Goal: Task Accomplishment & Management: Manage account settings

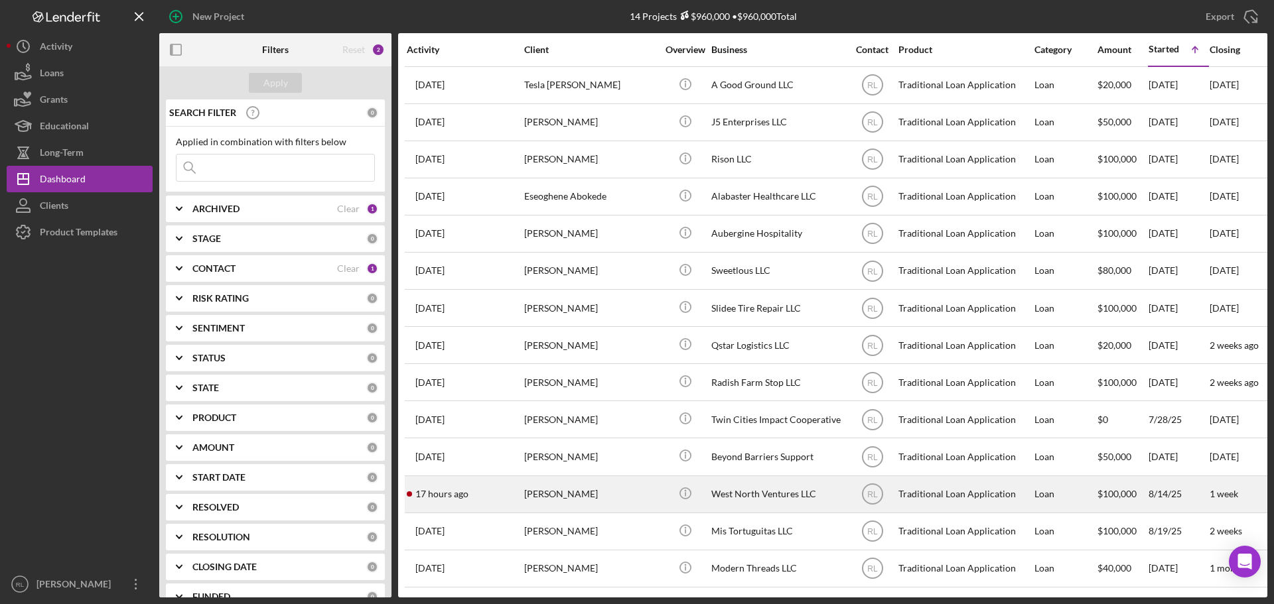
scroll to position [7, 0]
click at [603, 485] on div "[PERSON_NAME]" at bounding box center [590, 494] width 133 height 35
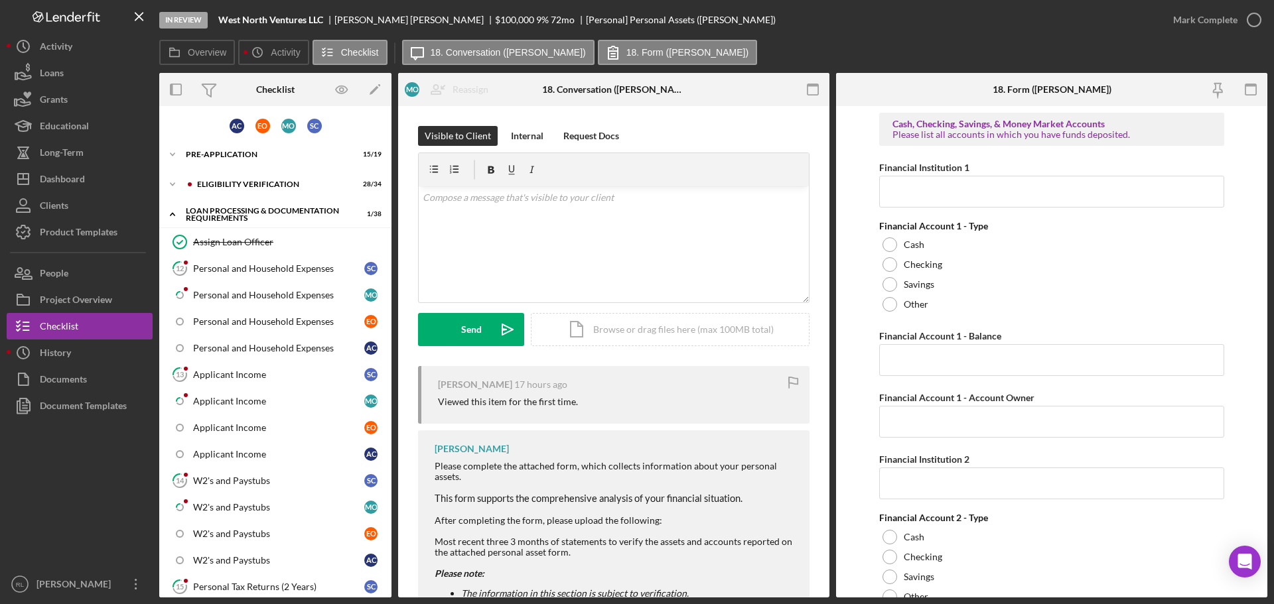
click at [89, 476] on div at bounding box center [80, 495] width 146 height 152
click at [233, 182] on div "Eligibility Verification" at bounding box center [286, 184] width 178 height 8
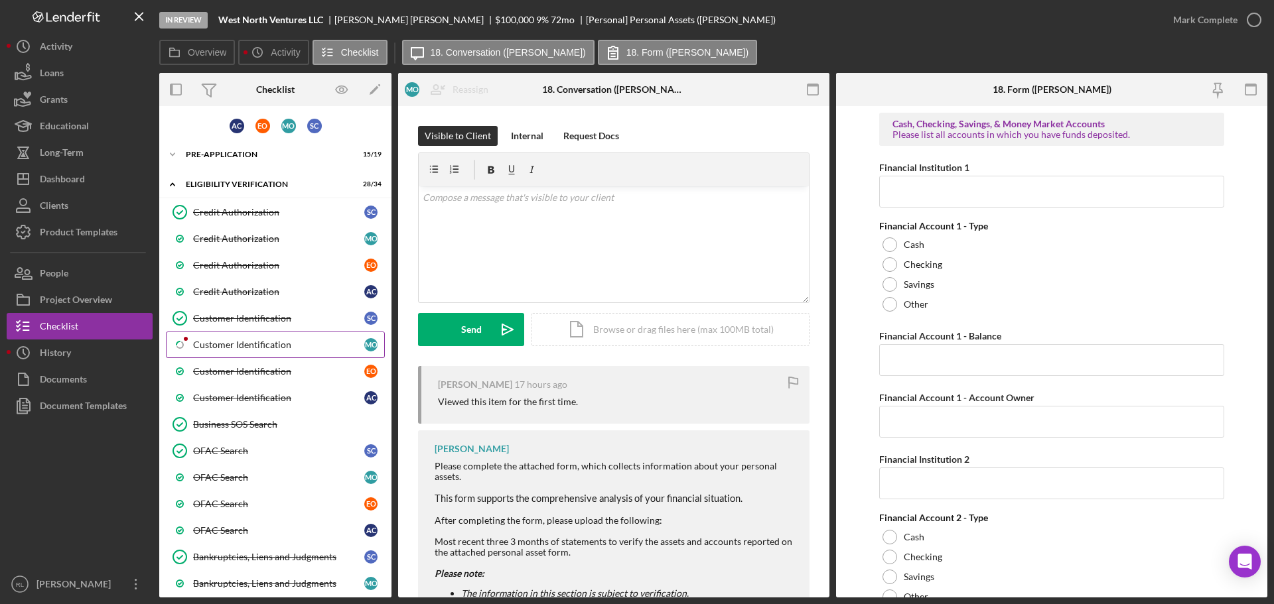
click at [248, 340] on div "Customer Identification" at bounding box center [278, 345] width 171 height 11
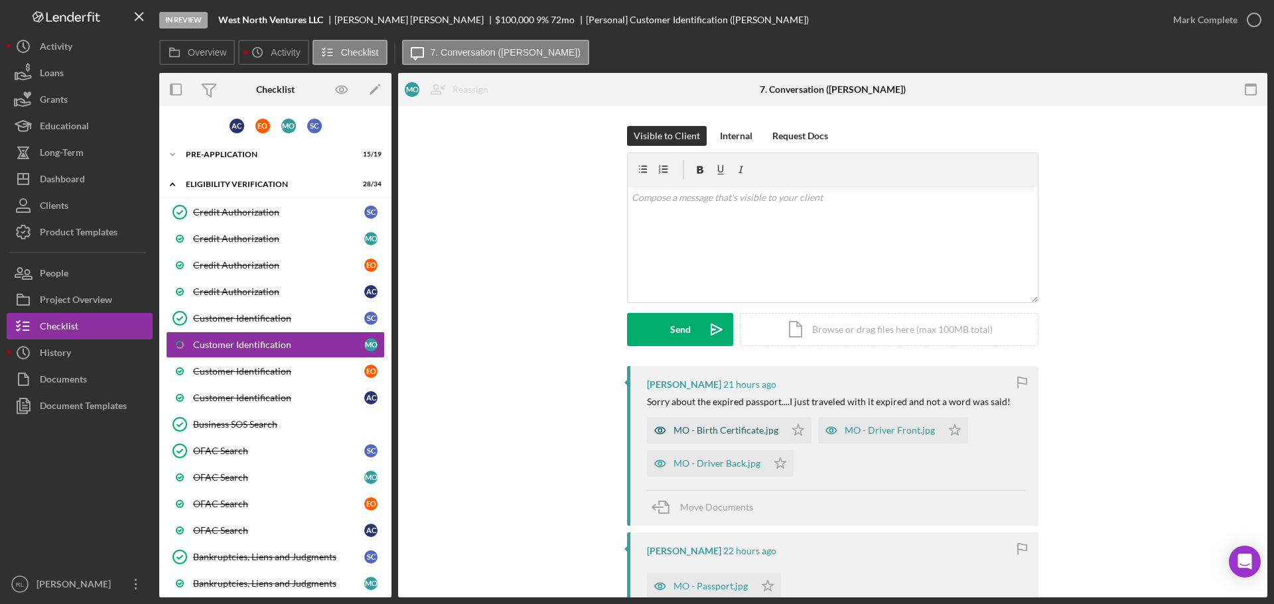
click at [701, 433] on div "MO - Birth Certificate.jpg" at bounding box center [725, 430] width 105 height 11
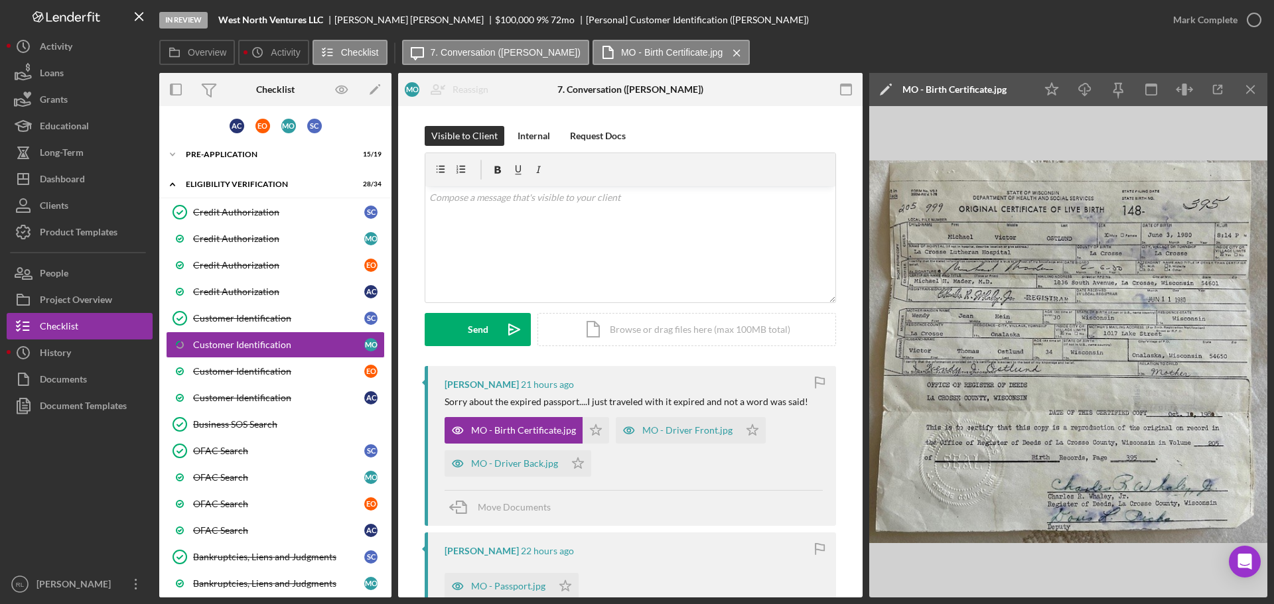
click at [588, 423] on icon "Icon/Star" at bounding box center [595, 430] width 27 height 27
click at [1203, 13] on div "Mark Complete" at bounding box center [1205, 20] width 64 height 27
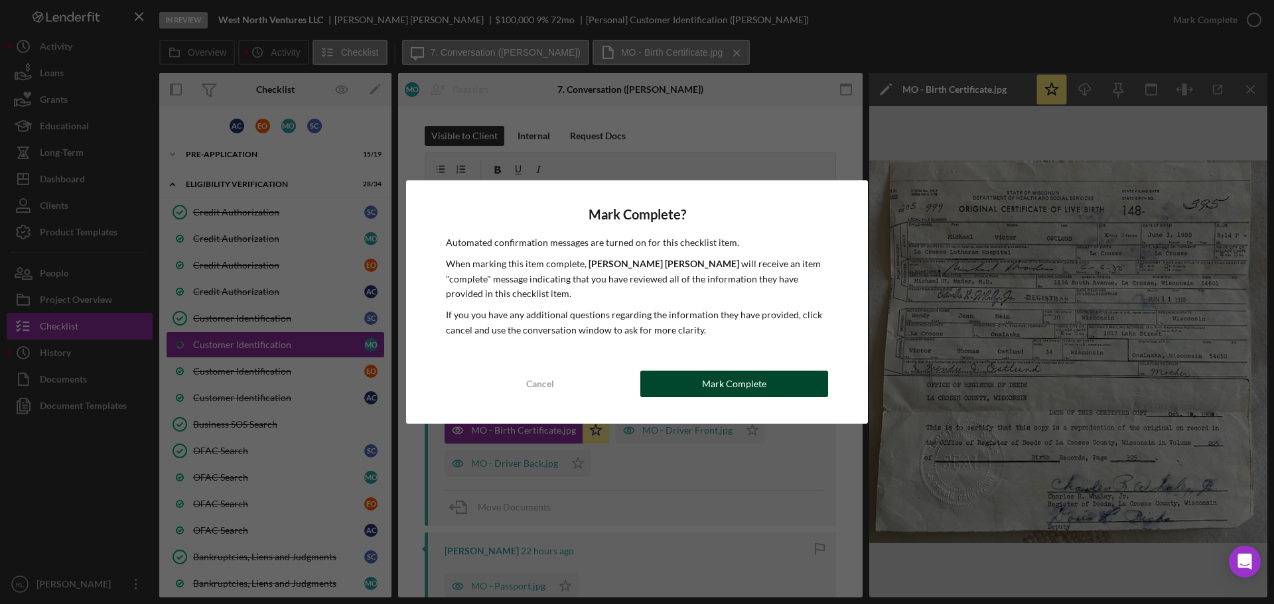
click at [715, 382] on div "Mark Complete" at bounding box center [734, 384] width 64 height 27
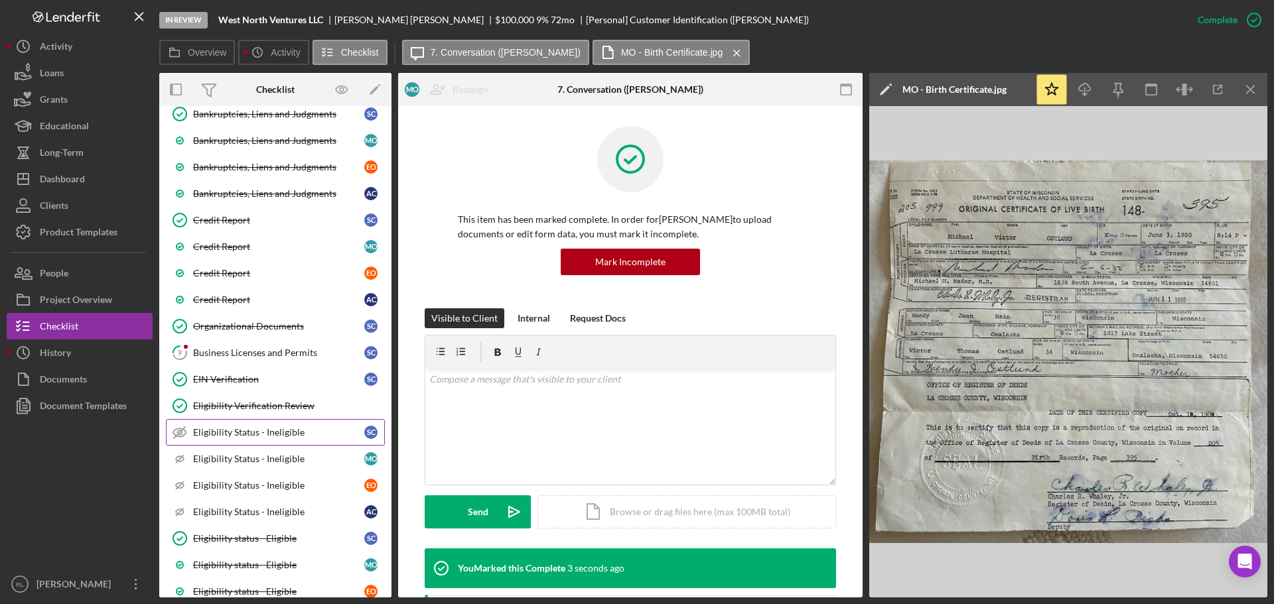
scroll to position [464, 0]
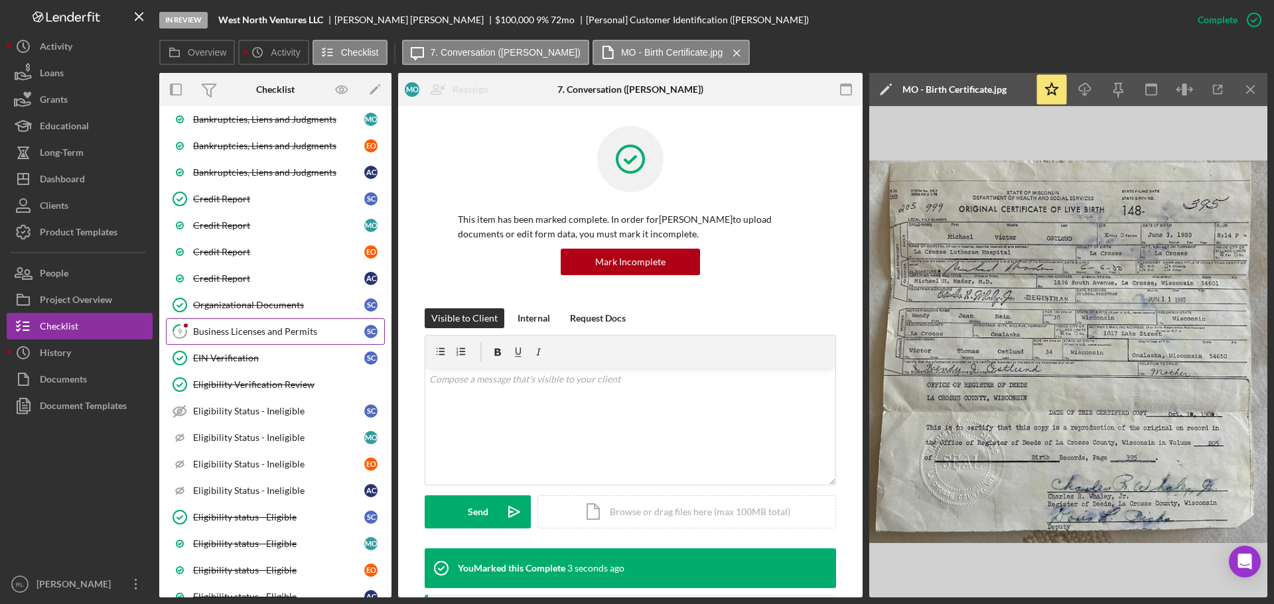
click at [275, 332] on div "Business Licenses and Permits" at bounding box center [278, 331] width 171 height 11
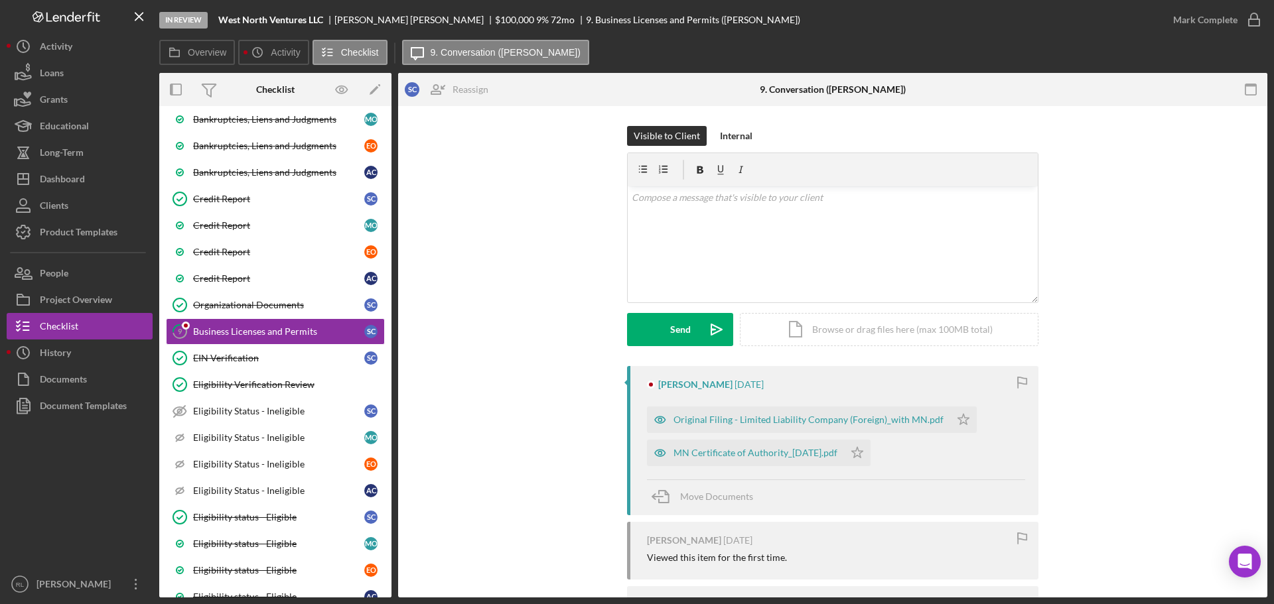
click at [576, 423] on div "[PERSON_NAME] [DATE] Original Filing - Limited Liability Company (Foreign)_with…" at bounding box center [832, 559] width 829 height 386
click at [762, 423] on div "Original Filing - Limited Liability Company (Foreign)_with MN.pdf" at bounding box center [808, 420] width 270 height 11
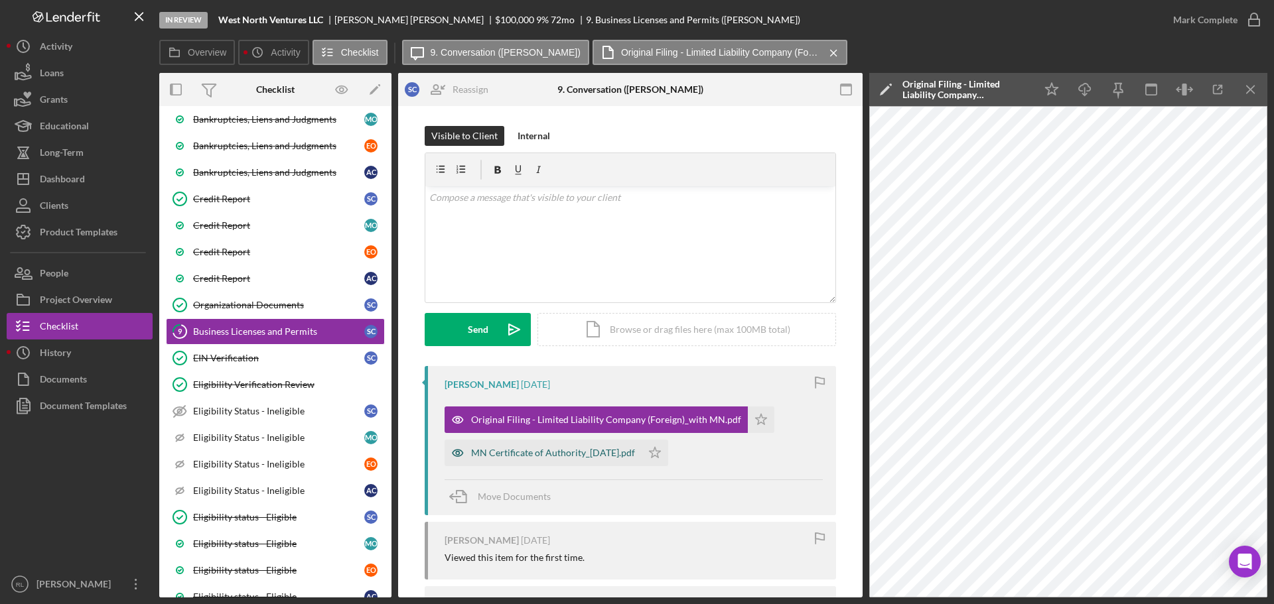
click at [531, 457] on div "MN Certificate of Authority_[DATE].pdf" at bounding box center [553, 453] width 164 height 11
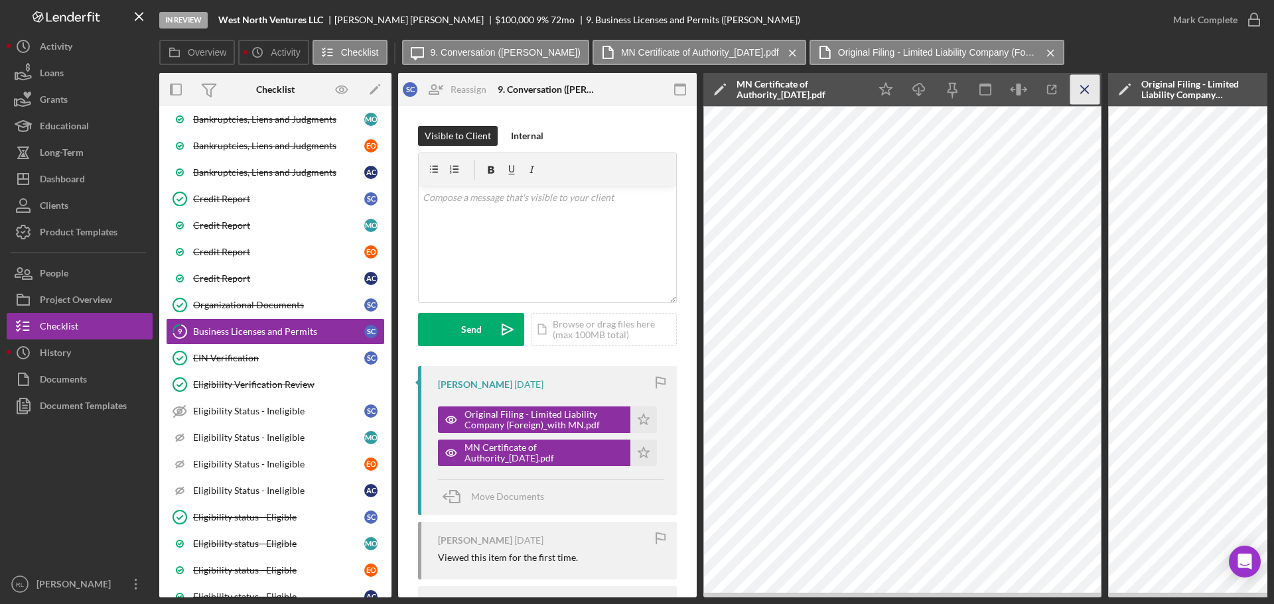
click at [1085, 84] on icon "Icon/Menu Close" at bounding box center [1085, 90] width 30 height 30
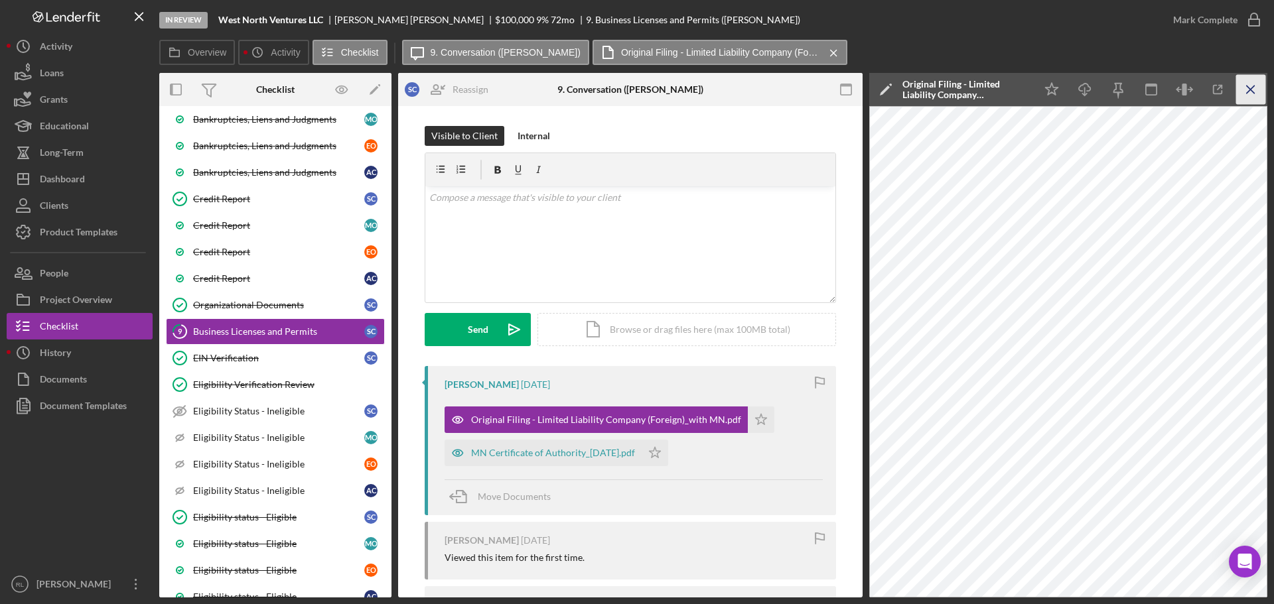
click at [1249, 80] on icon "Icon/Menu Close" at bounding box center [1251, 90] width 30 height 30
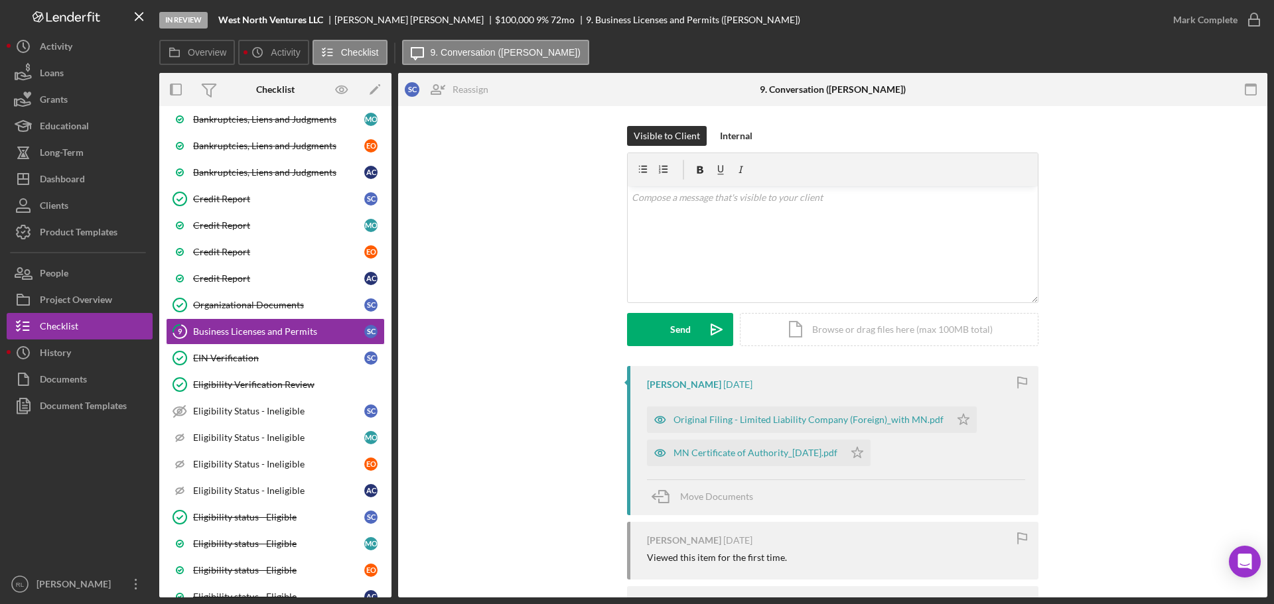
click at [481, 436] on div "[PERSON_NAME] [DATE] Original Filing - Limited Liability Company (Foreign)_with…" at bounding box center [832, 559] width 829 height 386
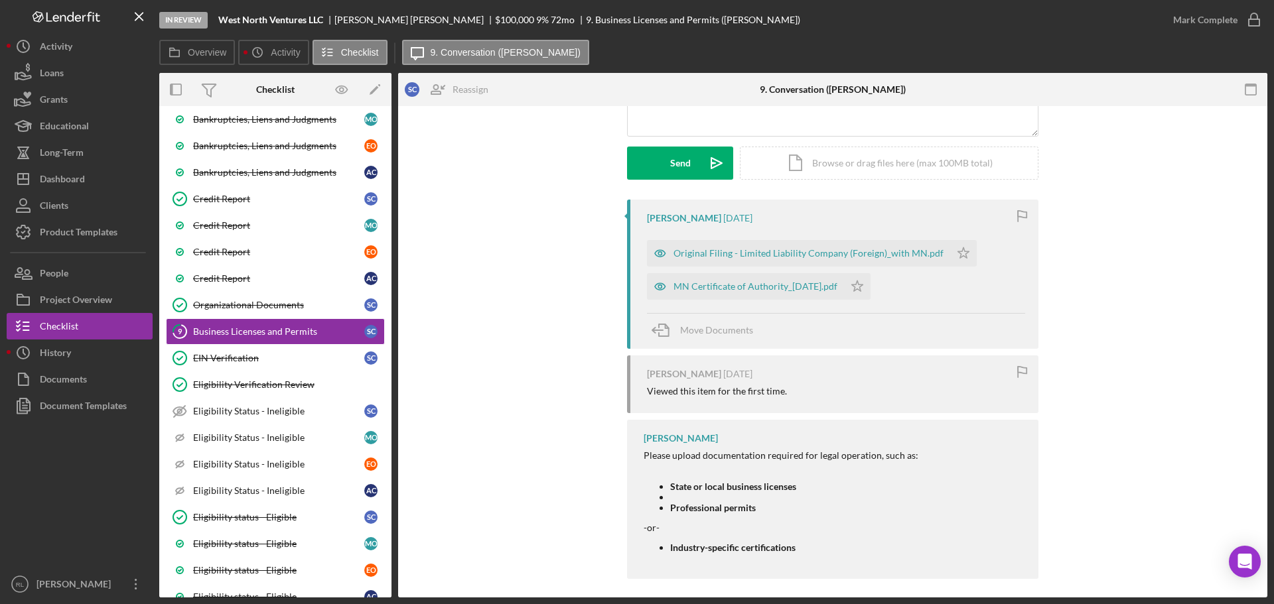
scroll to position [174, 0]
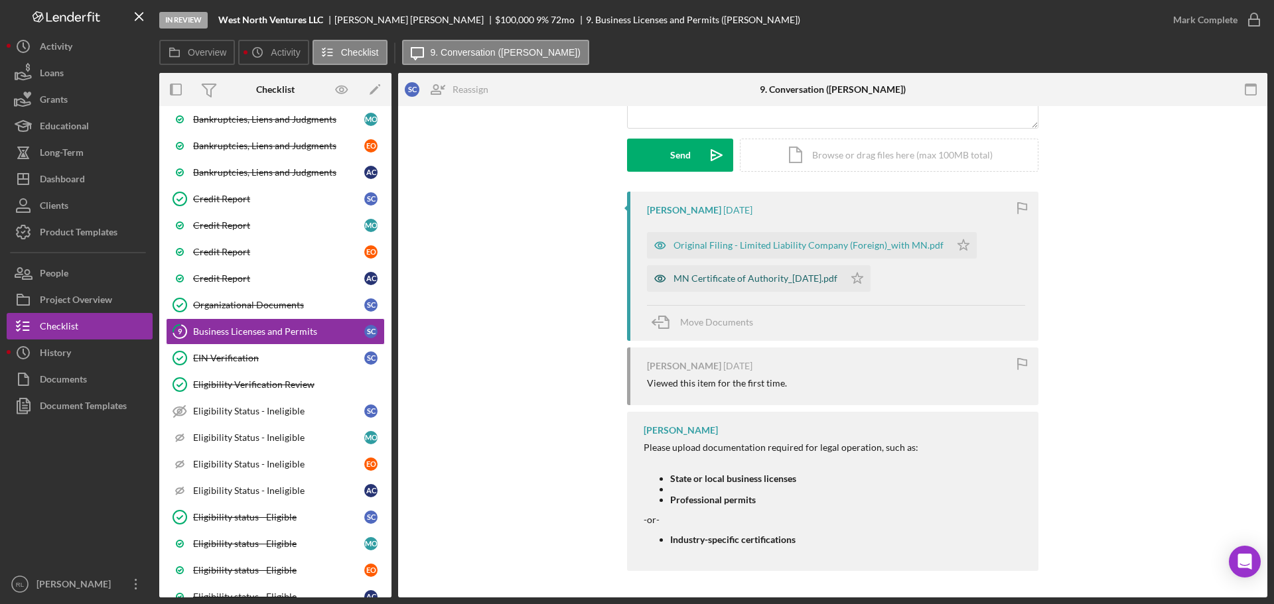
click at [700, 277] on div "MN Certificate of Authority_[DATE].pdf" at bounding box center [755, 278] width 164 height 11
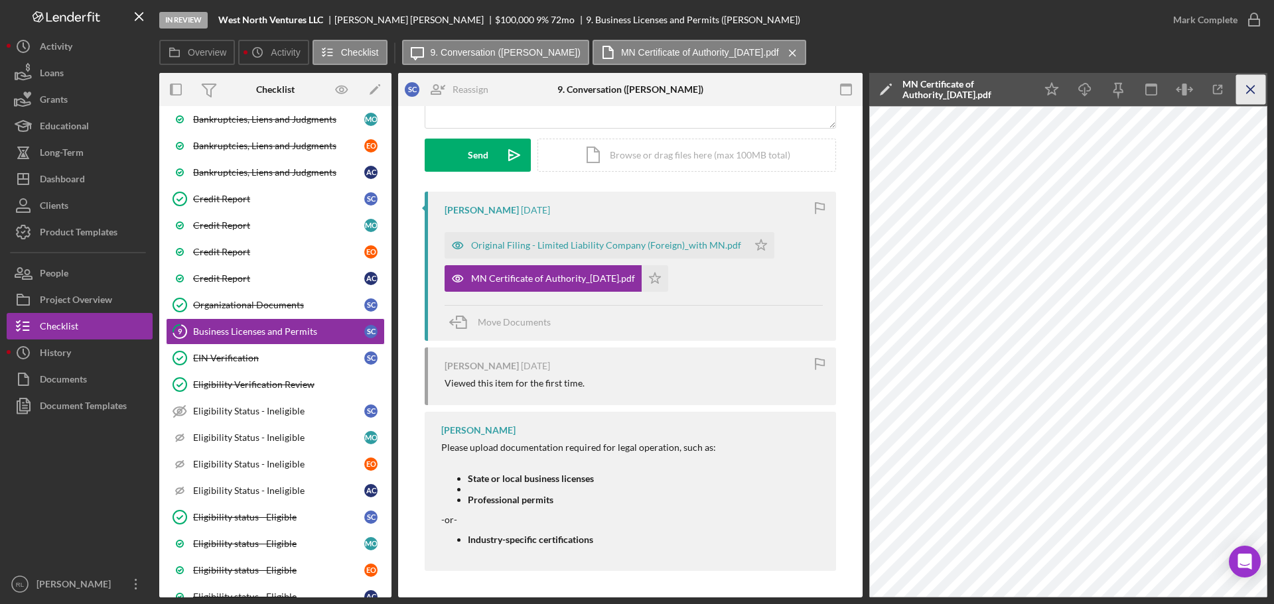
click at [1241, 90] on icon "Icon/Menu Close" at bounding box center [1251, 90] width 30 height 30
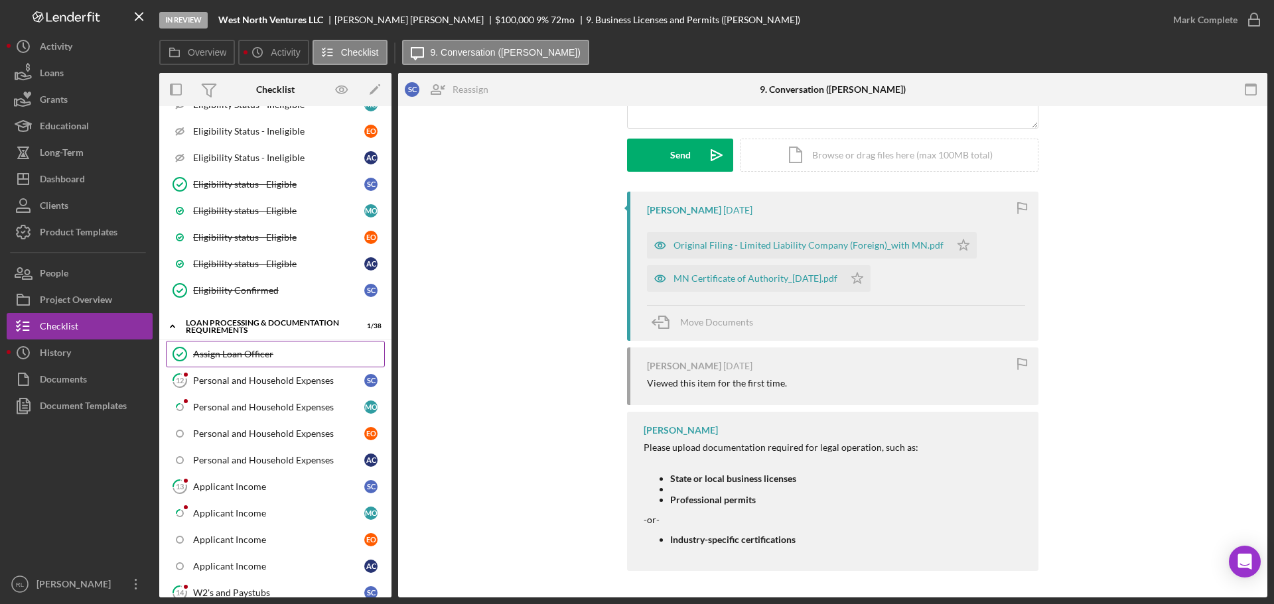
scroll to position [862, 0]
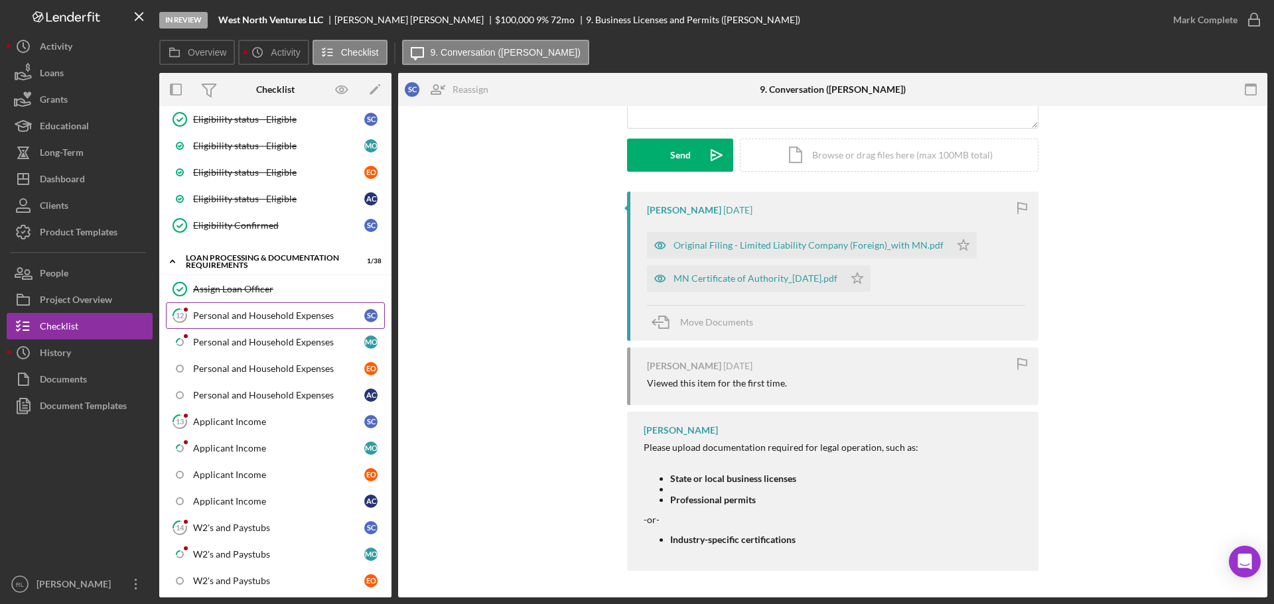
click at [277, 320] on div "Personal and Household Expenses" at bounding box center [278, 315] width 171 height 11
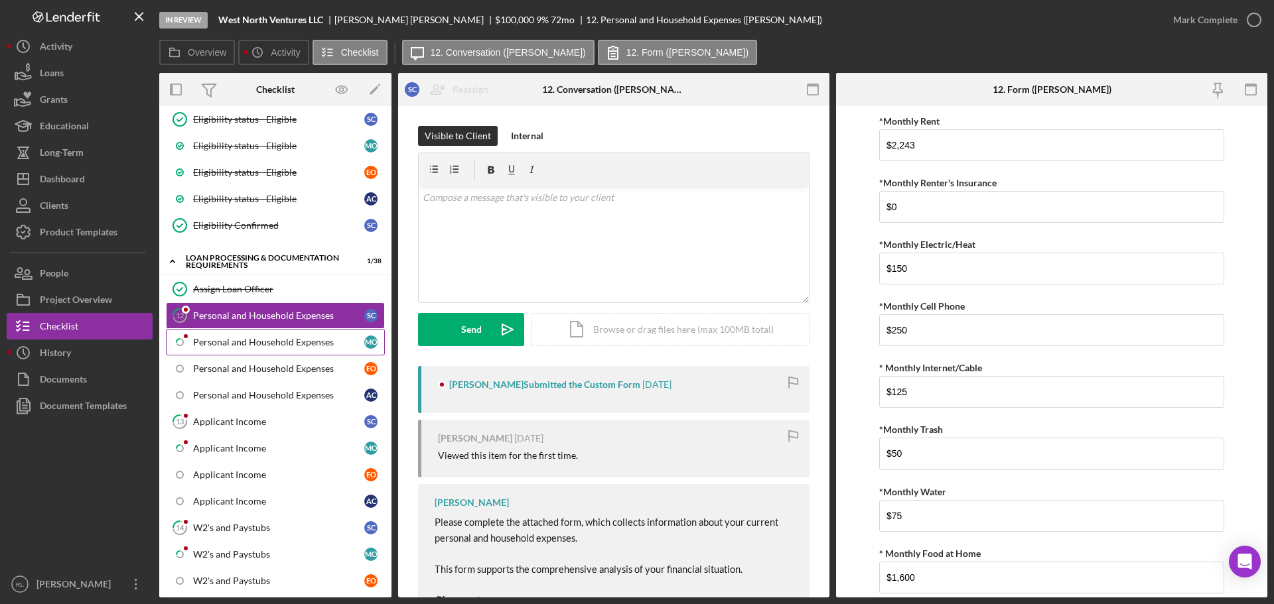
click at [240, 341] on div "Personal and Household Expenses" at bounding box center [278, 342] width 171 height 11
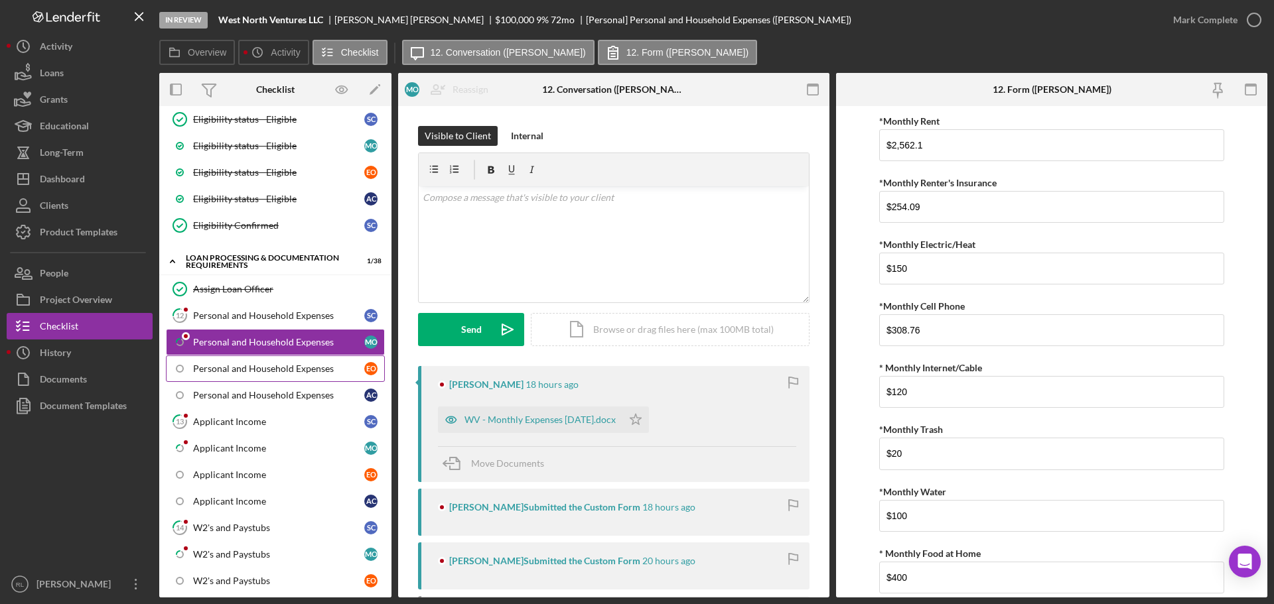
click at [245, 368] on div "Personal and Household Expenses" at bounding box center [278, 369] width 171 height 11
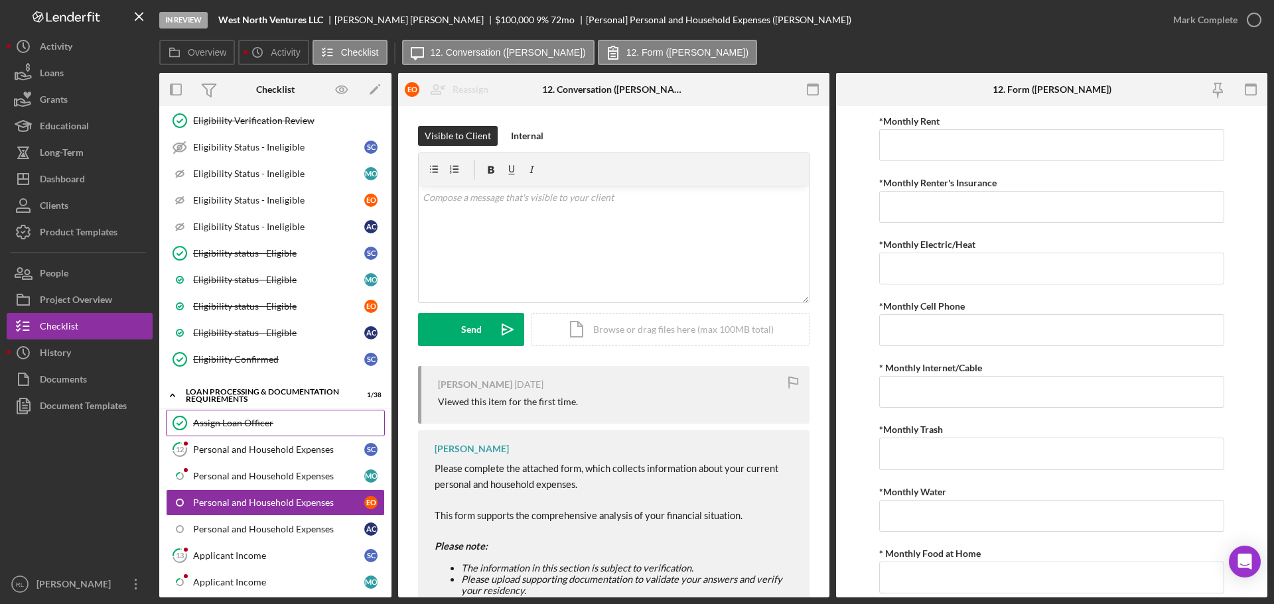
scroll to position [730, 0]
click at [247, 539] on link "Personal and Household Expenses A C" at bounding box center [275, 528] width 219 height 27
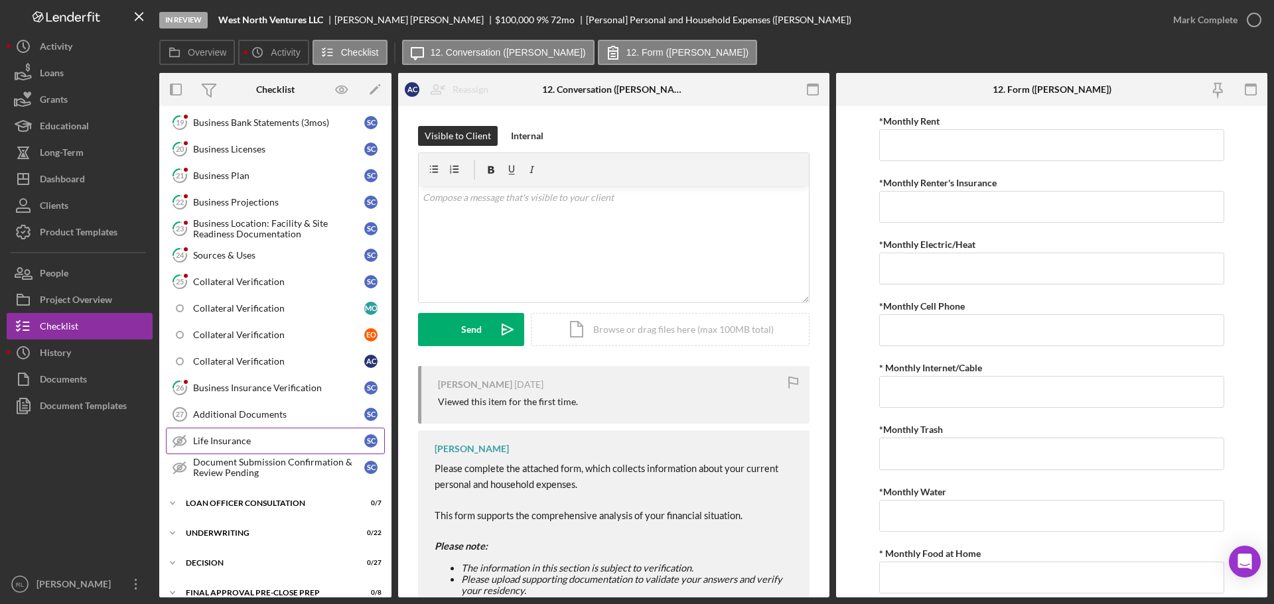
scroll to position [1592, 0]
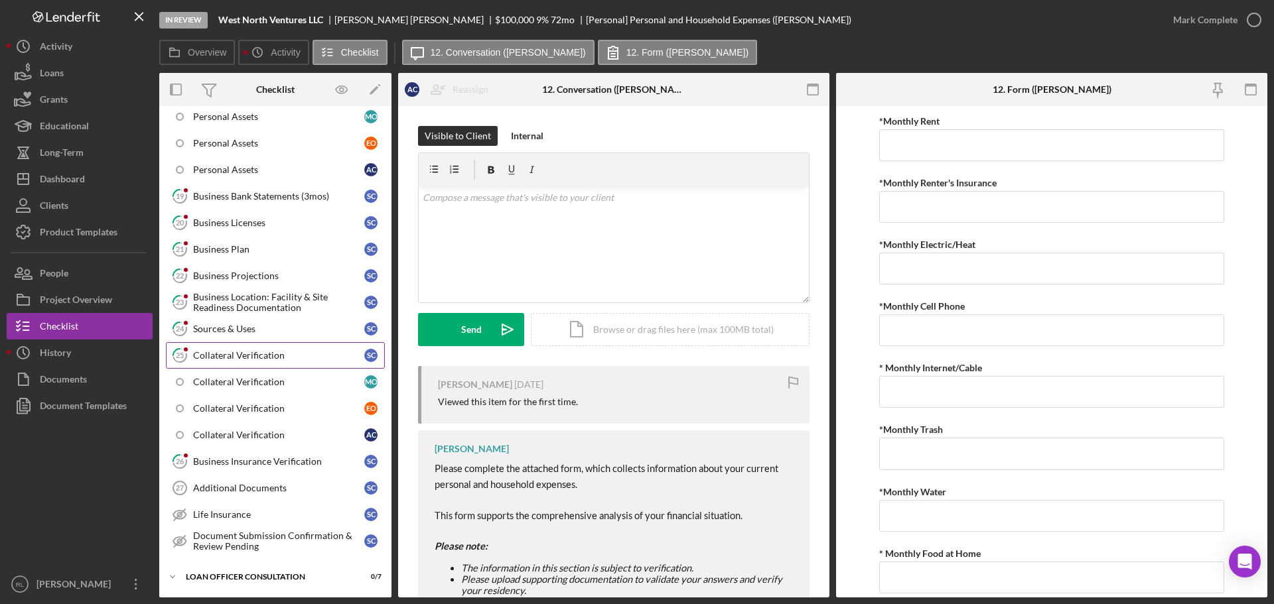
click at [275, 358] on div "Collateral Verification" at bounding box center [278, 355] width 171 height 11
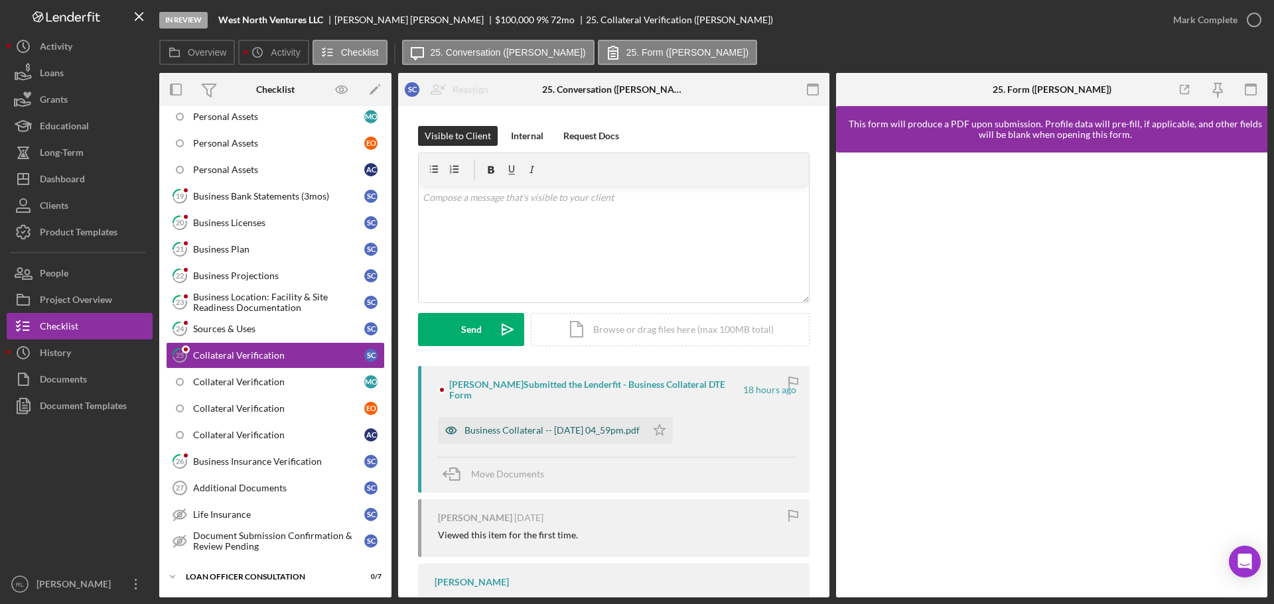
click at [545, 426] on div "Business Collateral -- [DATE] 04_59pm.pdf" at bounding box center [551, 430] width 175 height 11
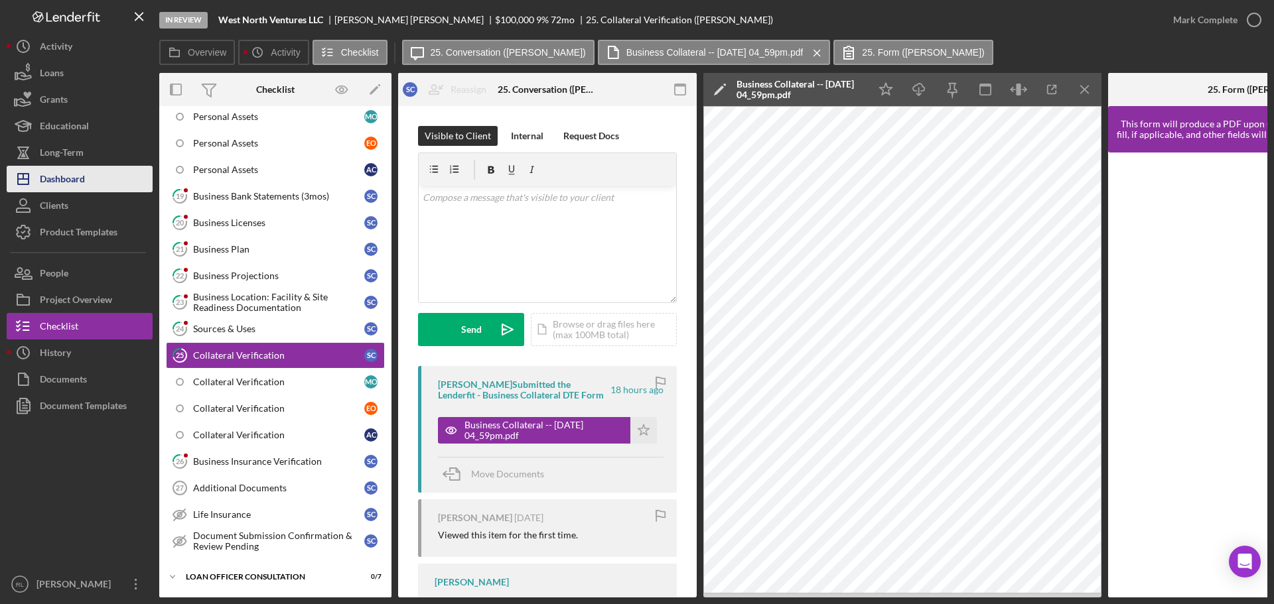
click at [69, 171] on div "Dashboard" at bounding box center [62, 181] width 45 height 30
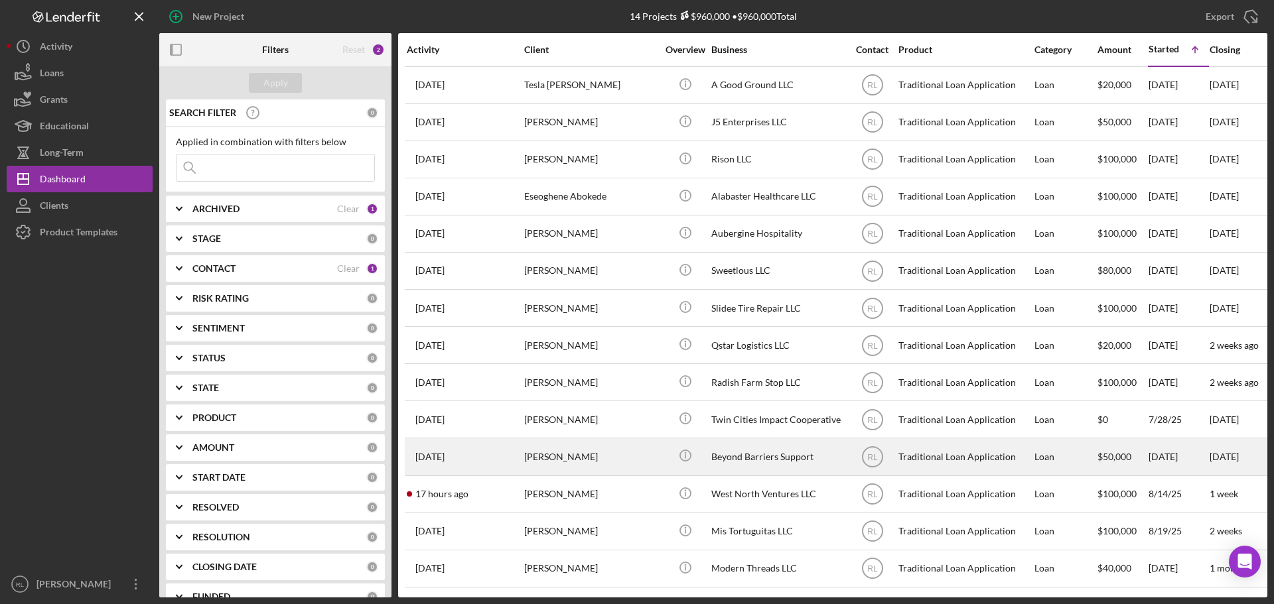
scroll to position [7, 0]
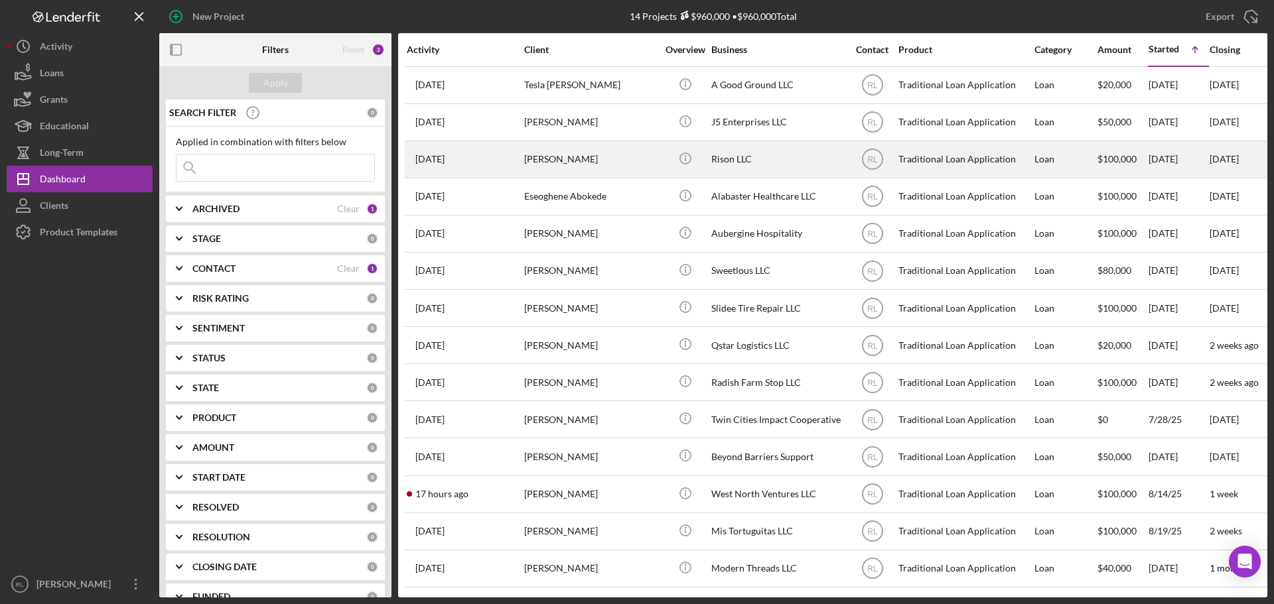
click at [618, 161] on div "[PERSON_NAME]" at bounding box center [590, 159] width 133 height 35
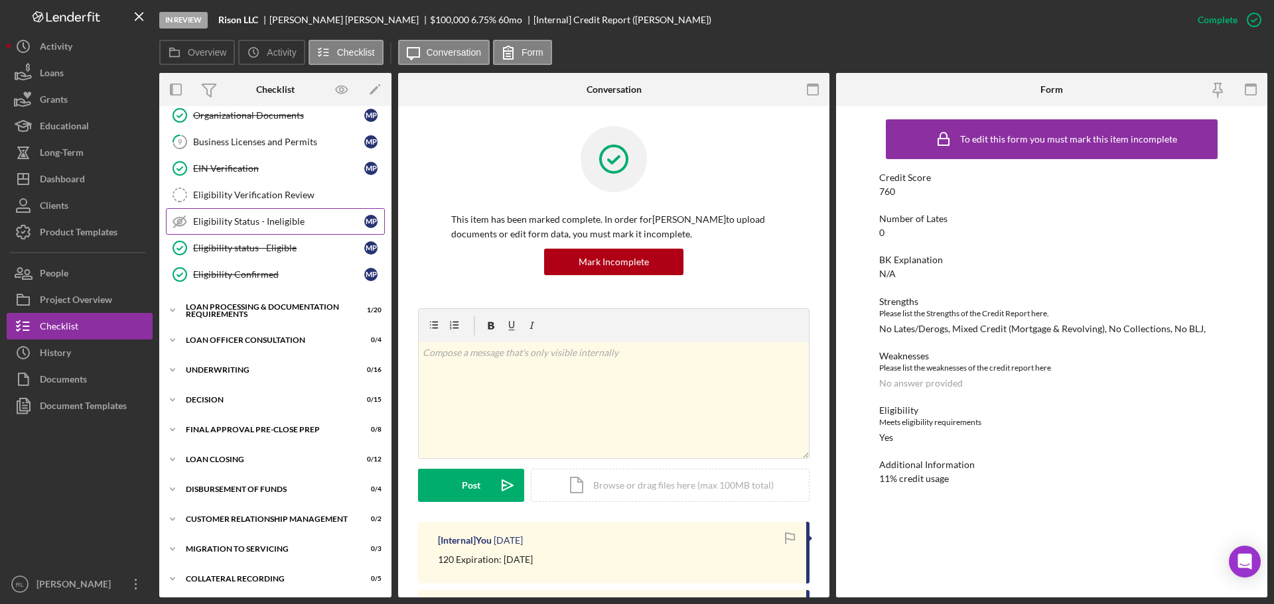
scroll to position [229, 0]
click at [246, 397] on div "Decision" at bounding box center [280, 398] width 189 height 8
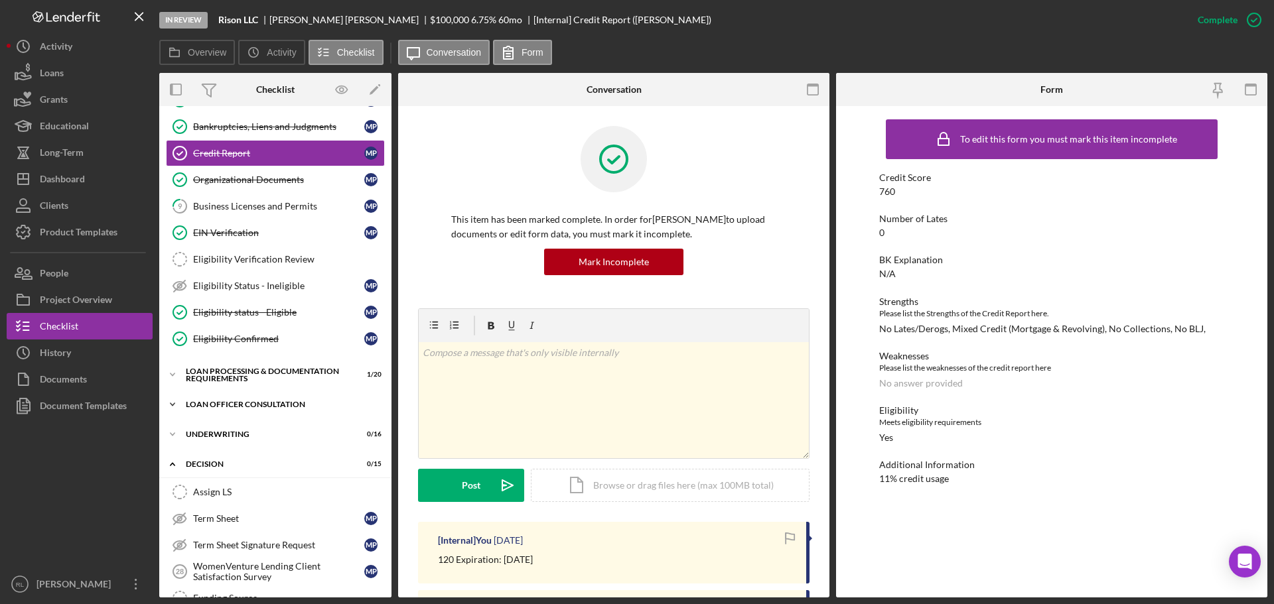
scroll to position [0, 0]
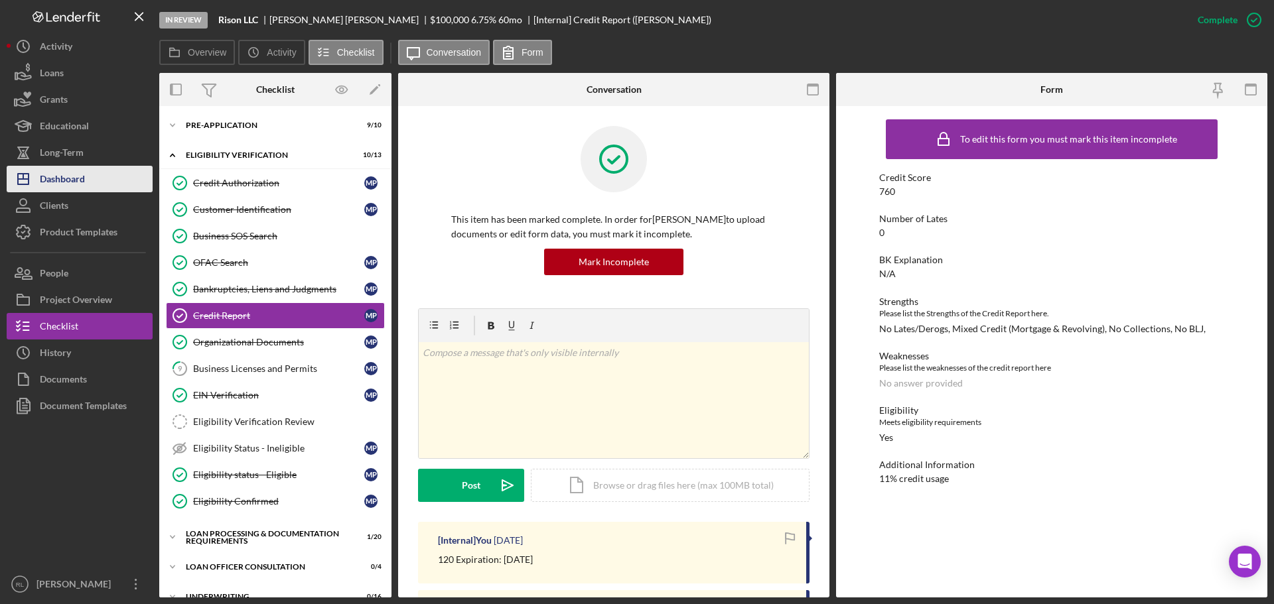
click at [73, 176] on div "Dashboard" at bounding box center [62, 181] width 45 height 30
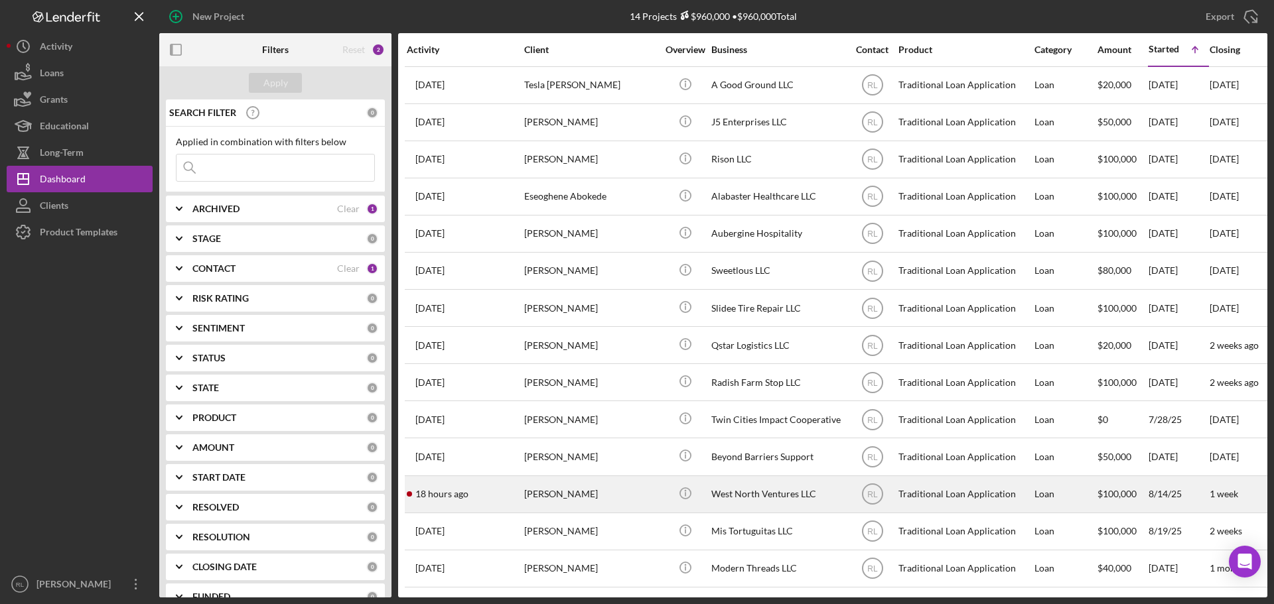
scroll to position [7, 0]
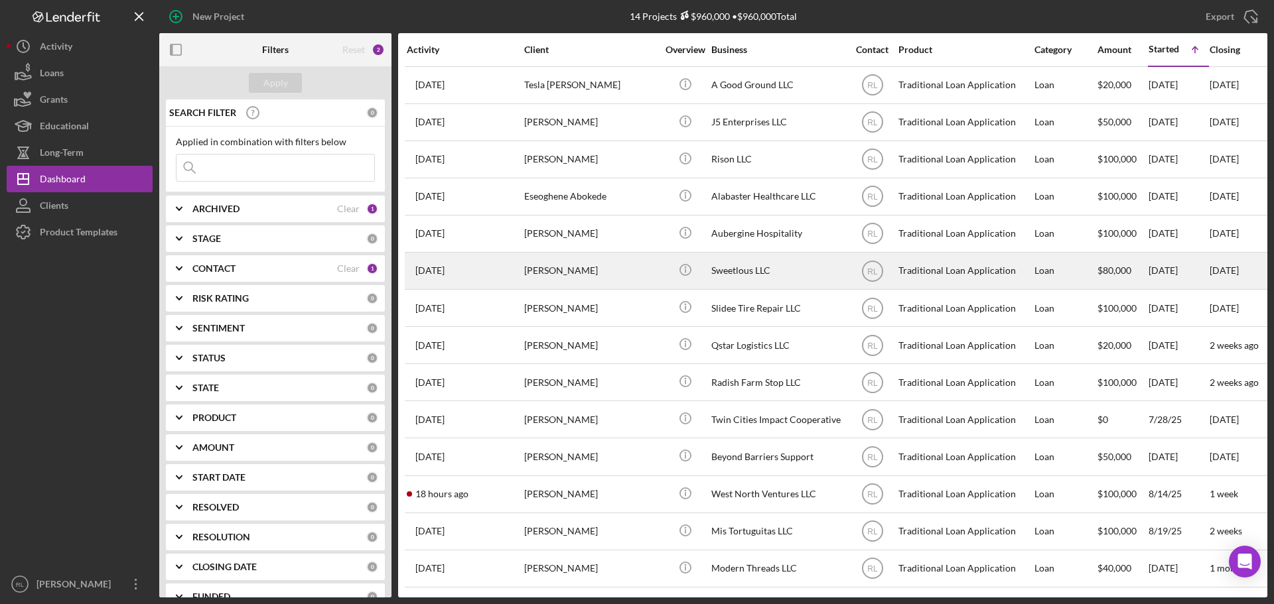
click at [624, 272] on div "[PERSON_NAME]" at bounding box center [590, 270] width 133 height 35
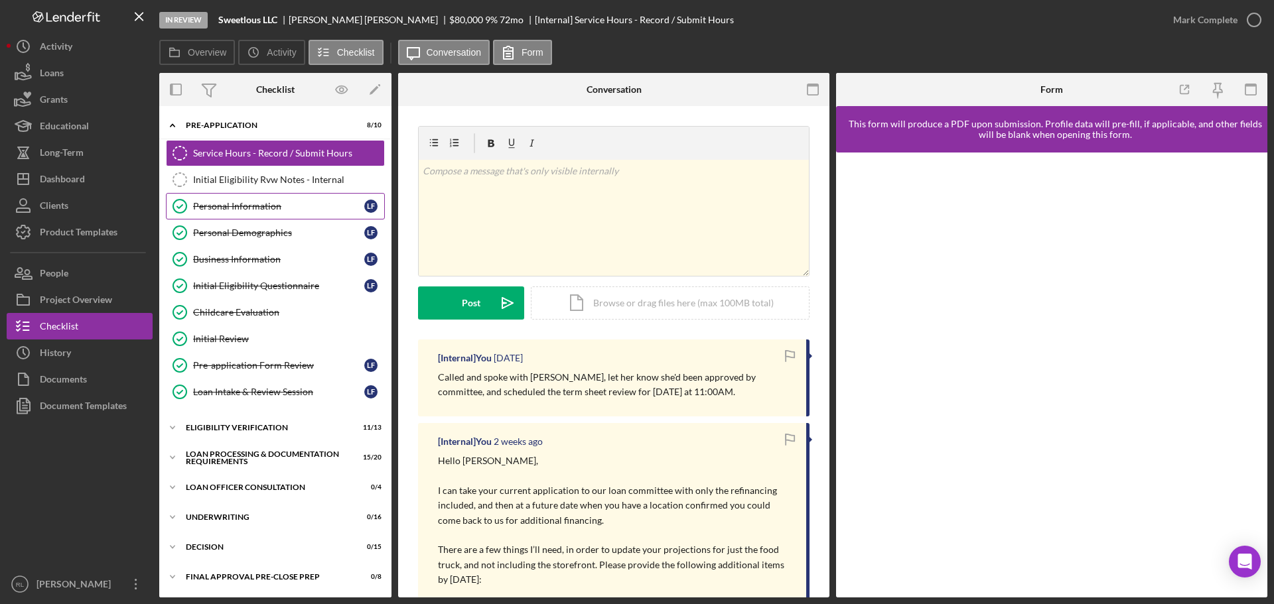
click at [247, 210] on div "Personal Information" at bounding box center [278, 206] width 171 height 11
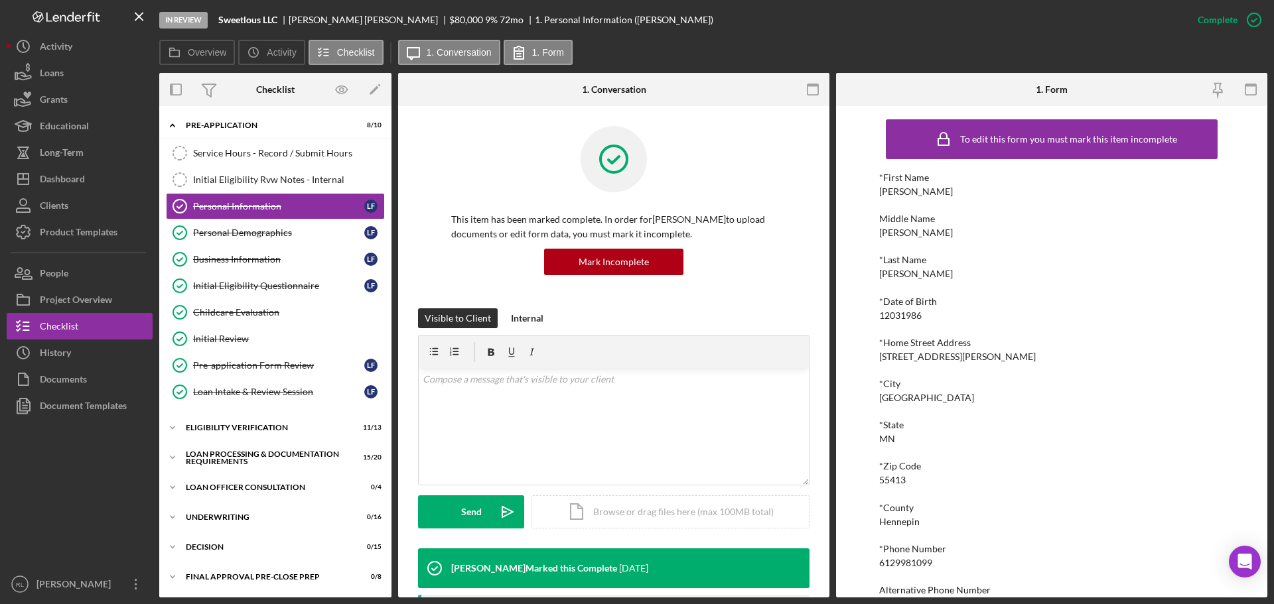
click at [928, 353] on div "[STREET_ADDRESS][PERSON_NAME]" at bounding box center [957, 357] width 157 height 11
copy div "[STREET_ADDRESS][PERSON_NAME]"
click at [81, 184] on div "Dashboard" at bounding box center [62, 181] width 45 height 30
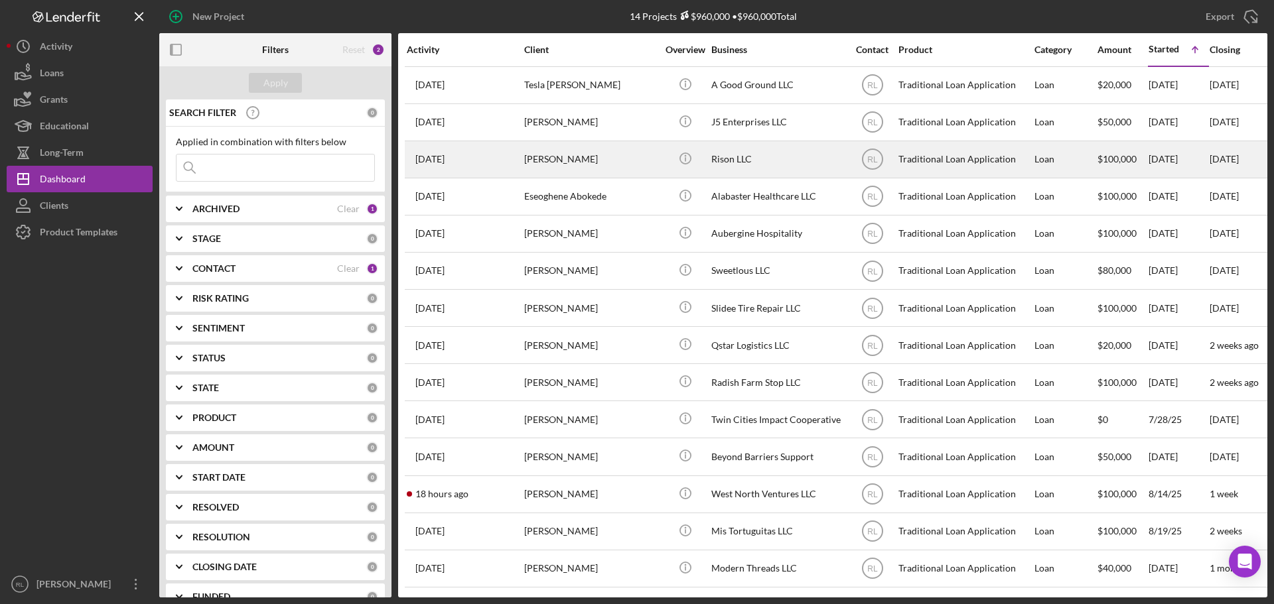
click at [632, 155] on div "[PERSON_NAME]" at bounding box center [590, 159] width 133 height 35
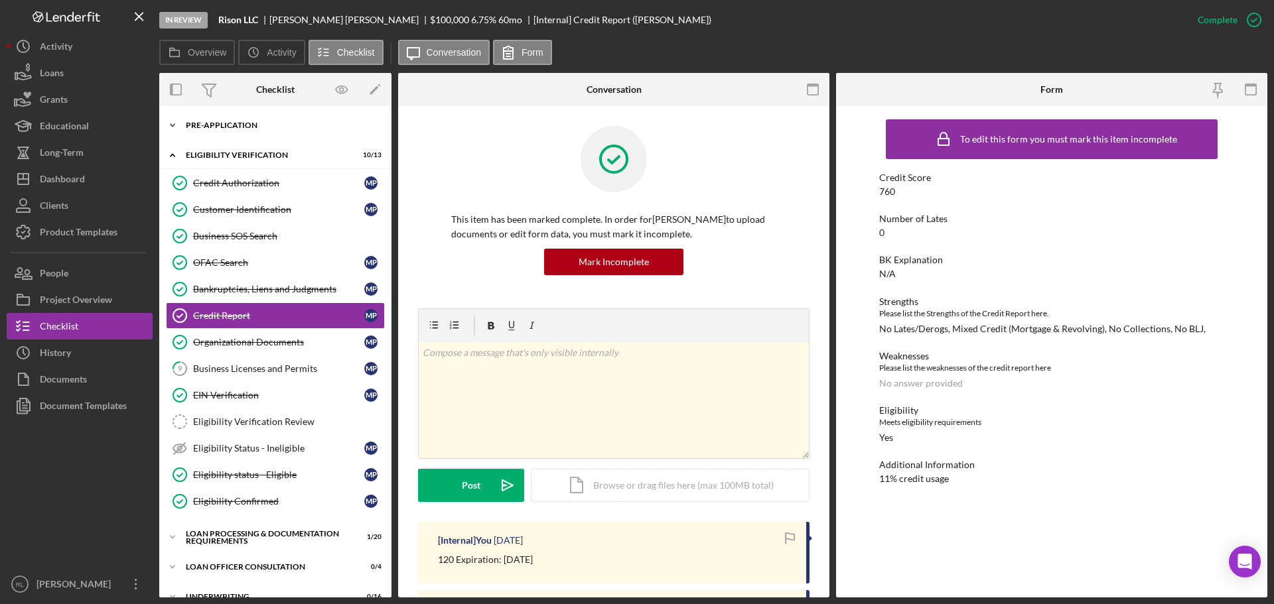
click at [230, 122] on div "Pre-Application" at bounding box center [280, 125] width 189 height 8
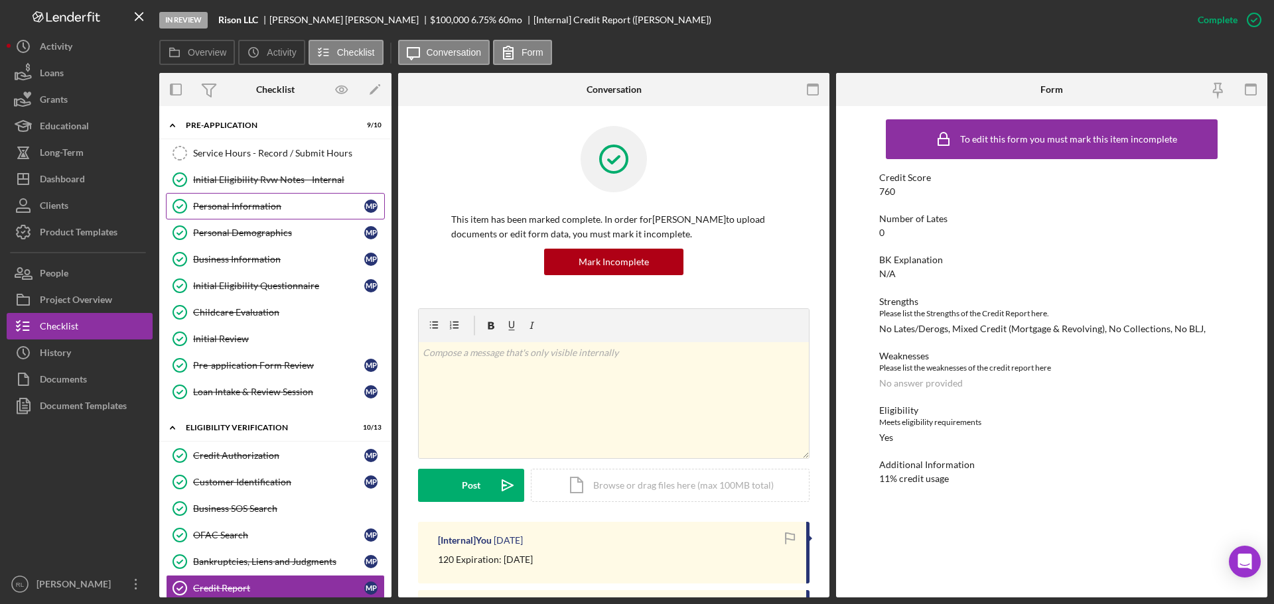
click at [256, 204] on div "Personal Information" at bounding box center [278, 206] width 171 height 11
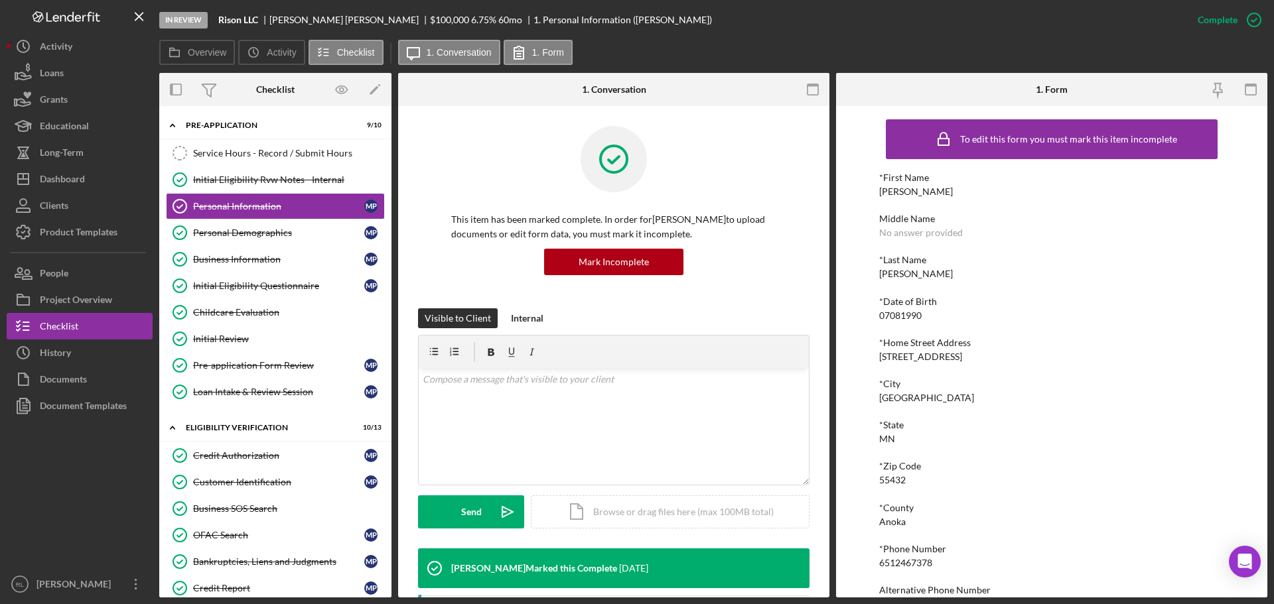
click at [933, 358] on div "[STREET_ADDRESS]" at bounding box center [920, 357] width 83 height 11
copy div "[STREET_ADDRESS]"
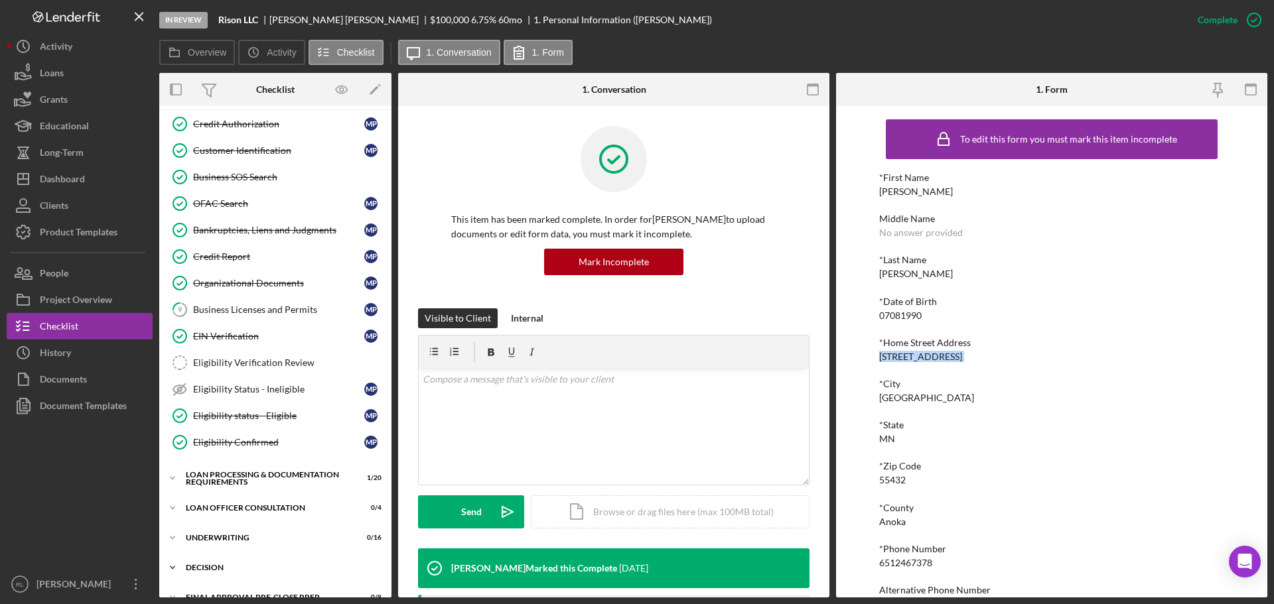
scroll to position [502, 0]
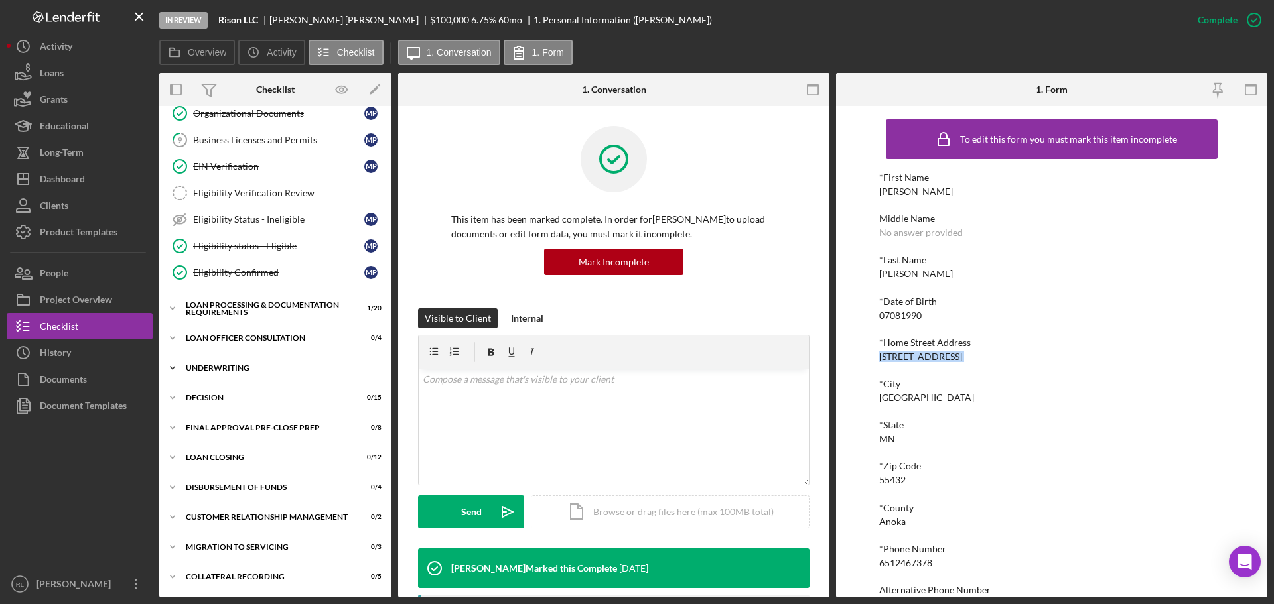
click at [242, 366] on div "Underwriting" at bounding box center [280, 368] width 189 height 8
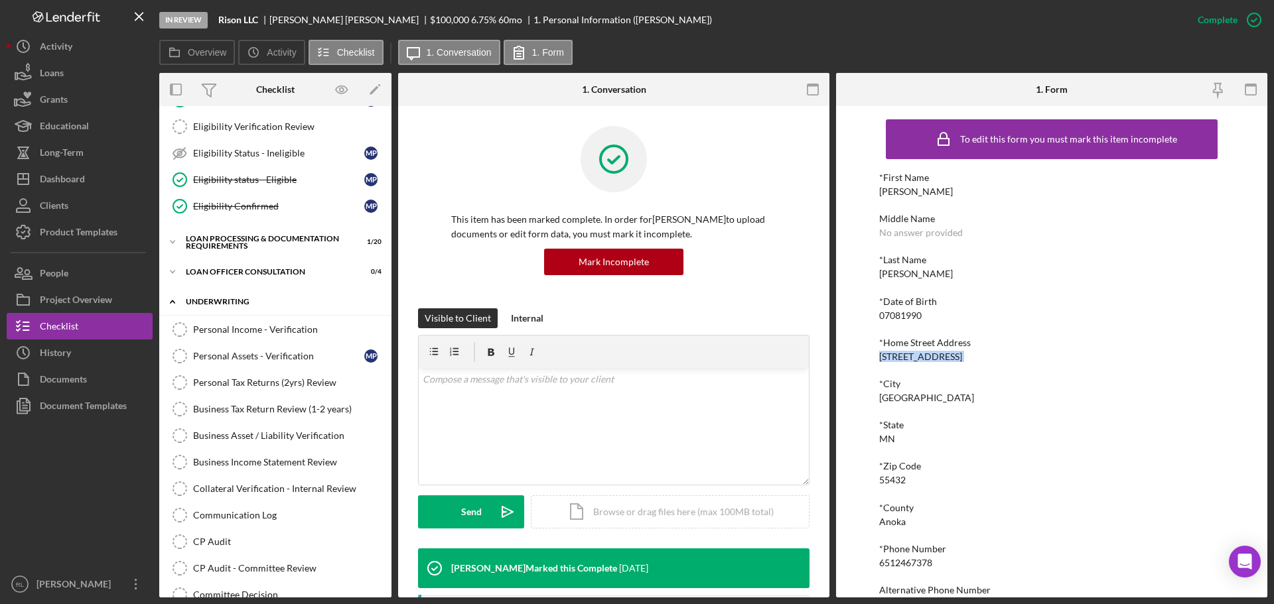
click at [236, 301] on div "Underwriting" at bounding box center [280, 302] width 189 height 8
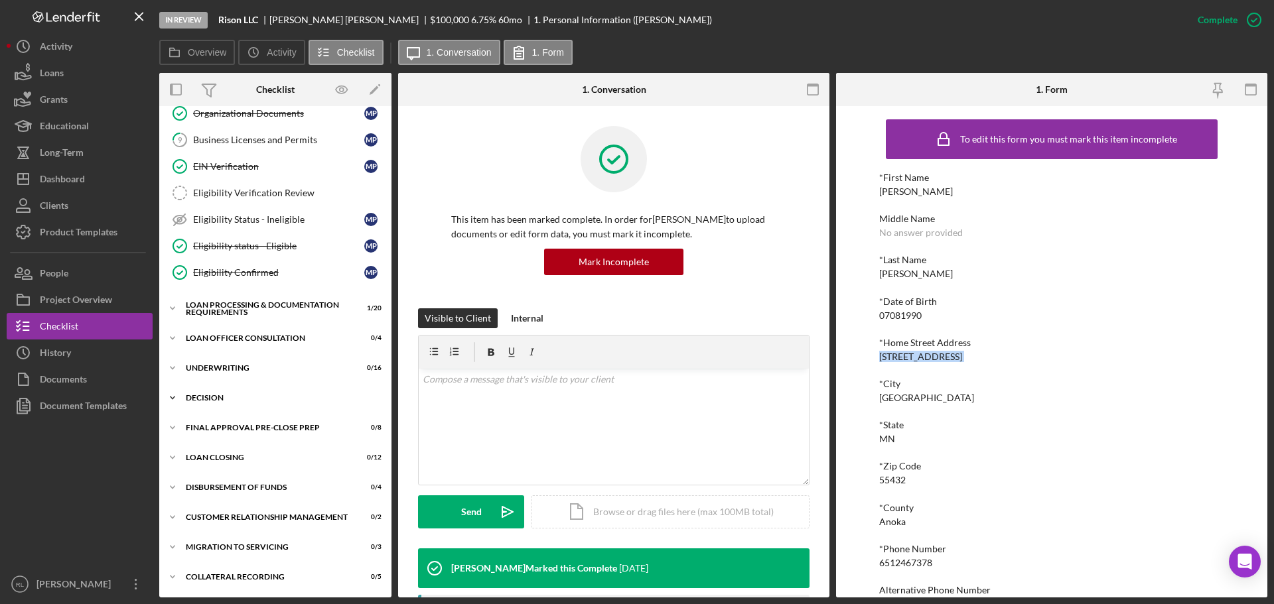
click at [214, 400] on div "Decision" at bounding box center [280, 398] width 189 height 8
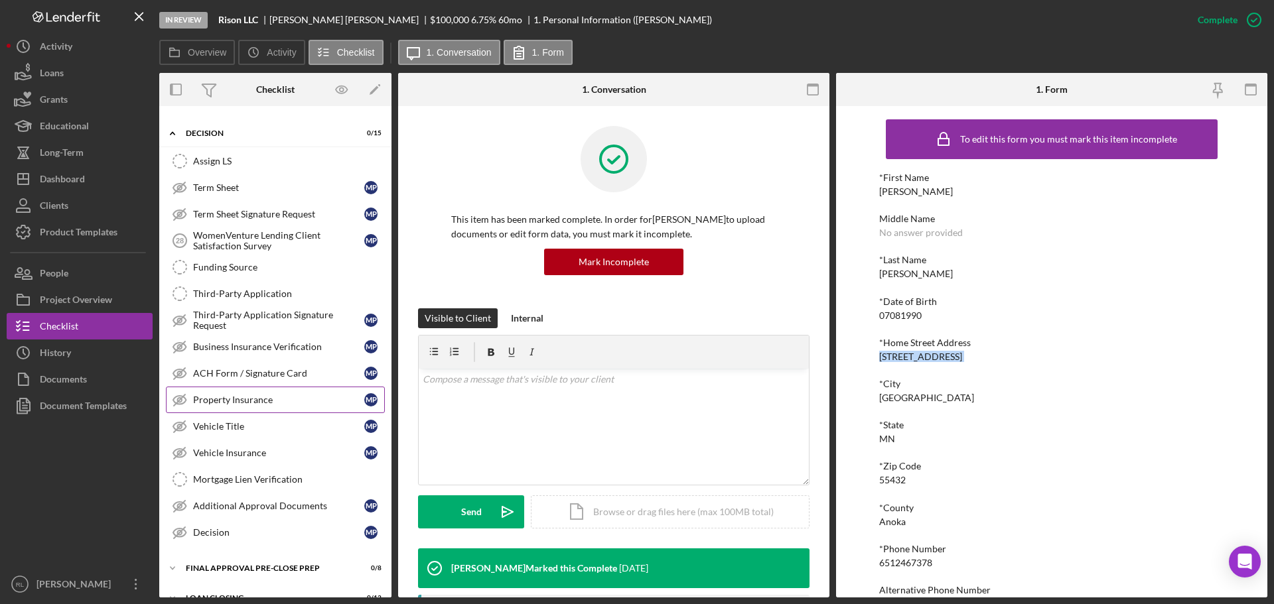
scroll to position [767, 0]
click at [285, 352] on div "Business Insurance Verification" at bounding box center [278, 346] width 171 height 11
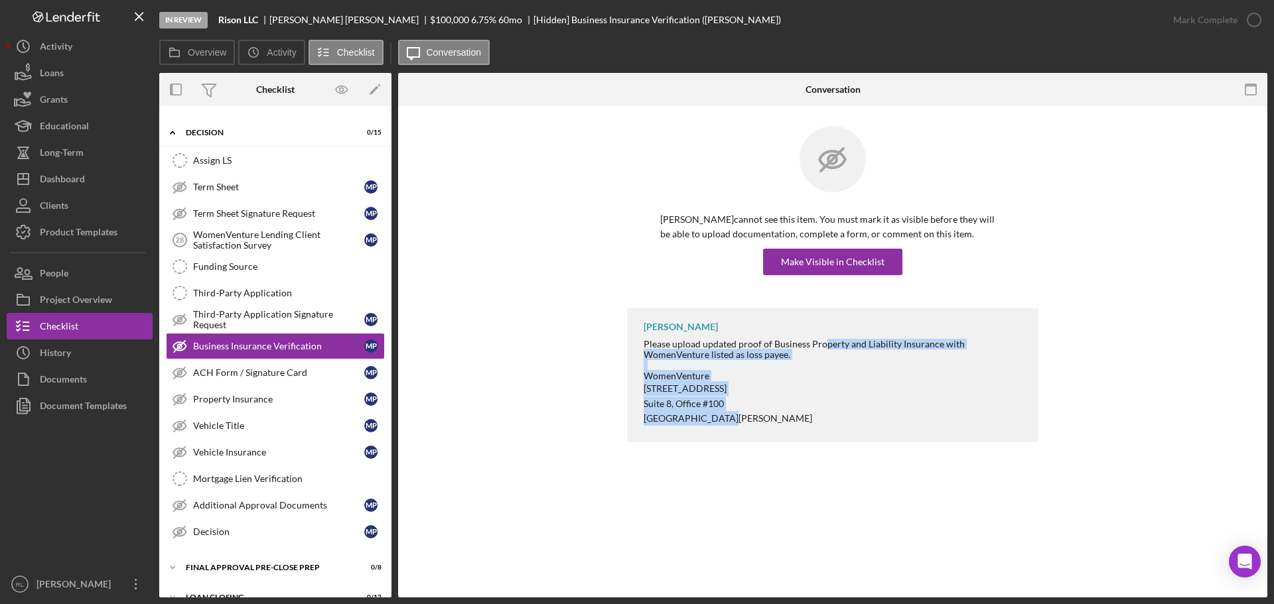
drag, startPoint x: 822, startPoint y: 324, endPoint x: 845, endPoint y: 427, distance: 105.4
click at [845, 427] on div "[PERSON_NAME] Please upload updated proof of Business Property and Liability In…" at bounding box center [832, 375] width 411 height 135
drag, startPoint x: 876, startPoint y: 426, endPoint x: 642, endPoint y: 343, distance: 249.1
click at [642, 343] on div "[PERSON_NAME] Please upload updated proof of Business Property and Liability In…" at bounding box center [832, 375] width 411 height 135
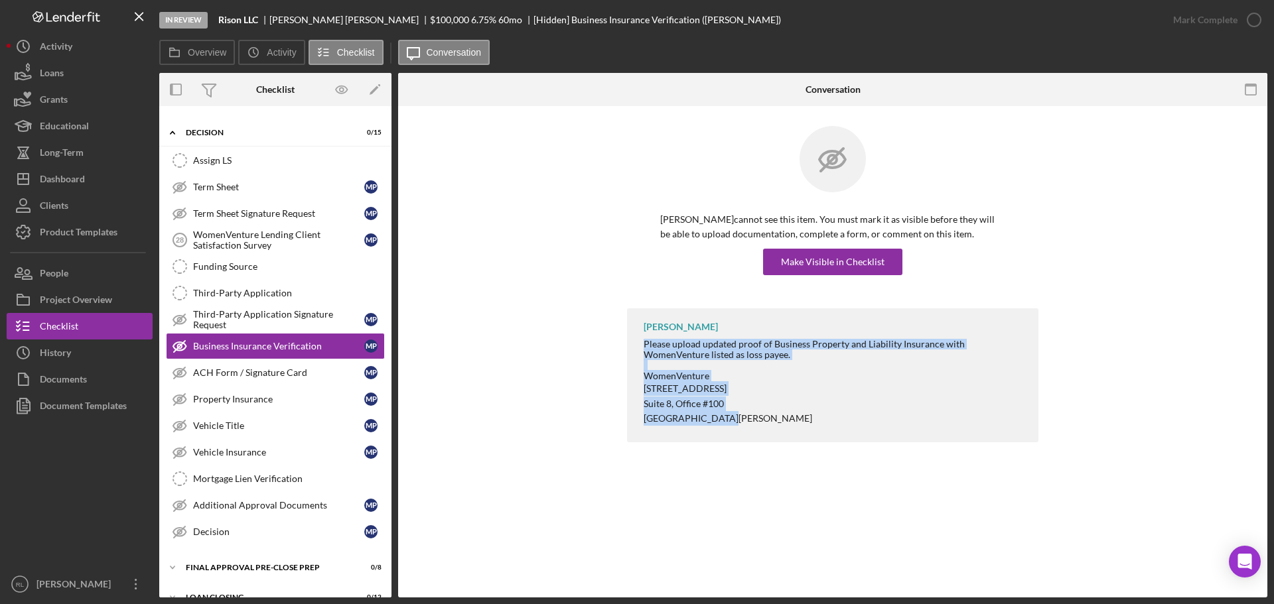
click at [642, 343] on div "[PERSON_NAME] Please upload updated proof of Business Property and Liability In…" at bounding box center [832, 375] width 411 height 135
drag, startPoint x: 642, startPoint y: 343, endPoint x: 806, endPoint y: 422, distance: 182.5
click at [806, 422] on div "[PERSON_NAME] Please upload updated proof of Business Property and Liability In…" at bounding box center [832, 375] width 411 height 135
click at [806, 422] on p "[GEOGRAPHIC_DATA][PERSON_NAME]" at bounding box center [834, 418] width 381 height 15
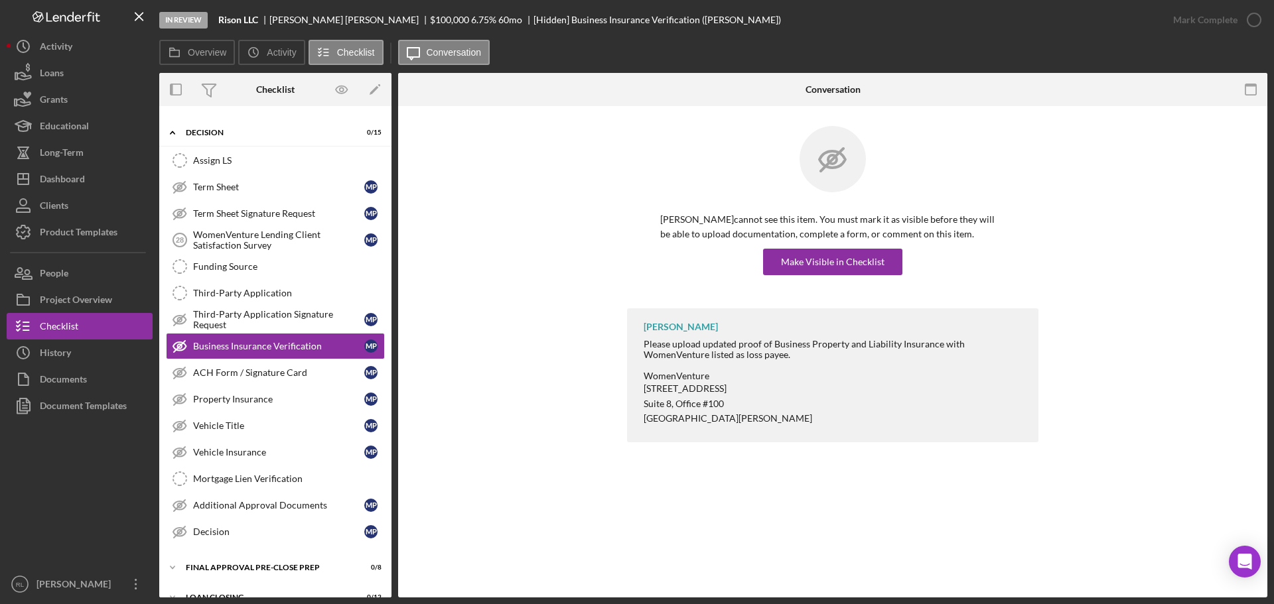
click at [1168, 287] on div "[PERSON_NAME] cannot see this item. You must mark it as visible before they wil…" at bounding box center [832, 217] width 829 height 182
drag, startPoint x: 784, startPoint y: 329, endPoint x: 822, endPoint y: 356, distance: 46.7
click at [822, 356] on div "[PERSON_NAME] Please upload updated proof of Business Property and Liability In…" at bounding box center [832, 375] width 411 height 135
click at [822, 356] on div "Please upload updated proof of Business Property and Liability Insurance with W…" at bounding box center [834, 349] width 381 height 21
click at [1113, 285] on div "[PERSON_NAME] cannot see this item. You must mark it as visible before they wil…" at bounding box center [832, 217] width 829 height 182
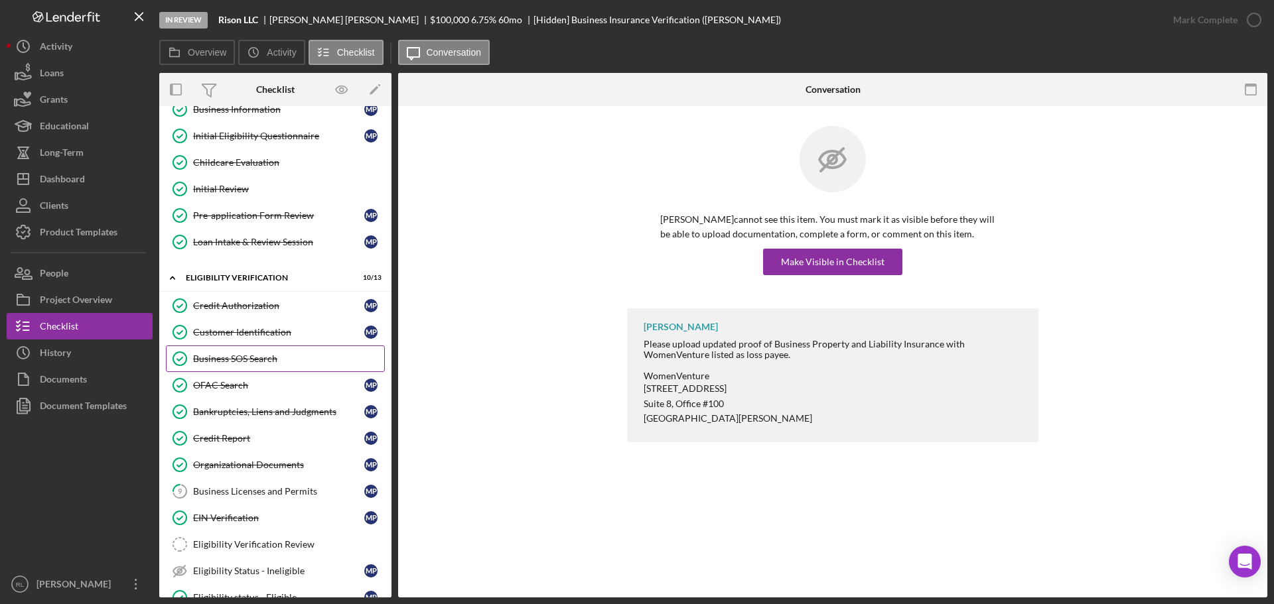
scroll to position [199, 0]
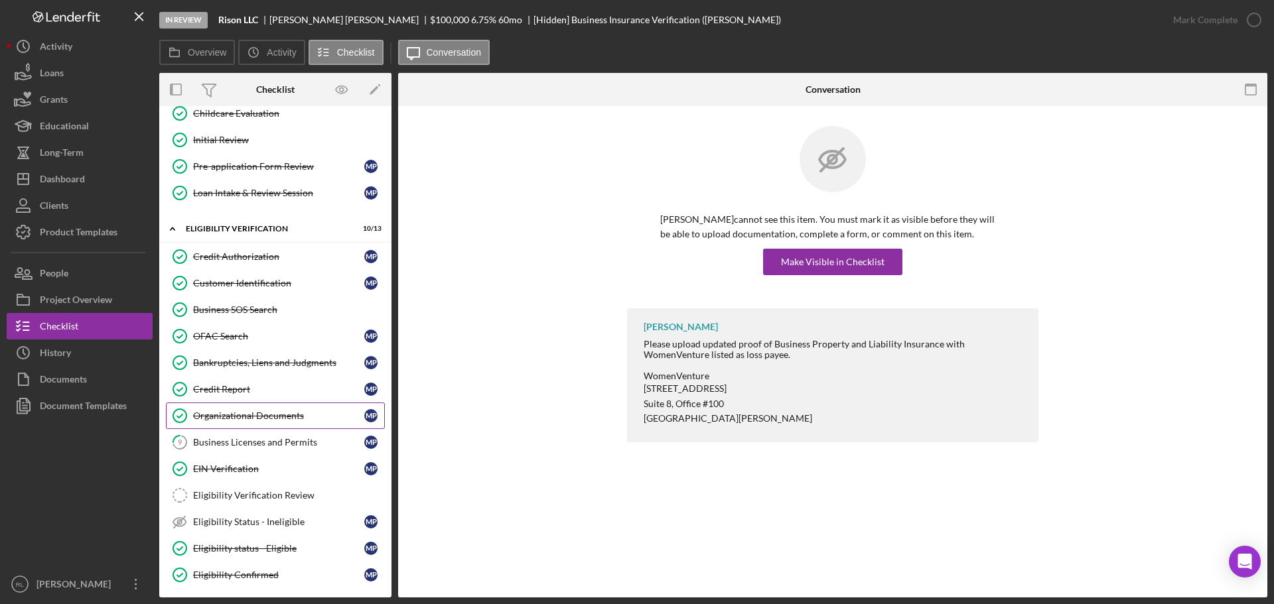
click at [264, 415] on div "Organizational Documents" at bounding box center [278, 416] width 171 height 11
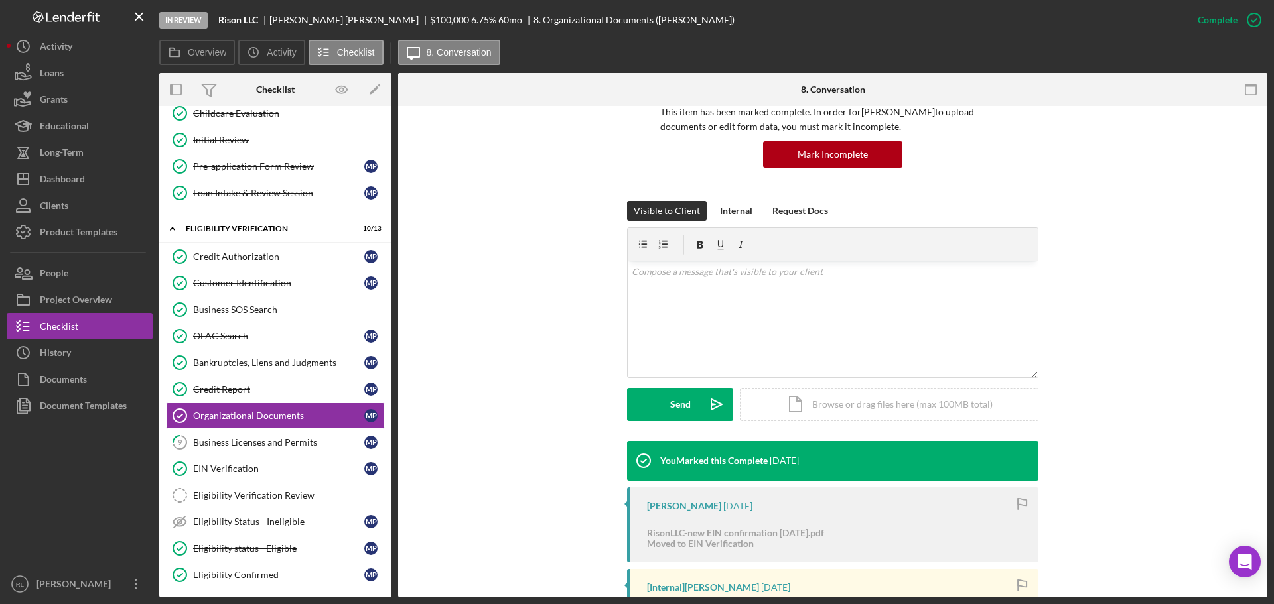
scroll to position [199, 0]
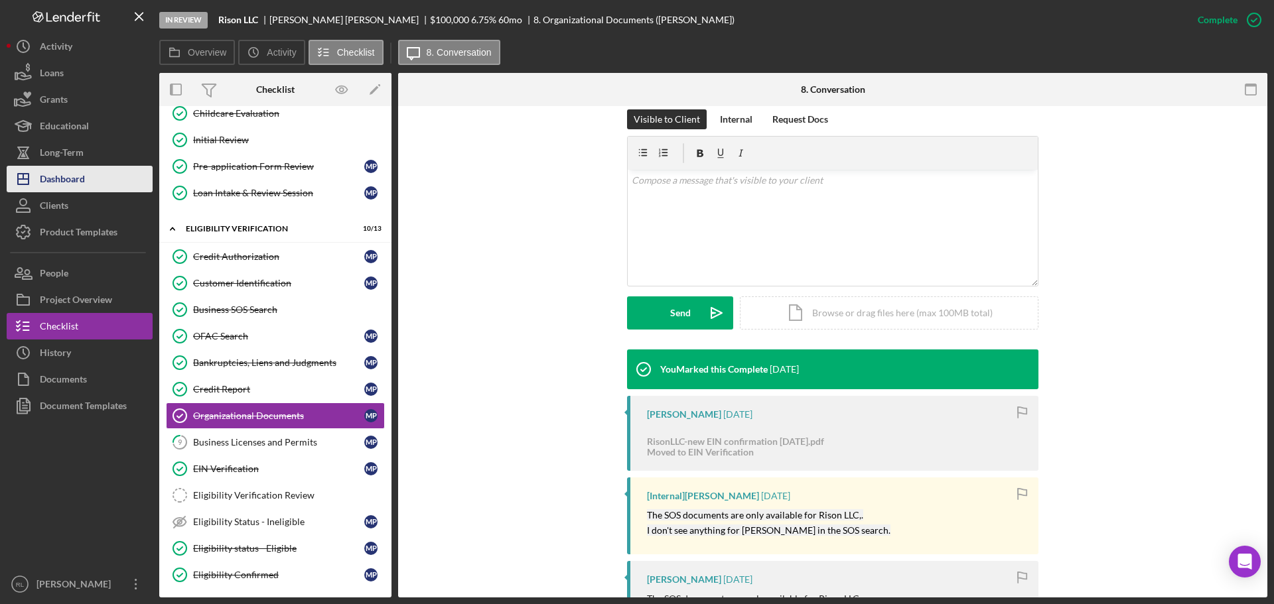
drag, startPoint x: 86, startPoint y: 174, endPoint x: 106, endPoint y: 187, distance: 23.9
click at [86, 174] on button "Icon/Dashboard Dashboard" at bounding box center [80, 179] width 146 height 27
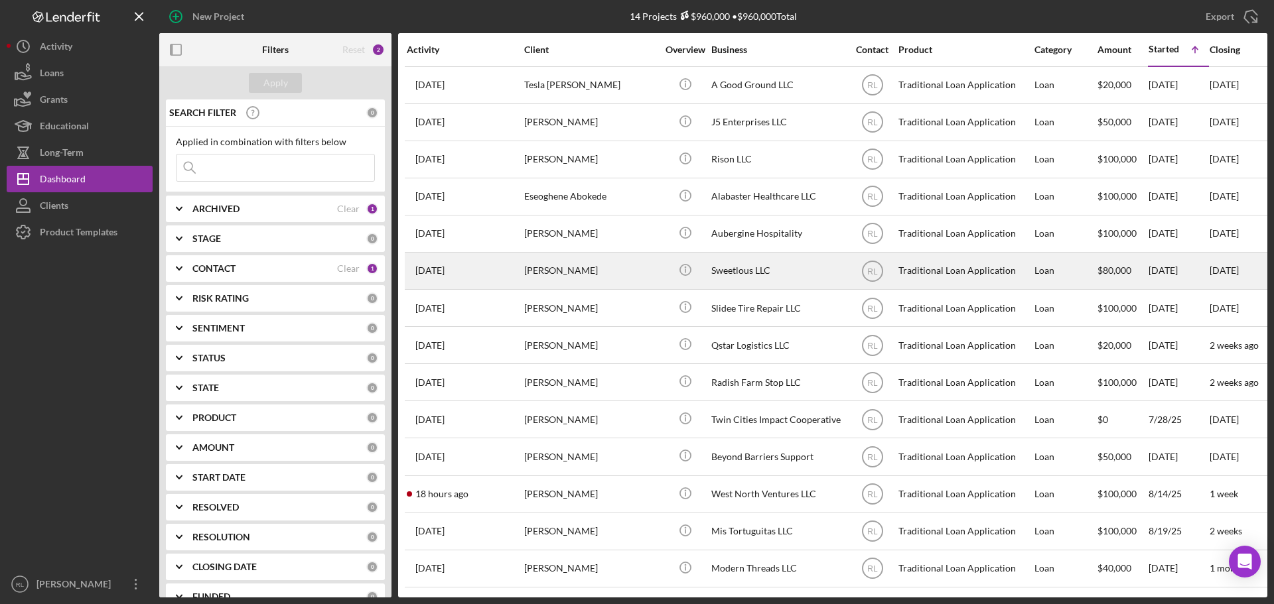
click at [625, 265] on div "[PERSON_NAME]" at bounding box center [590, 270] width 133 height 35
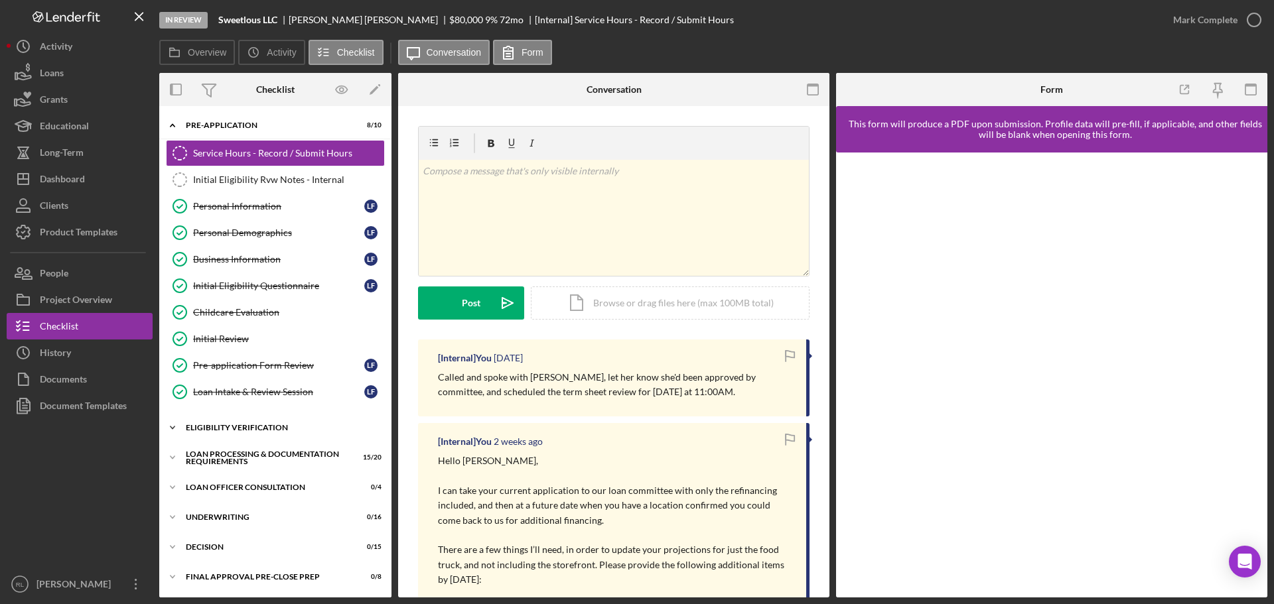
click at [233, 423] on div "Icon/Expander Eligibility Verification 11 / 13" at bounding box center [275, 428] width 232 height 27
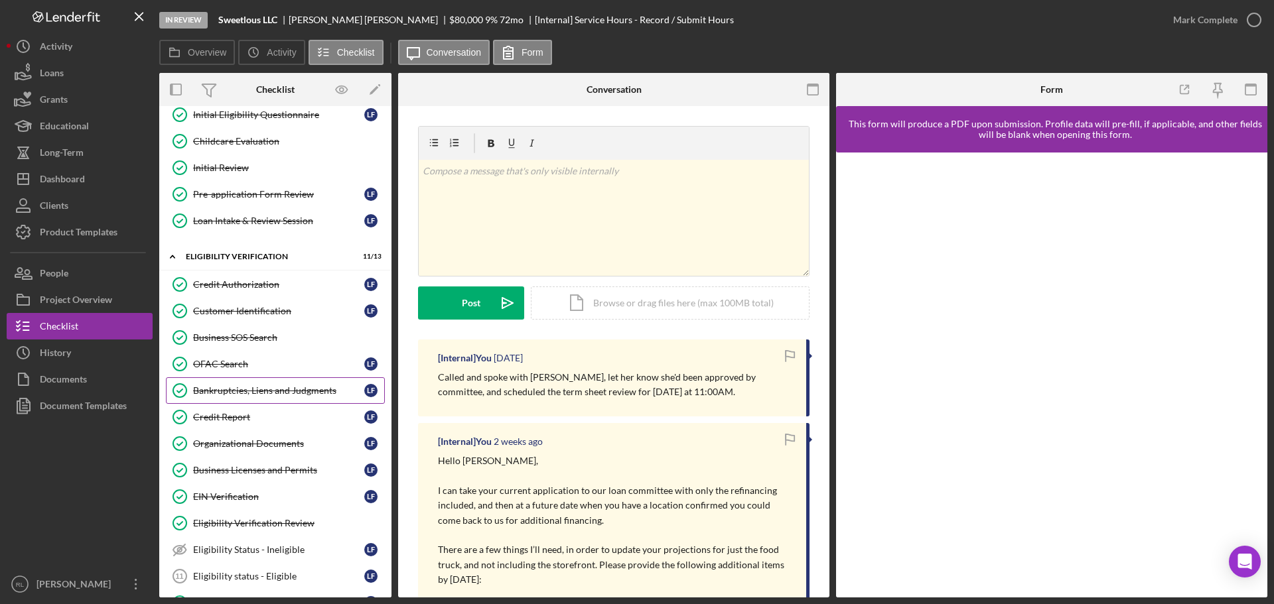
scroll to position [199, 0]
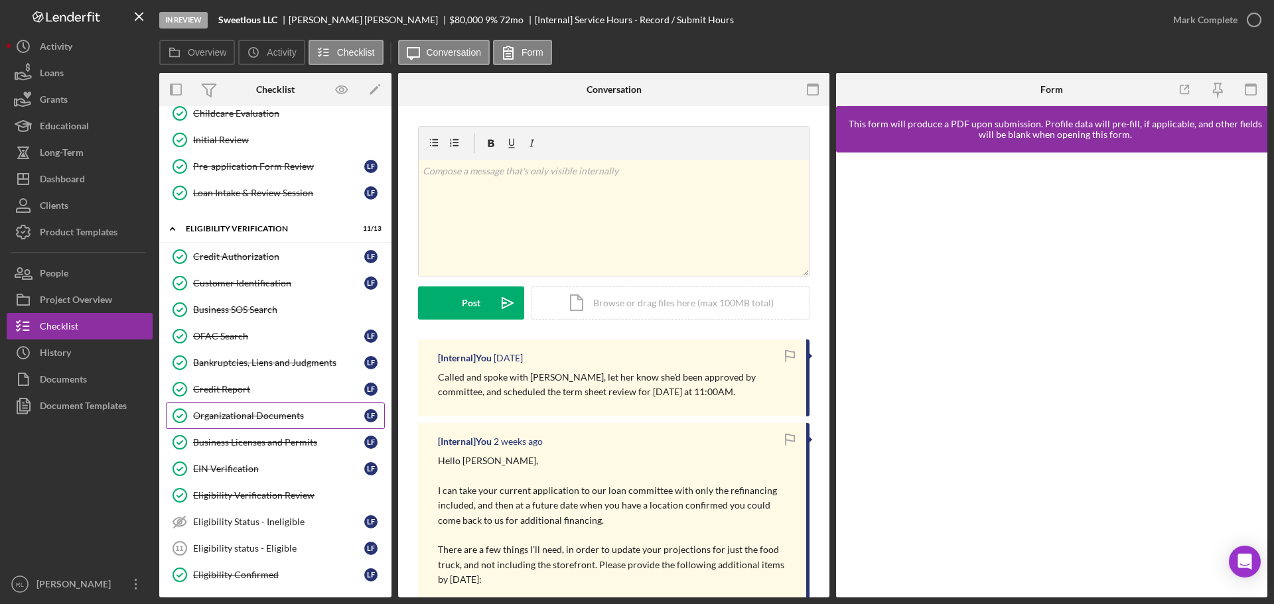
click at [259, 415] on div "Organizational Documents" at bounding box center [278, 416] width 171 height 11
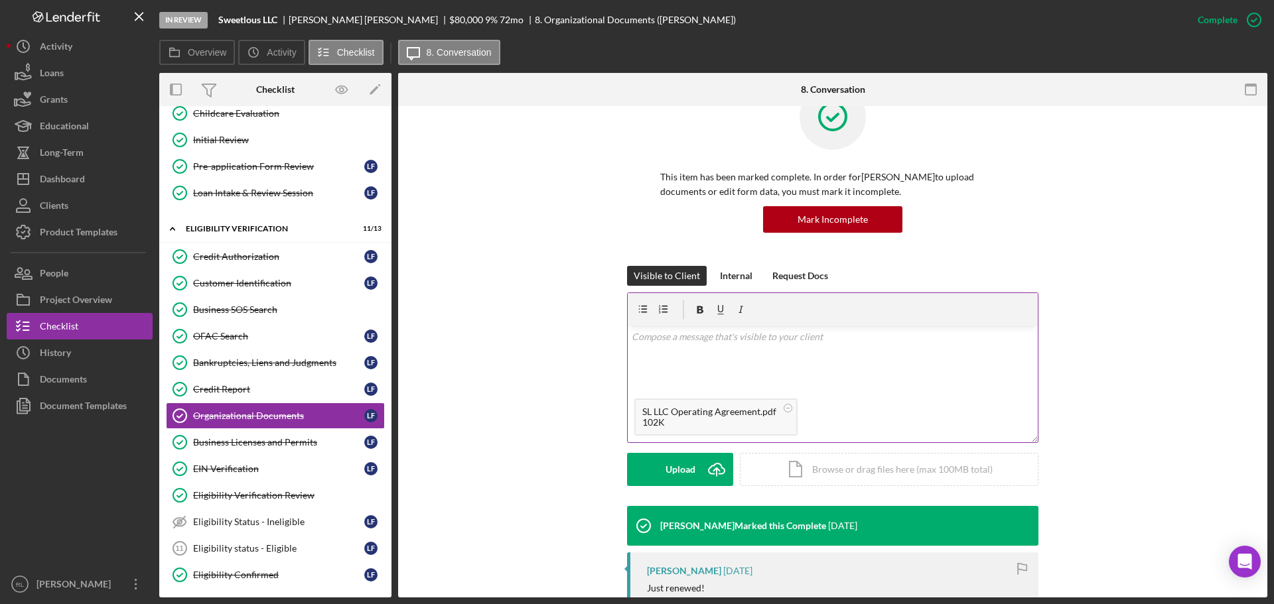
scroll to position [133, 0]
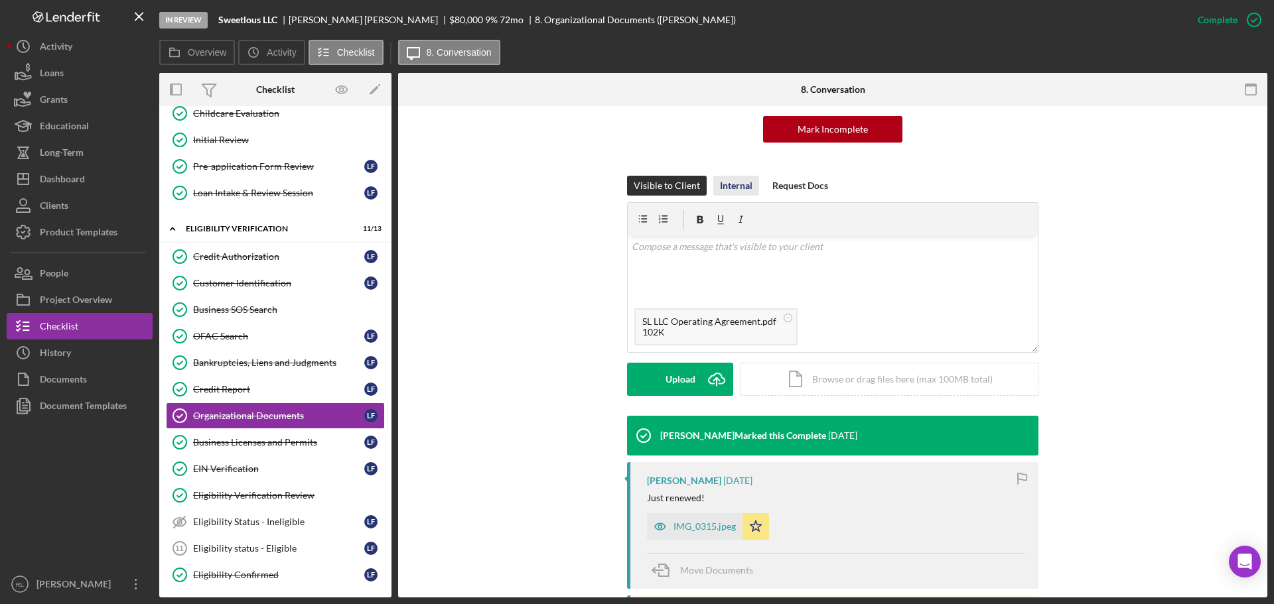
click at [725, 181] on div "Internal" at bounding box center [736, 186] width 33 height 20
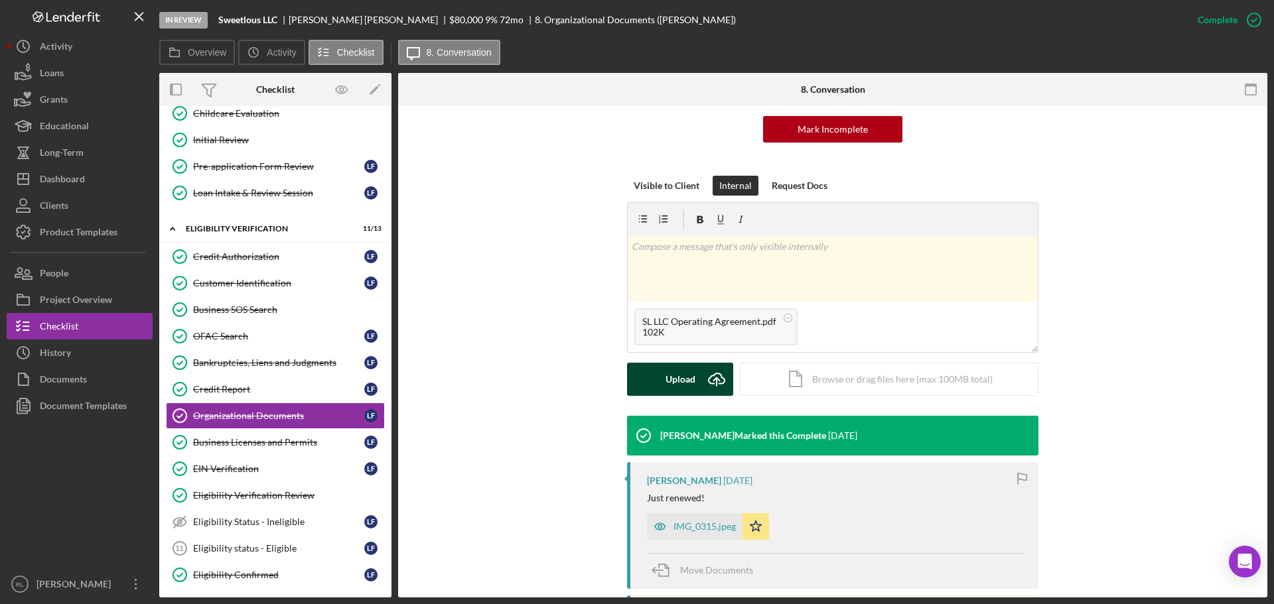
click at [681, 380] on div "Upload" at bounding box center [680, 379] width 30 height 33
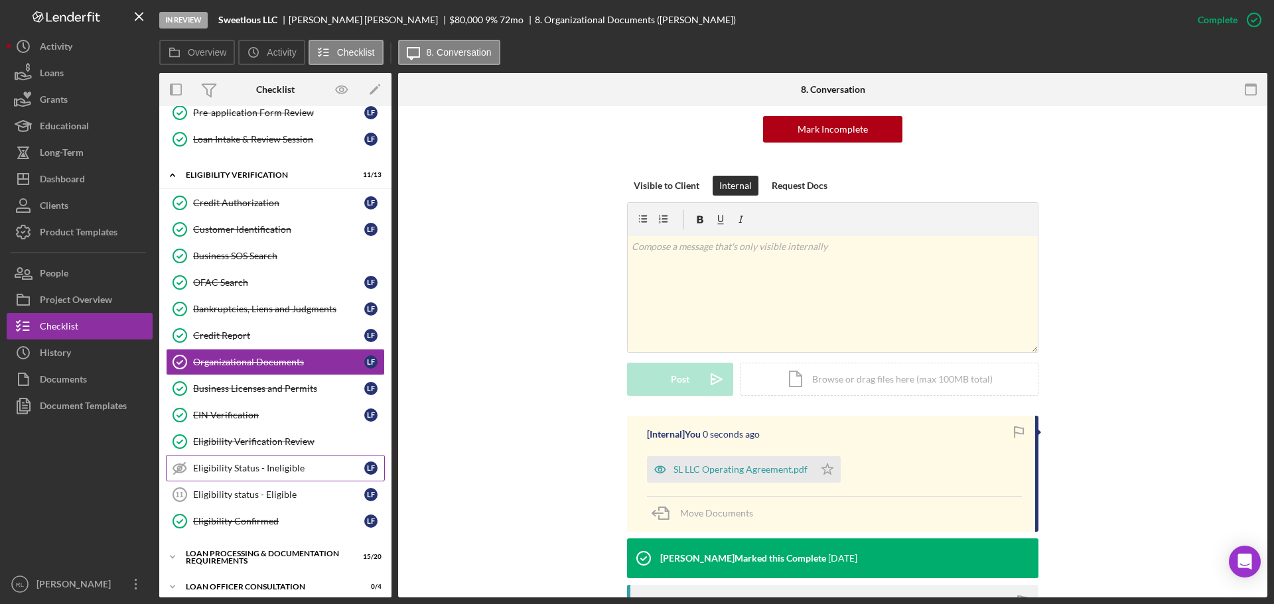
scroll to position [502, 0]
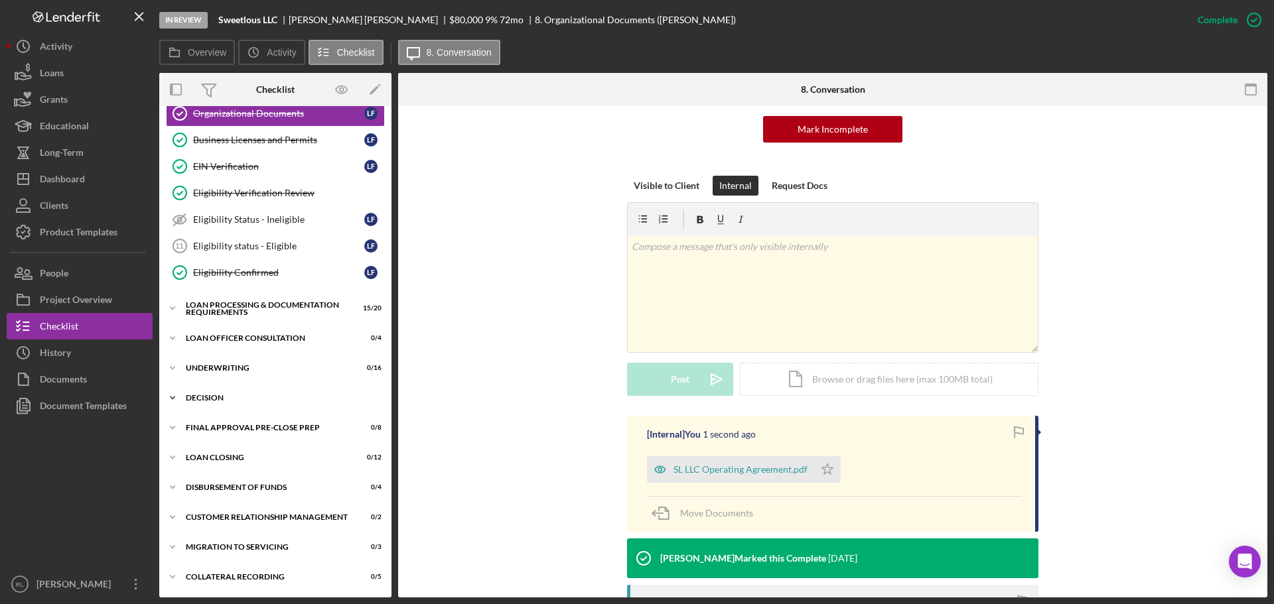
click at [240, 393] on div "Icon/Expander Decision 0 / 15" at bounding box center [275, 398] width 232 height 27
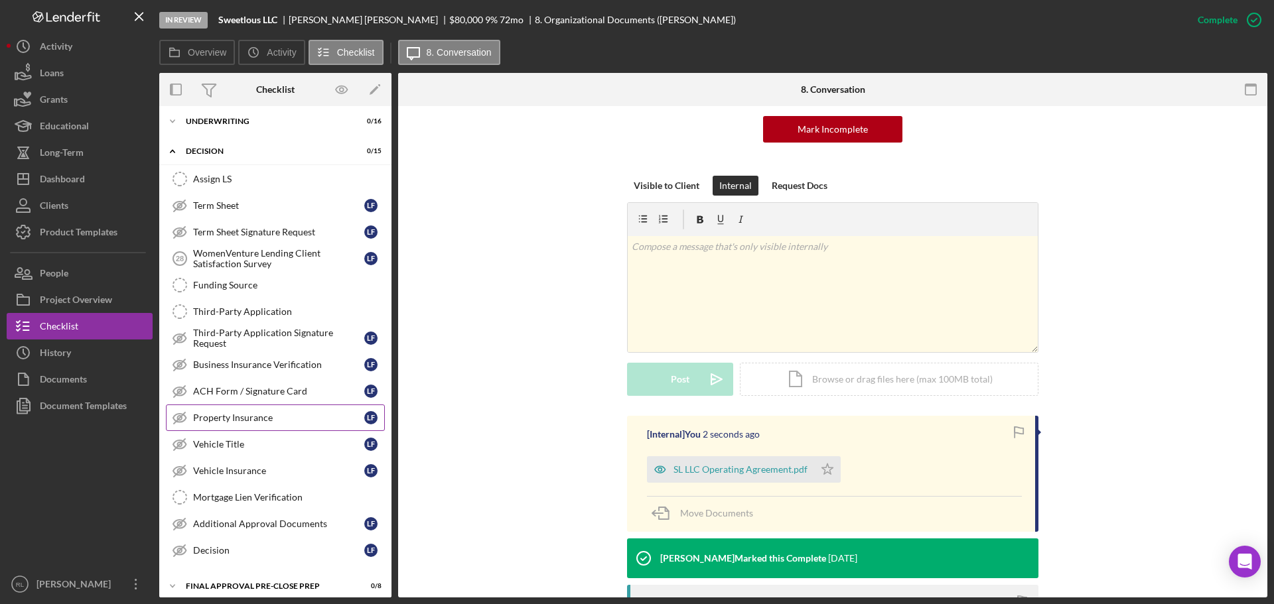
scroll to position [767, 0]
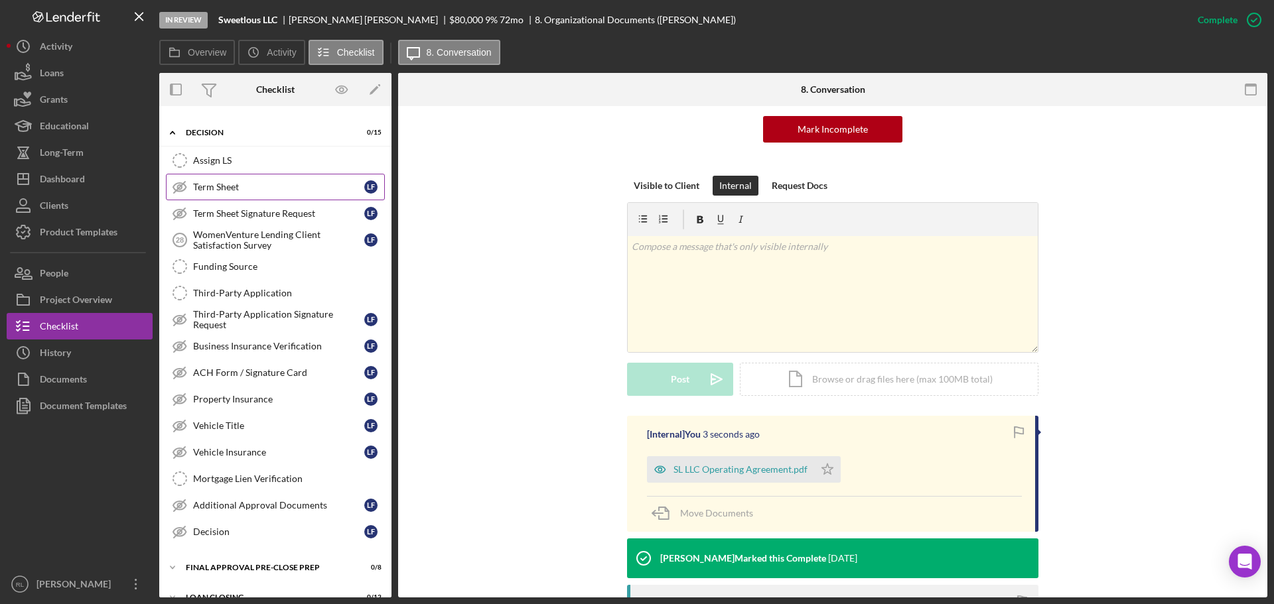
click at [270, 184] on div "Term Sheet" at bounding box center [278, 187] width 171 height 11
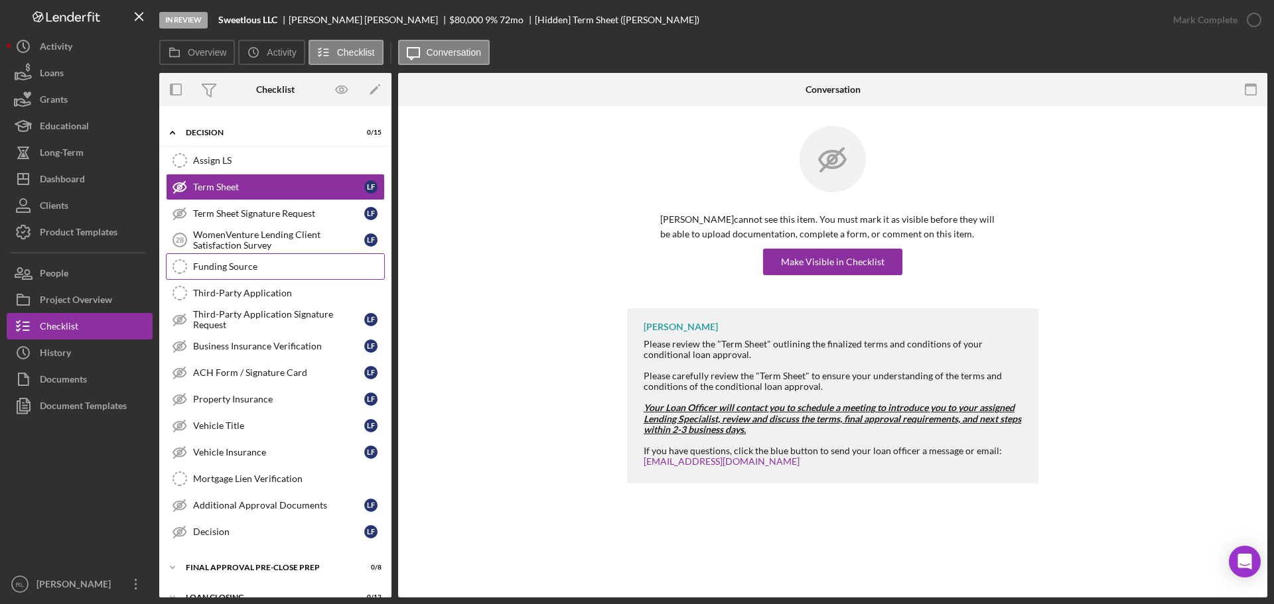
click at [243, 274] on link "Funding Source Funding Source" at bounding box center [275, 266] width 219 height 27
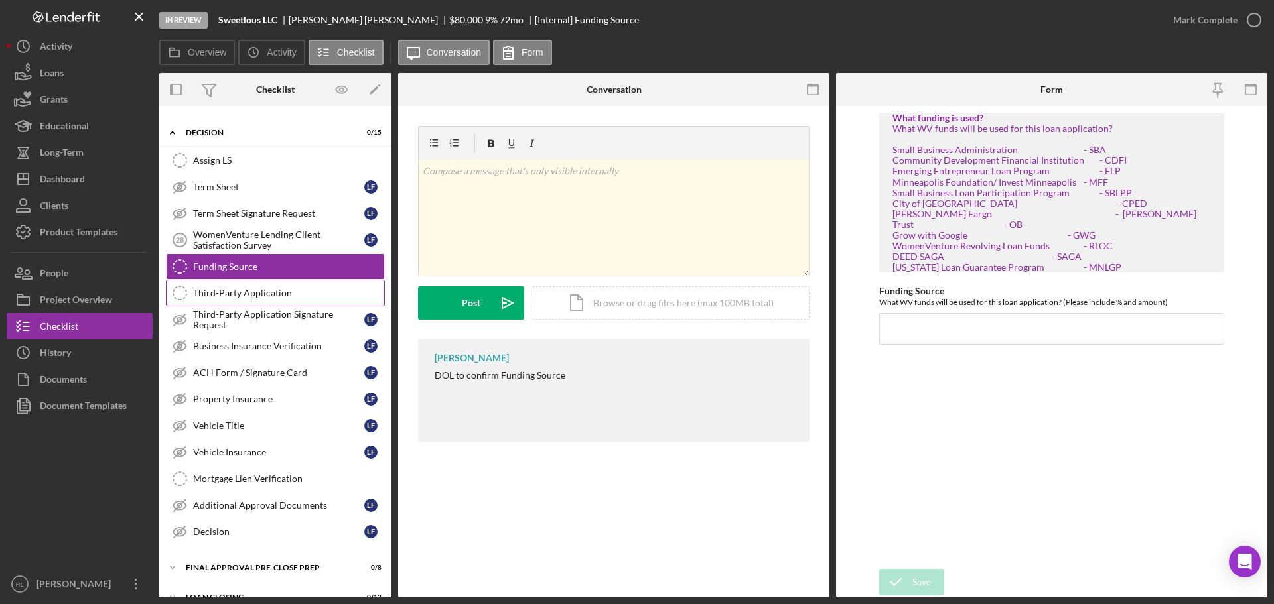
click at [263, 293] on div "Third-Party Application" at bounding box center [288, 293] width 191 height 11
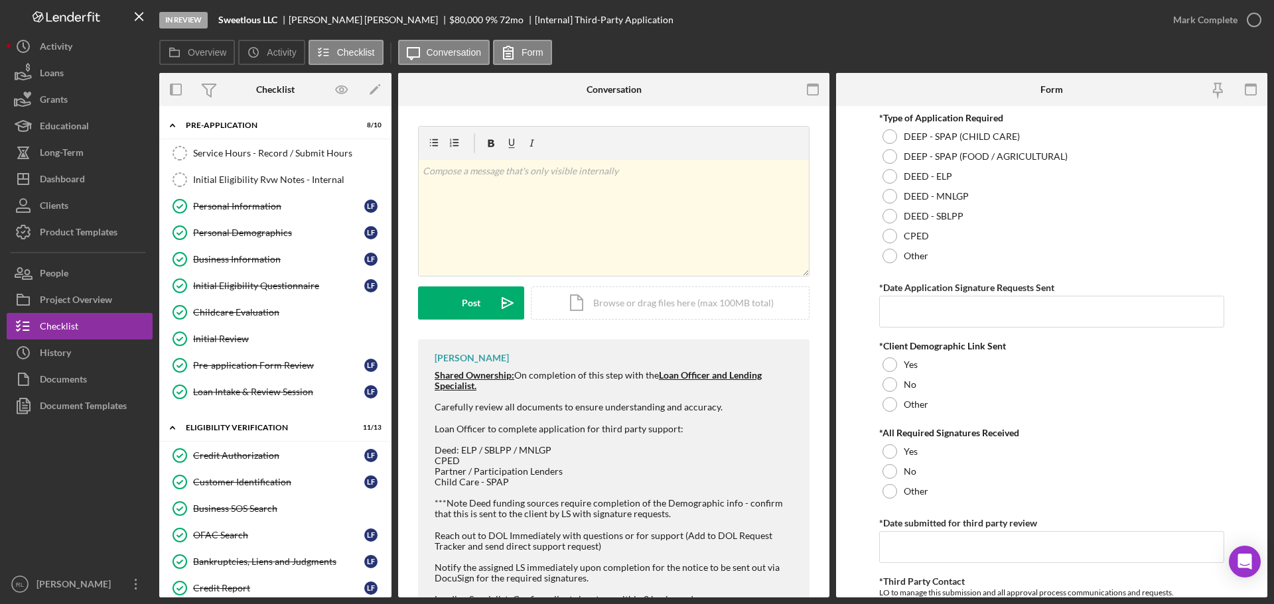
click at [685, 552] on div at bounding box center [616, 557] width 362 height 11
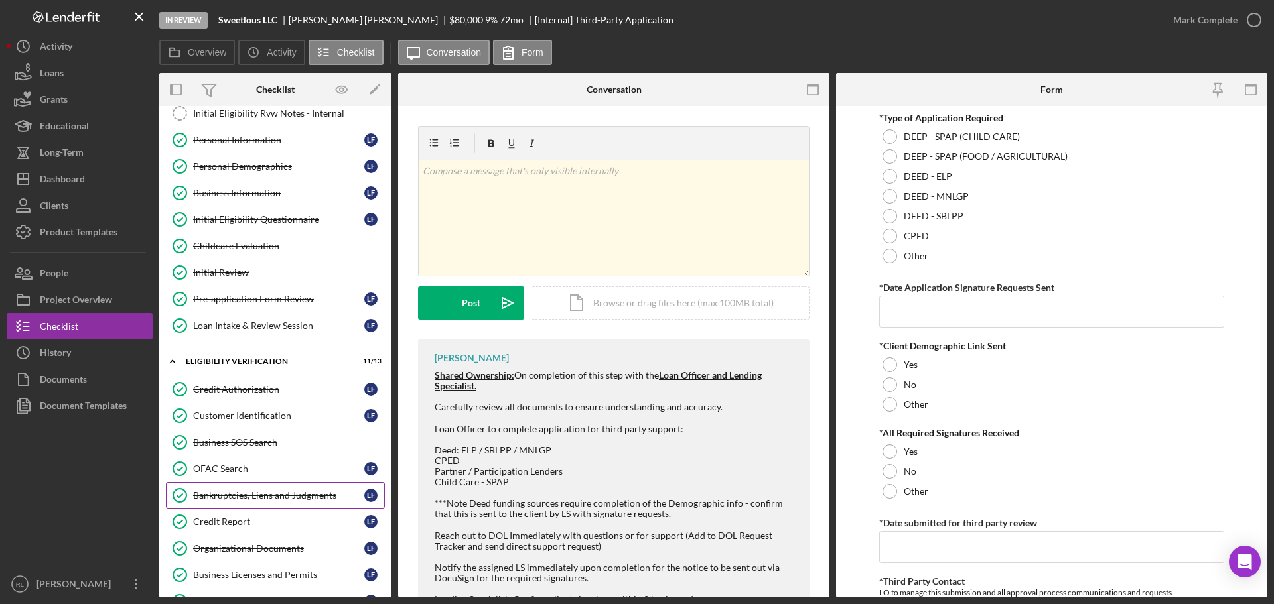
scroll to position [133, 0]
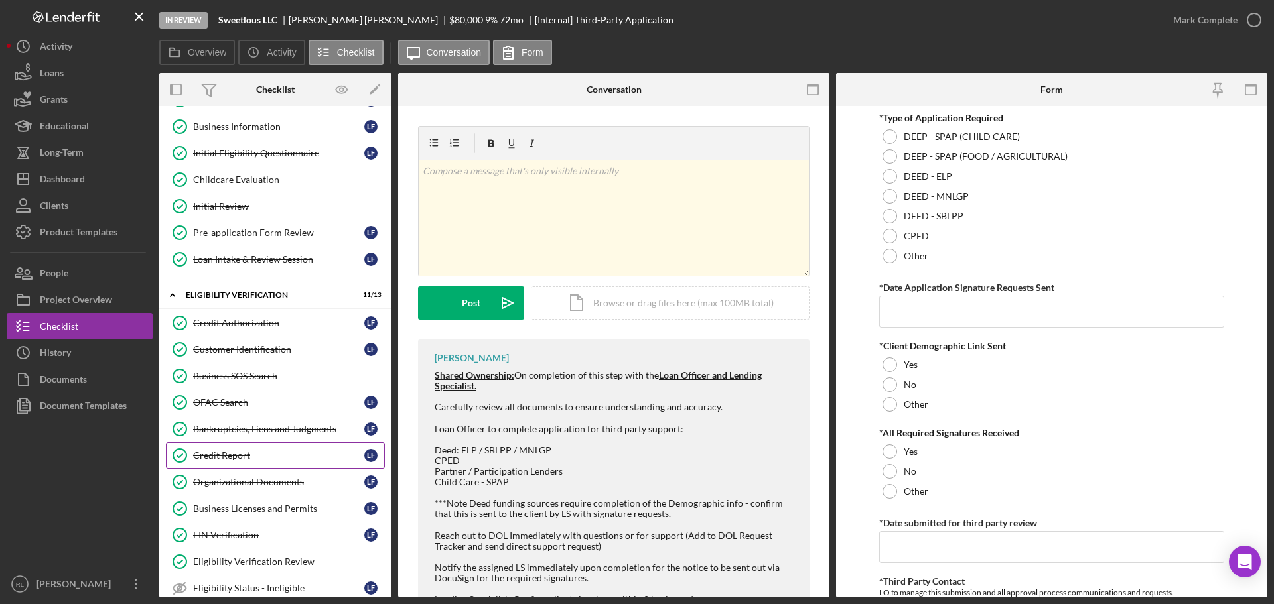
click at [247, 457] on div "Credit Report" at bounding box center [278, 455] width 171 height 11
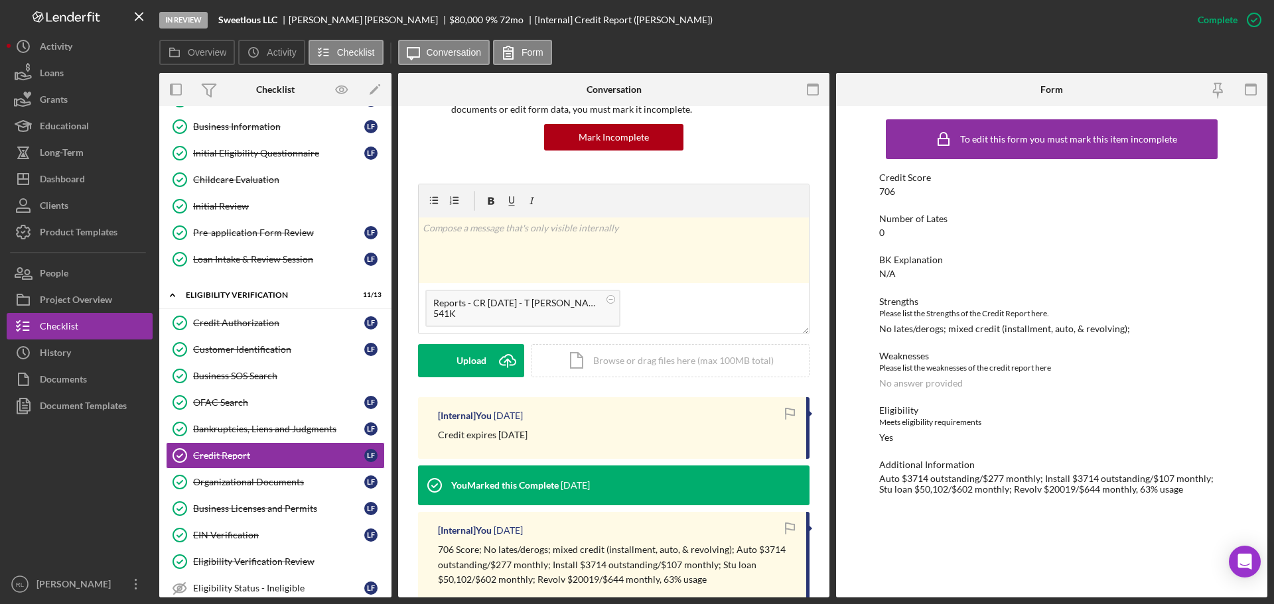
scroll to position [133, 0]
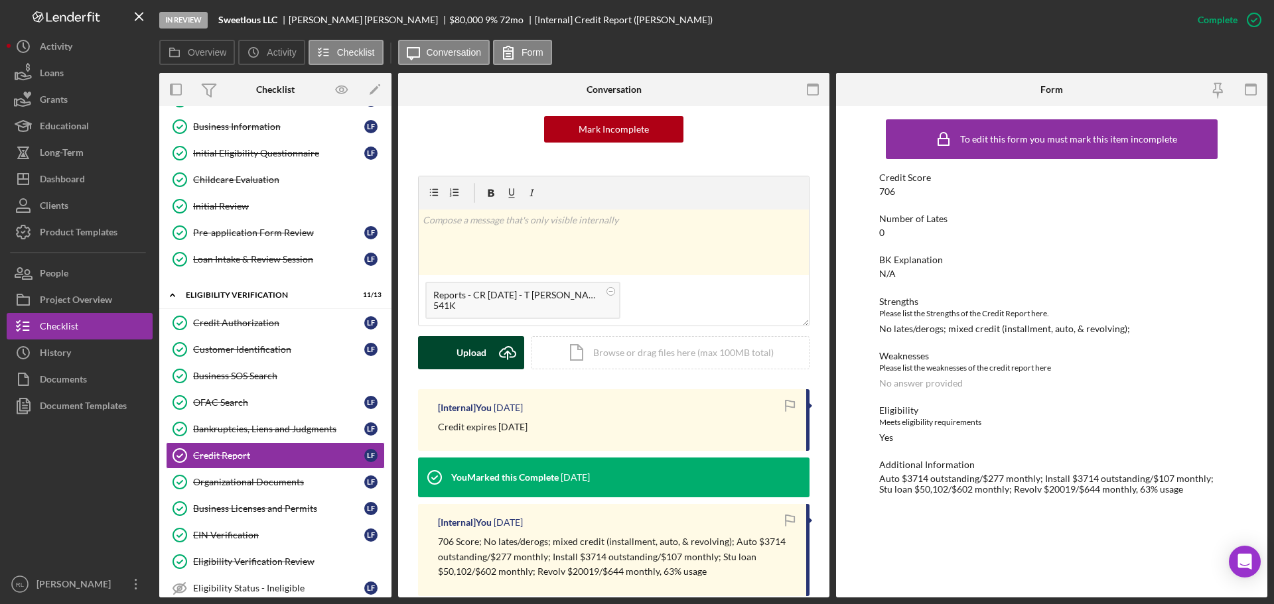
click at [454, 362] on button "Upload Icon/Upload" at bounding box center [471, 352] width 106 height 33
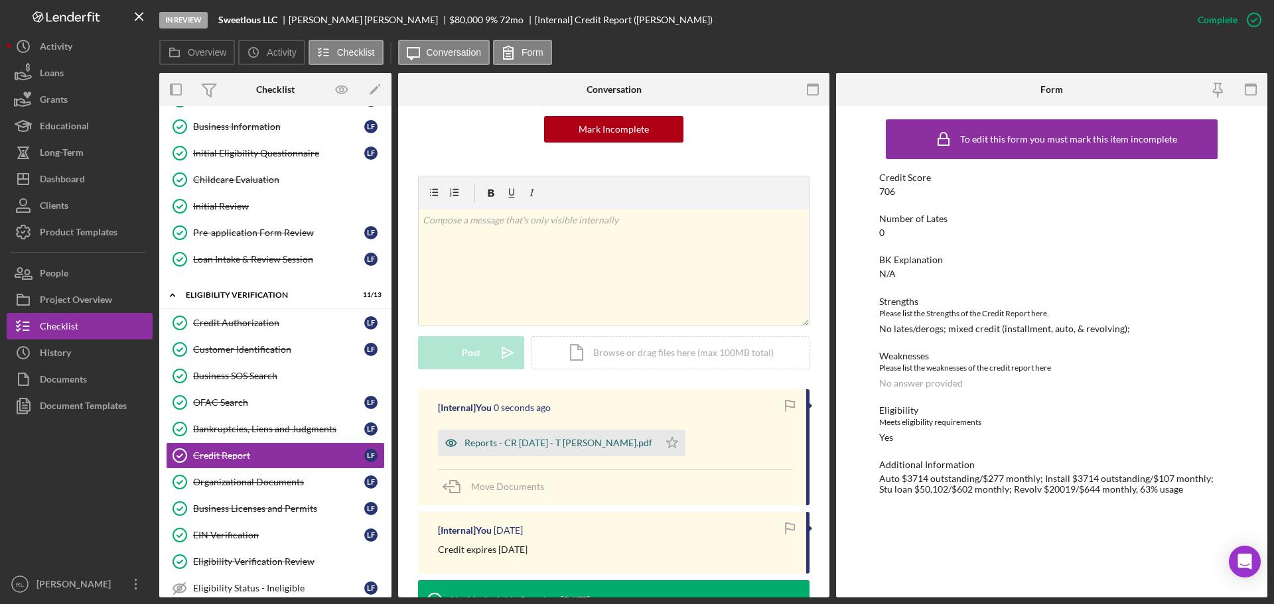
click at [517, 442] on div "Reports - CR [DATE] - T [PERSON_NAME].pdf" at bounding box center [558, 443] width 188 height 11
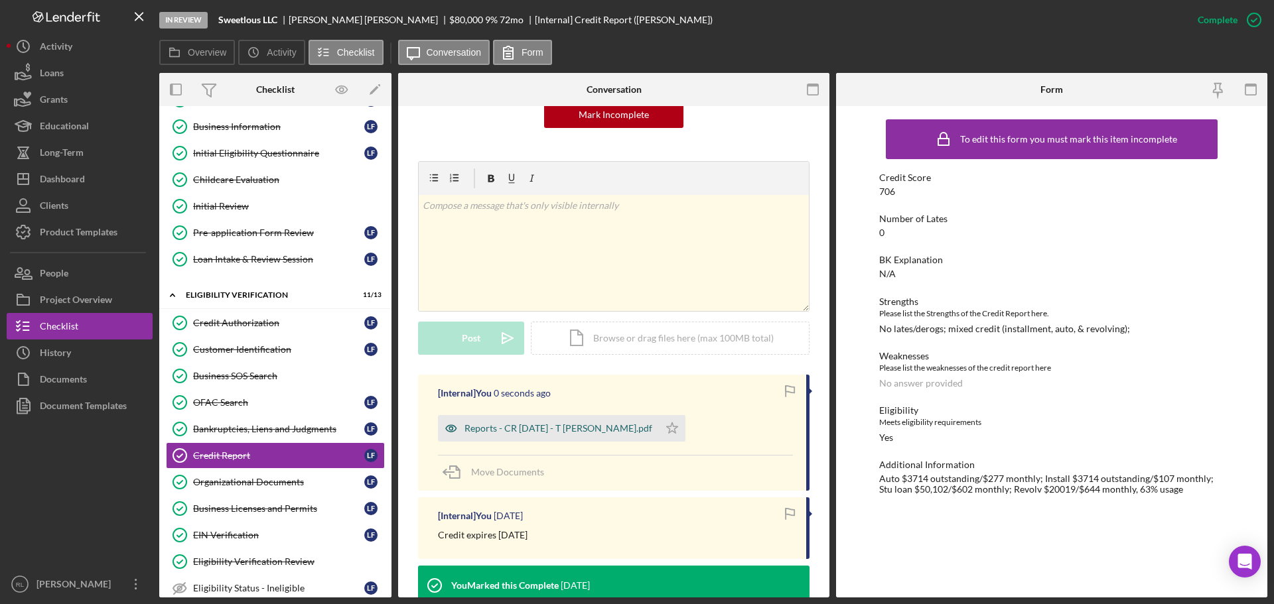
click at [517, 434] on div "Reports - CR [DATE] - T [PERSON_NAME].pdf" at bounding box center [558, 428] width 188 height 11
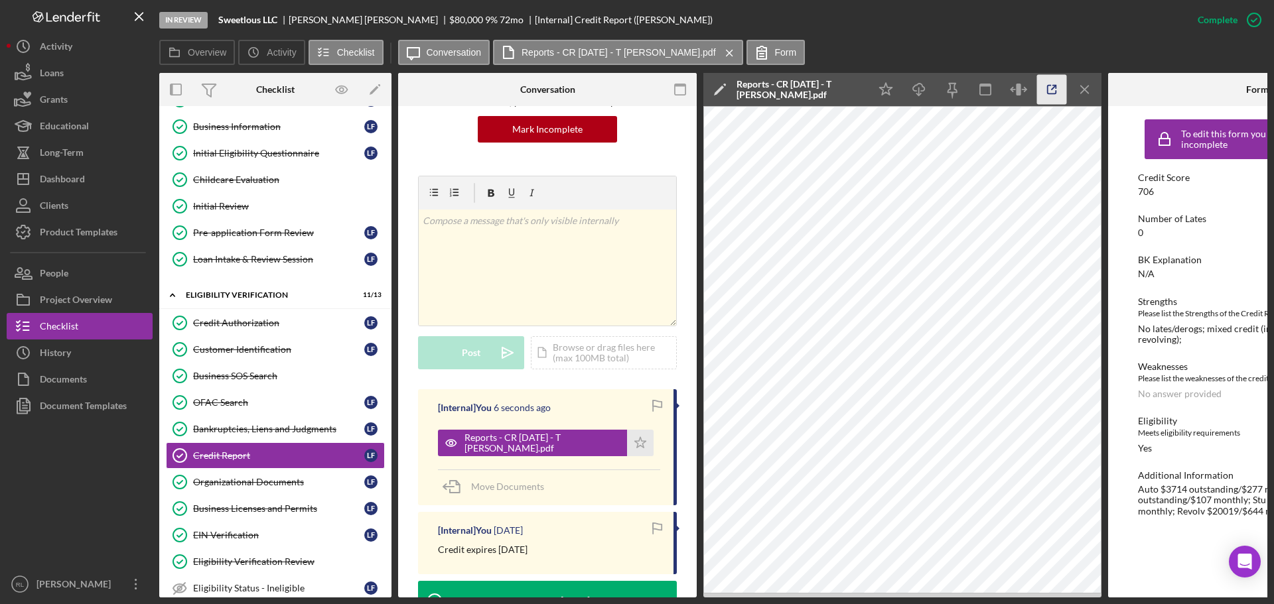
click at [1059, 86] on icon "button" at bounding box center [1052, 90] width 30 height 30
drag, startPoint x: 74, startPoint y: 176, endPoint x: 125, endPoint y: 200, distance: 57.3
click at [74, 176] on div "Dashboard" at bounding box center [62, 181] width 45 height 30
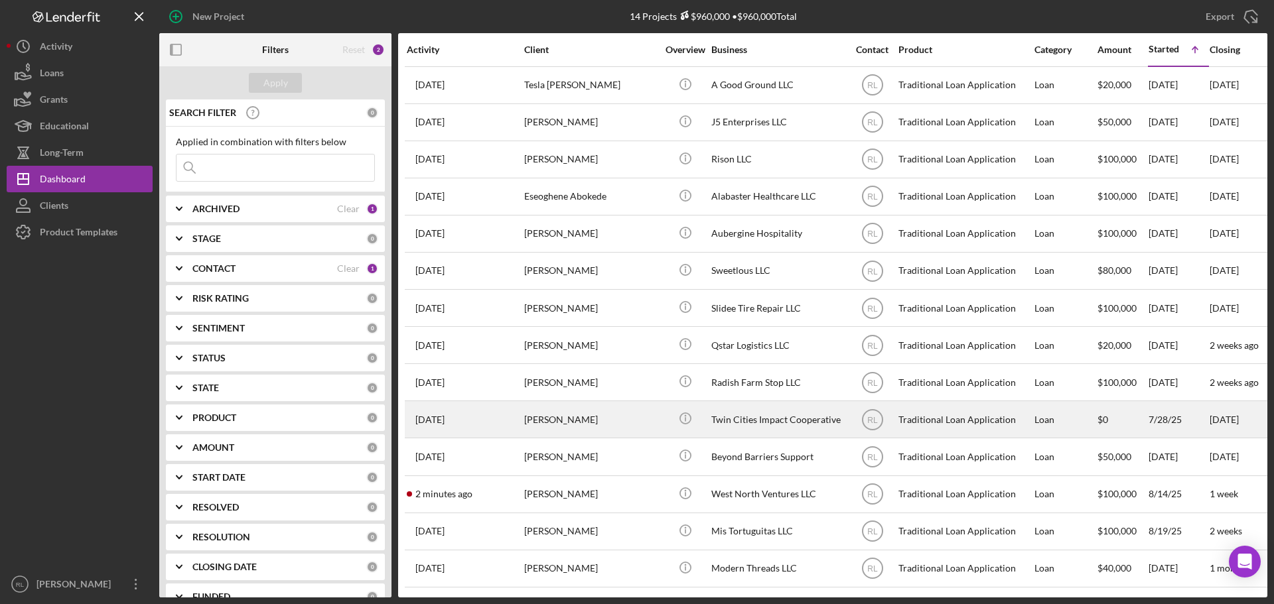
scroll to position [7, 0]
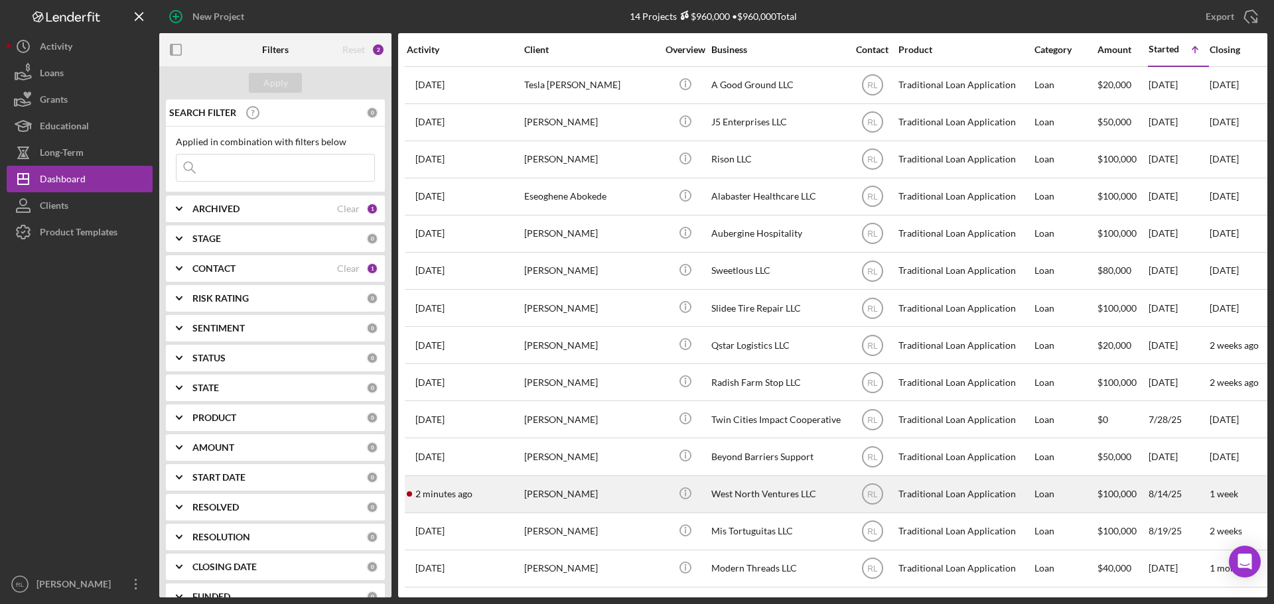
click at [616, 488] on div "[PERSON_NAME]" at bounding box center [590, 494] width 133 height 35
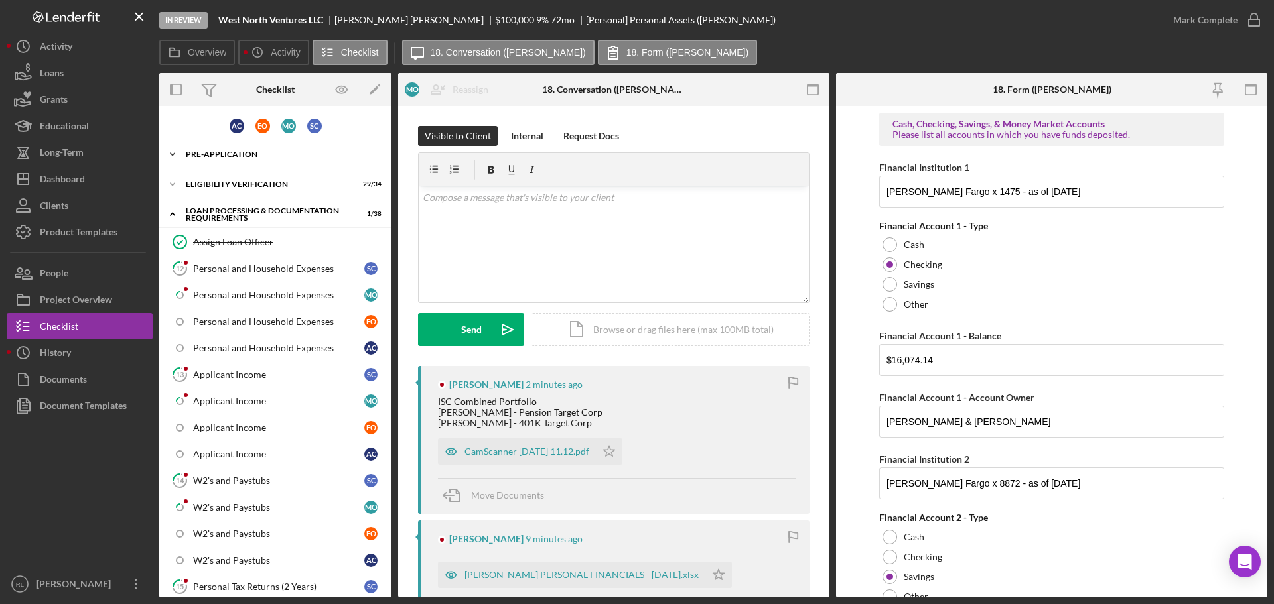
click at [229, 156] on div "Pre-Application" at bounding box center [280, 155] width 189 height 8
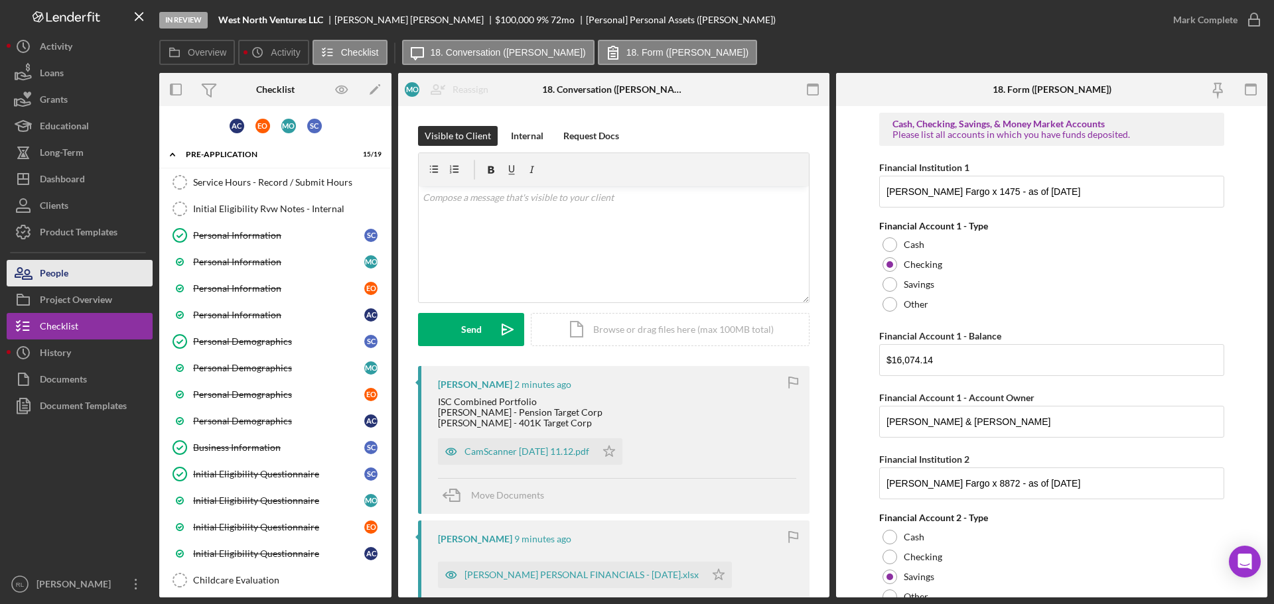
click at [65, 279] on div "People" at bounding box center [54, 275] width 29 height 30
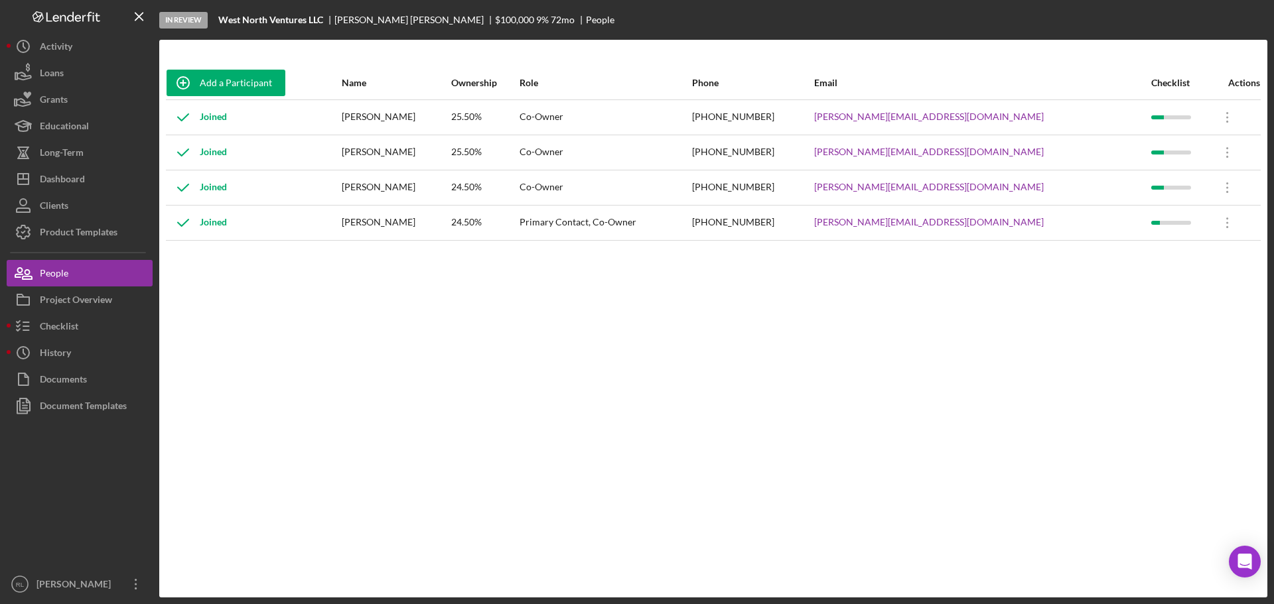
click at [1177, 415] on div "Add a Participant Name Ownership Role Phone Email Checklist Actions Joined [PER…" at bounding box center [713, 318] width 1108 height 505
click at [74, 332] on div "Checklist" at bounding box center [59, 328] width 38 height 30
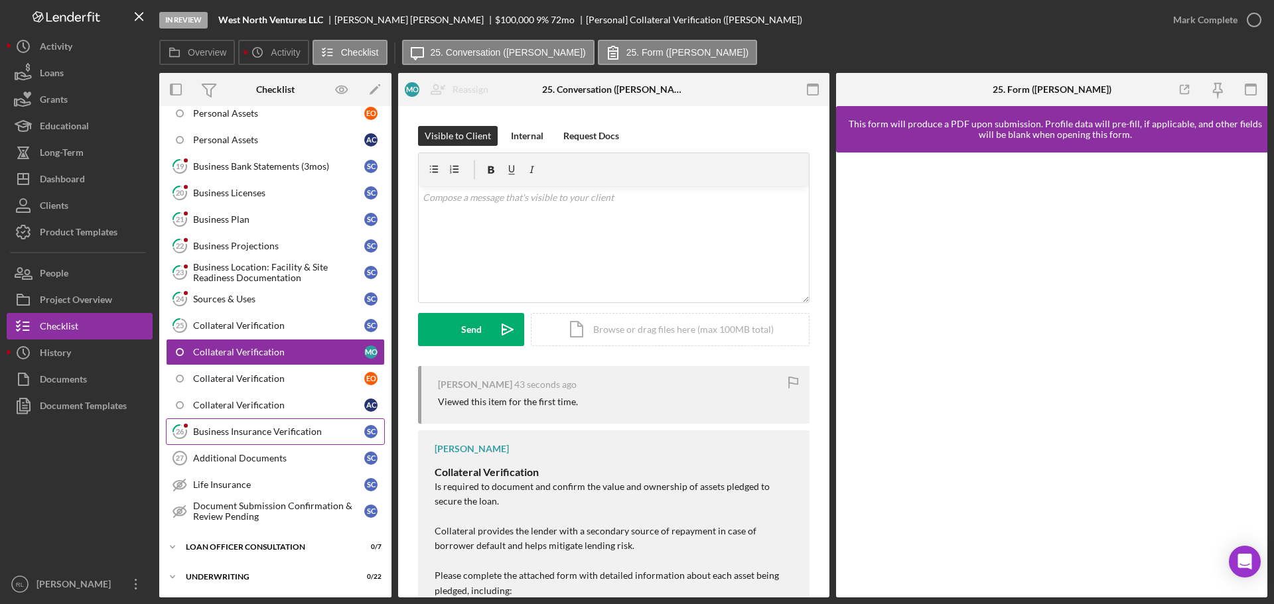
scroll to position [922, 0]
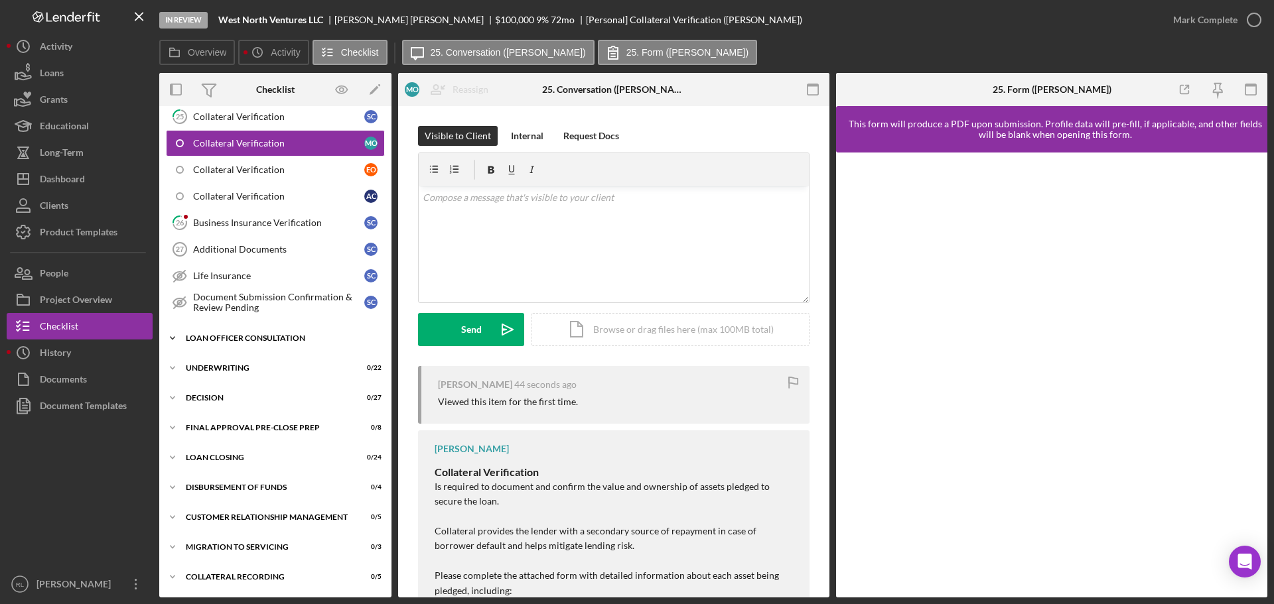
click at [263, 335] on div "Loan Officer Consultation" at bounding box center [280, 338] width 189 height 8
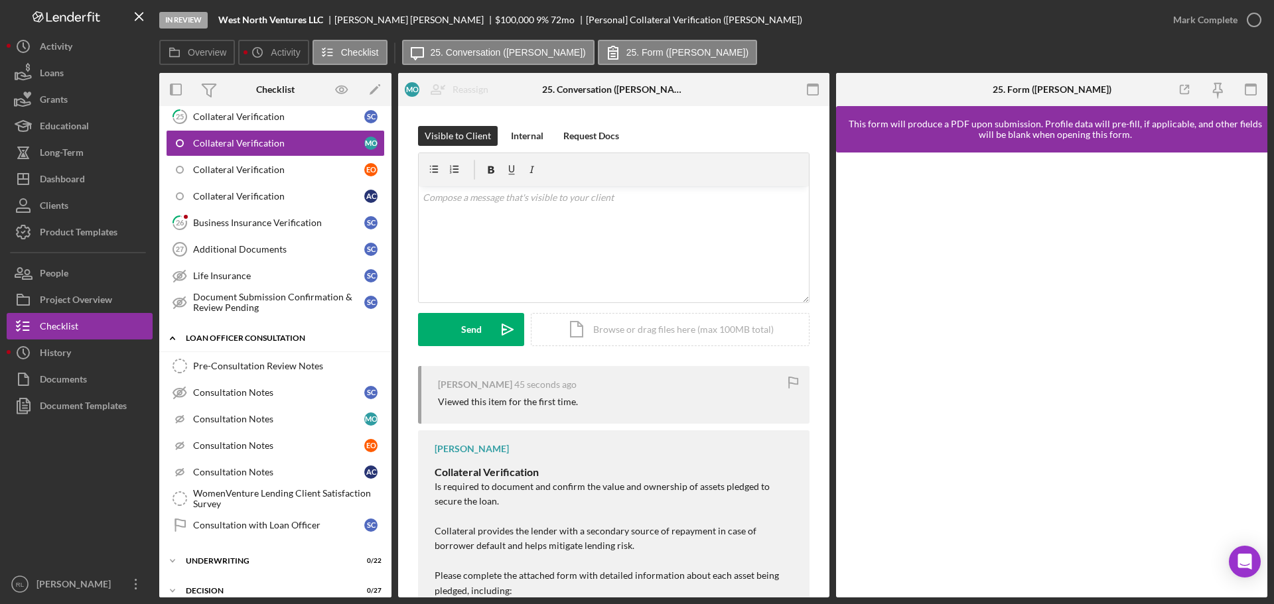
click at [270, 335] on div "Loan Officer Consultation" at bounding box center [280, 338] width 189 height 8
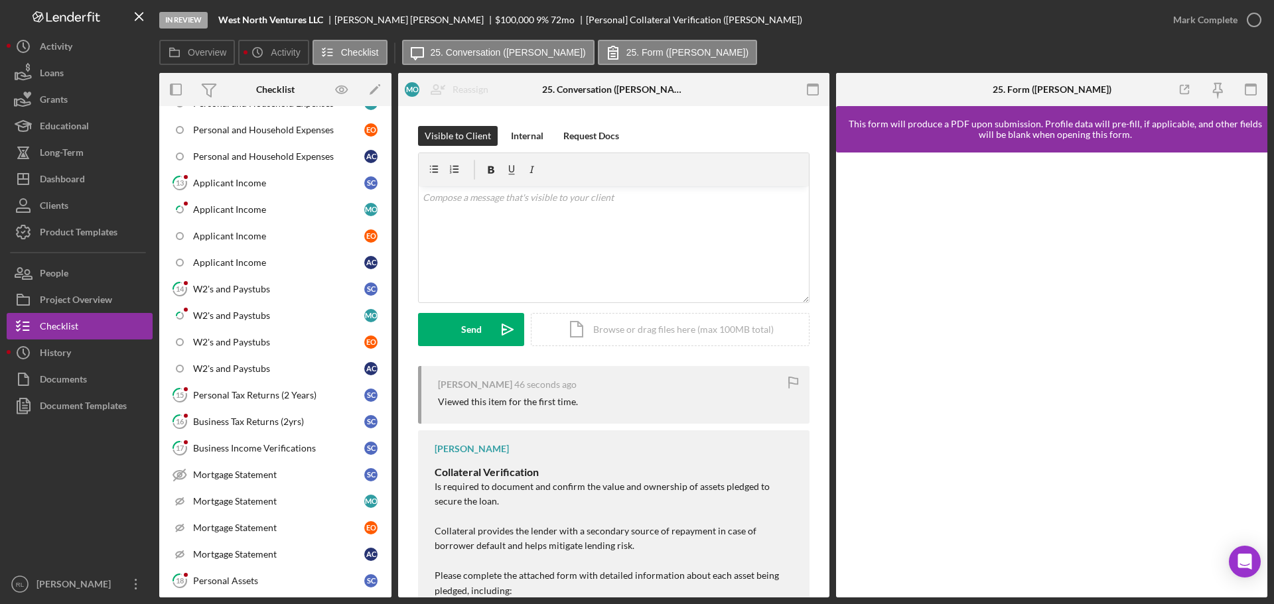
scroll to position [0, 0]
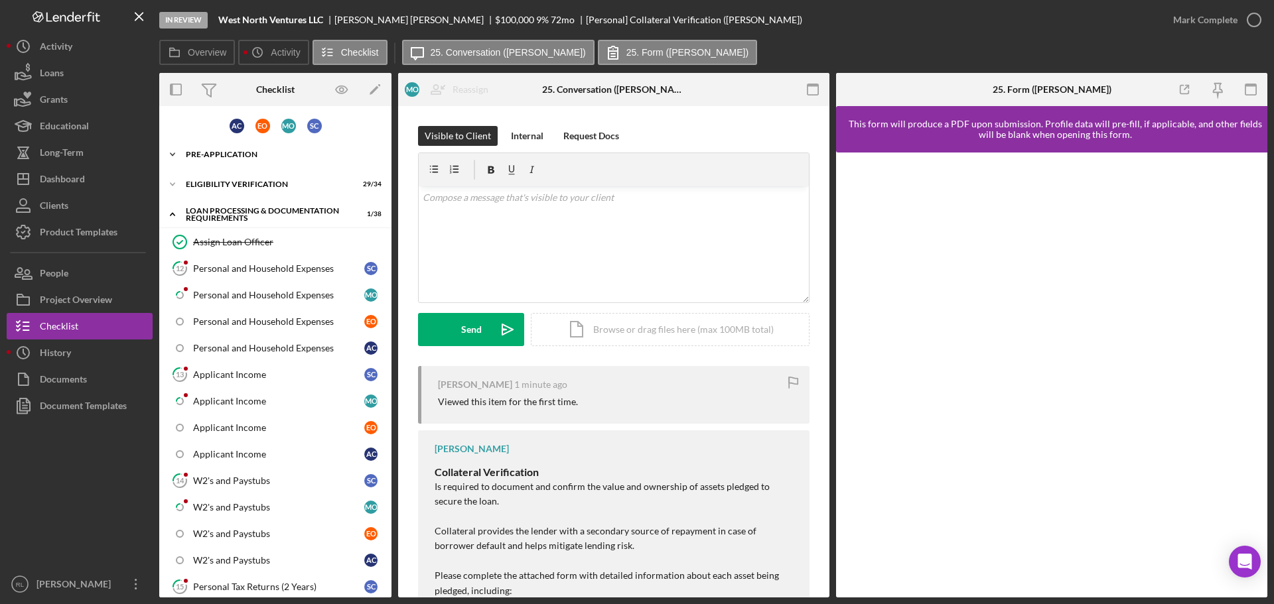
click at [264, 160] on div "Icon/Expander Pre-Application 15 / 19" at bounding box center [275, 154] width 232 height 27
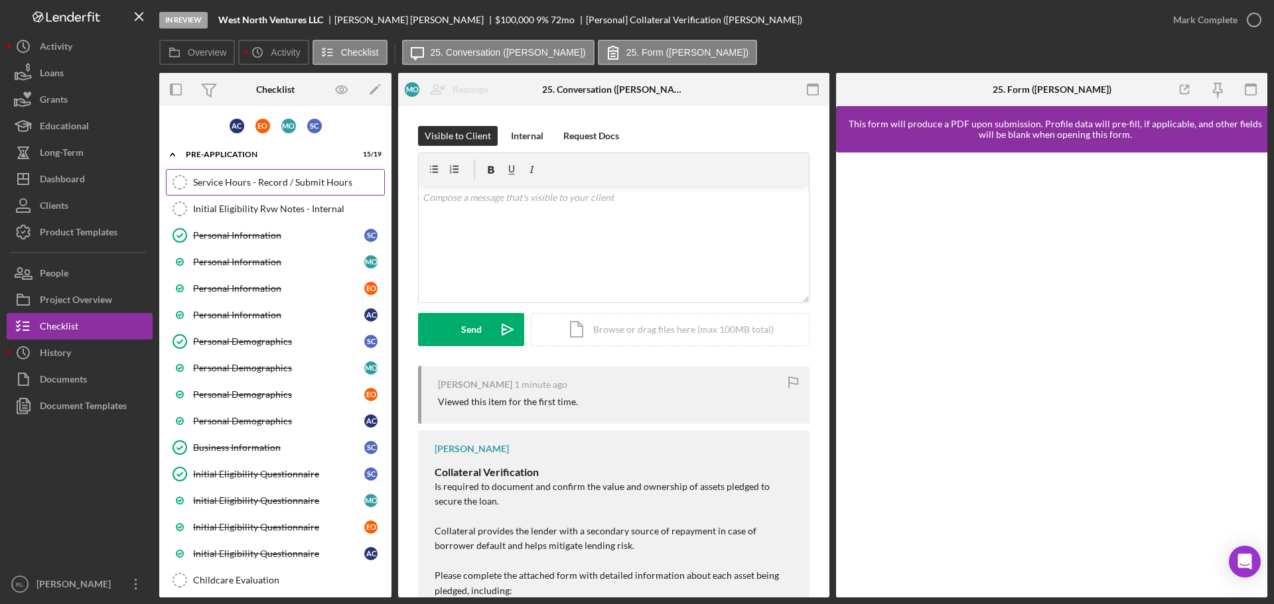
click at [227, 177] on div "Service Hours - Record / Submit Hours" at bounding box center [288, 182] width 191 height 11
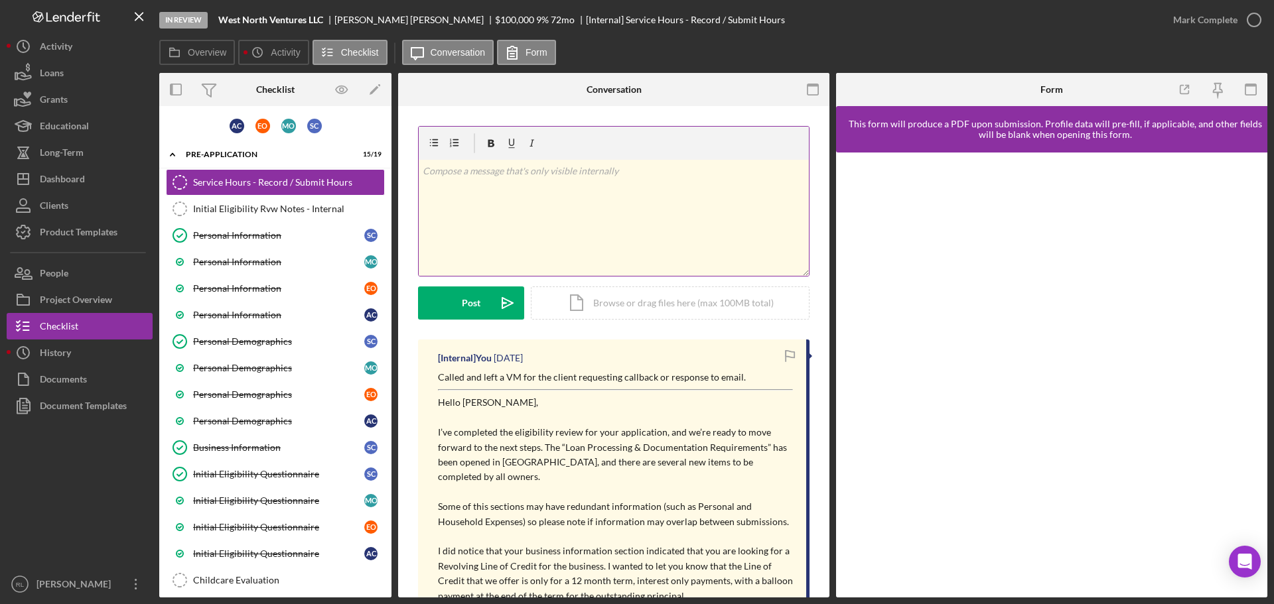
click at [577, 220] on div "v Color teal Color pink Remove color Add row above Add row below Add column bef…" at bounding box center [614, 218] width 390 height 116
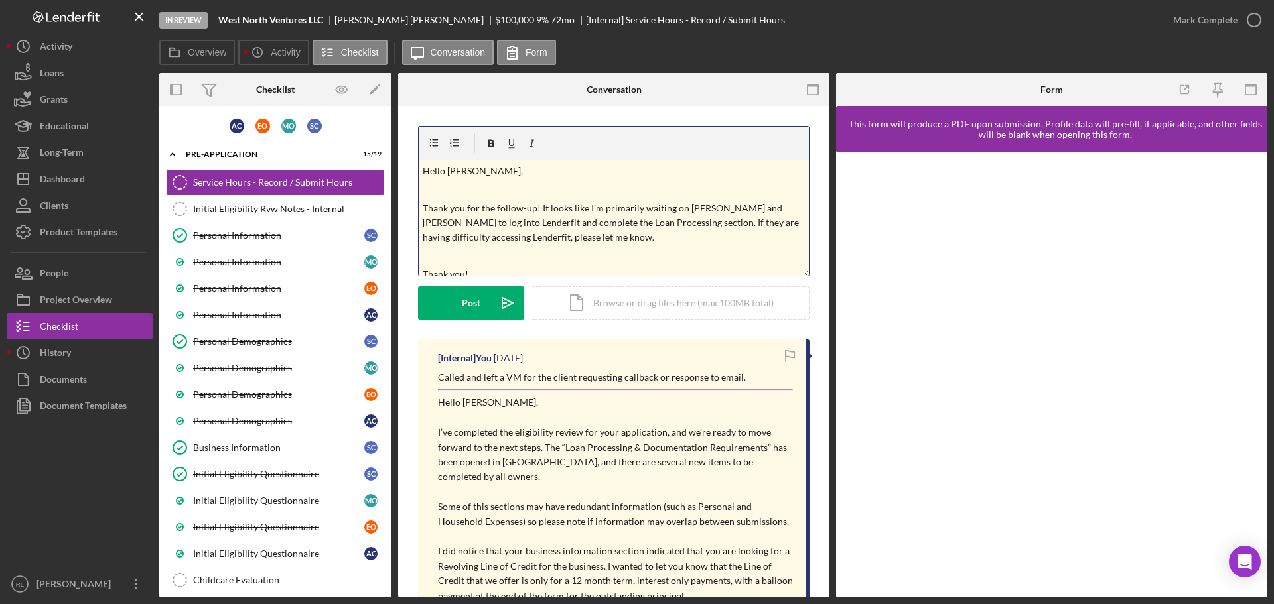
scroll to position [7, 0]
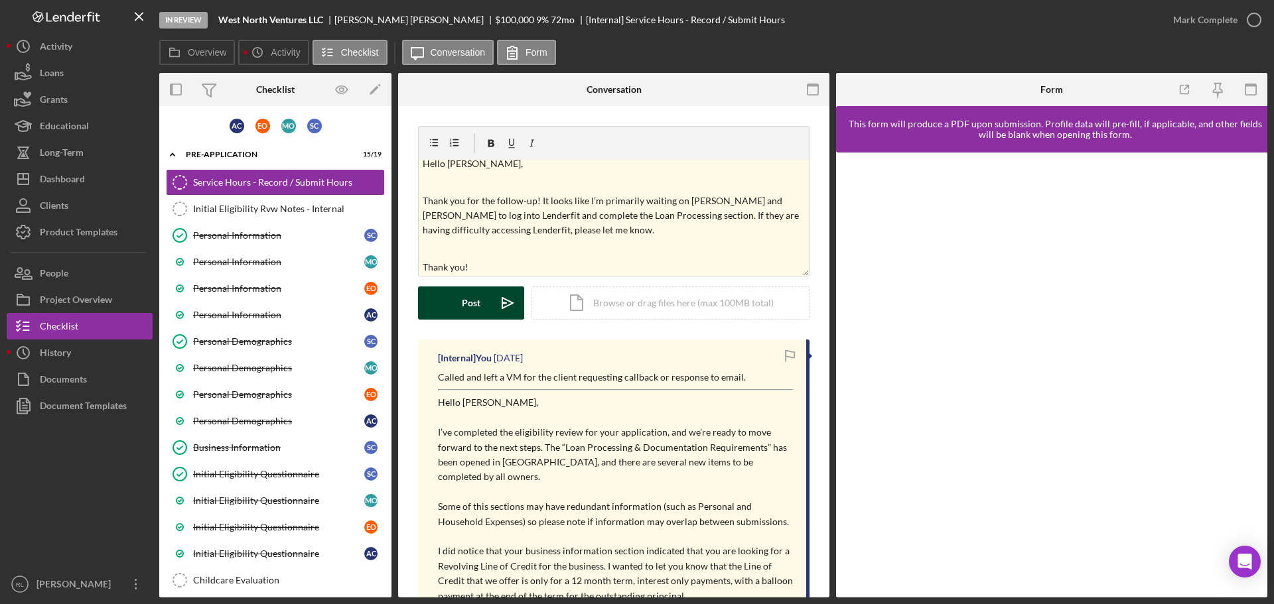
click at [471, 308] on div "Post" at bounding box center [471, 303] width 19 height 33
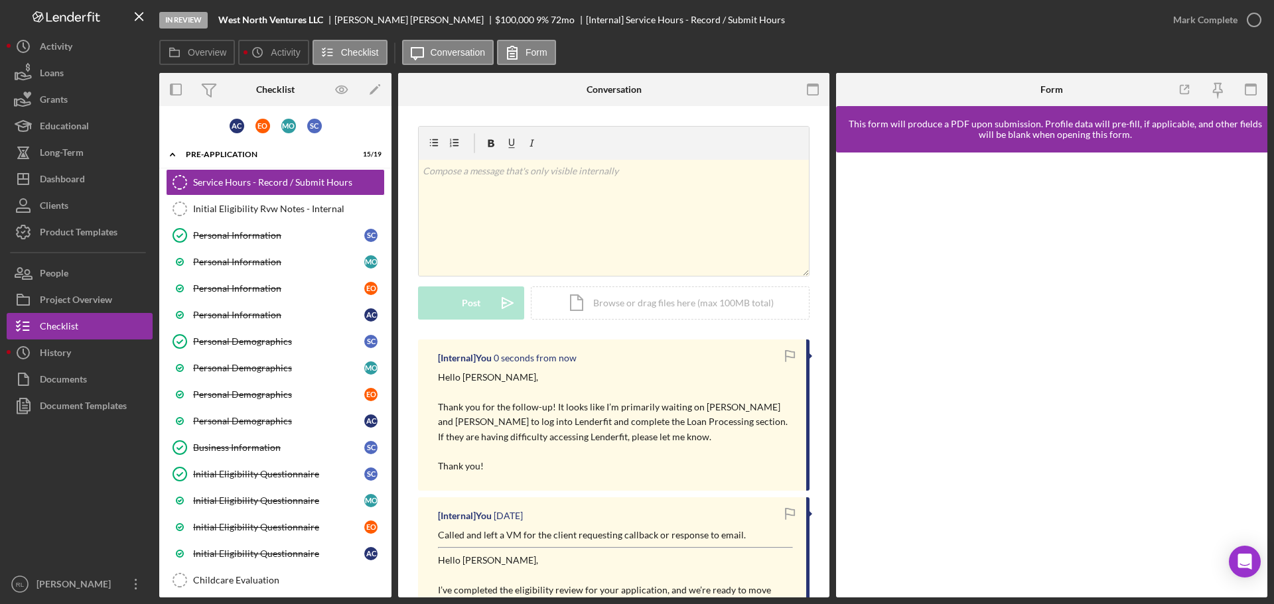
scroll to position [0, 0]
click at [95, 182] on button "Icon/Dashboard Dashboard" at bounding box center [80, 179] width 146 height 27
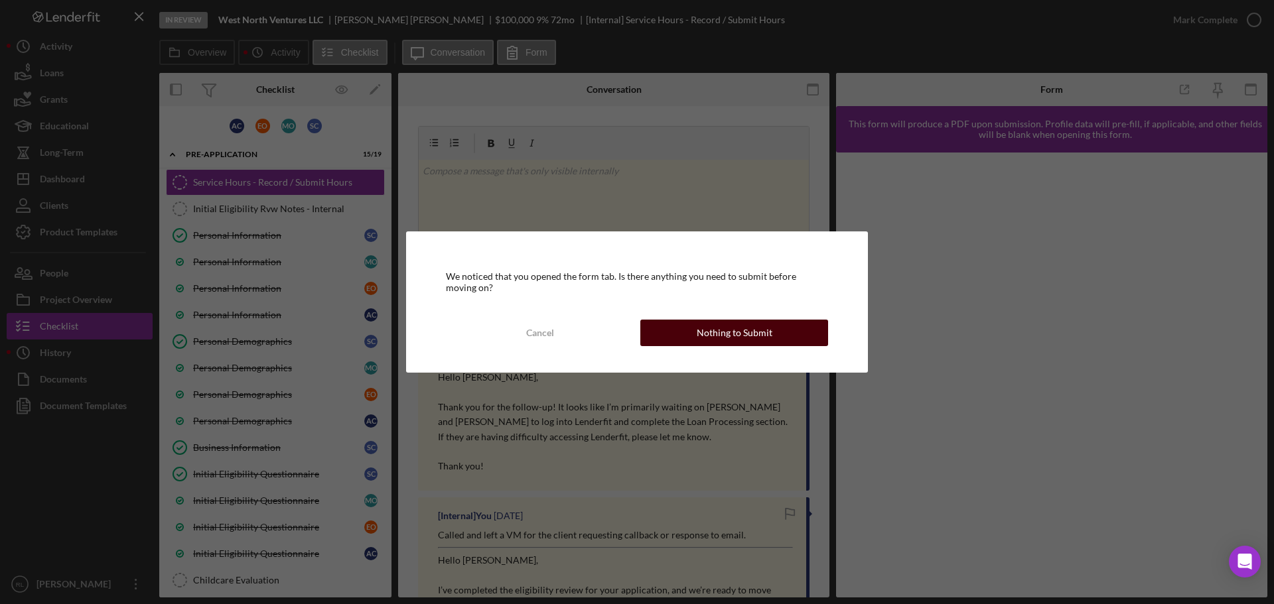
click at [755, 328] on div "Nothing to Submit" at bounding box center [735, 333] width 76 height 27
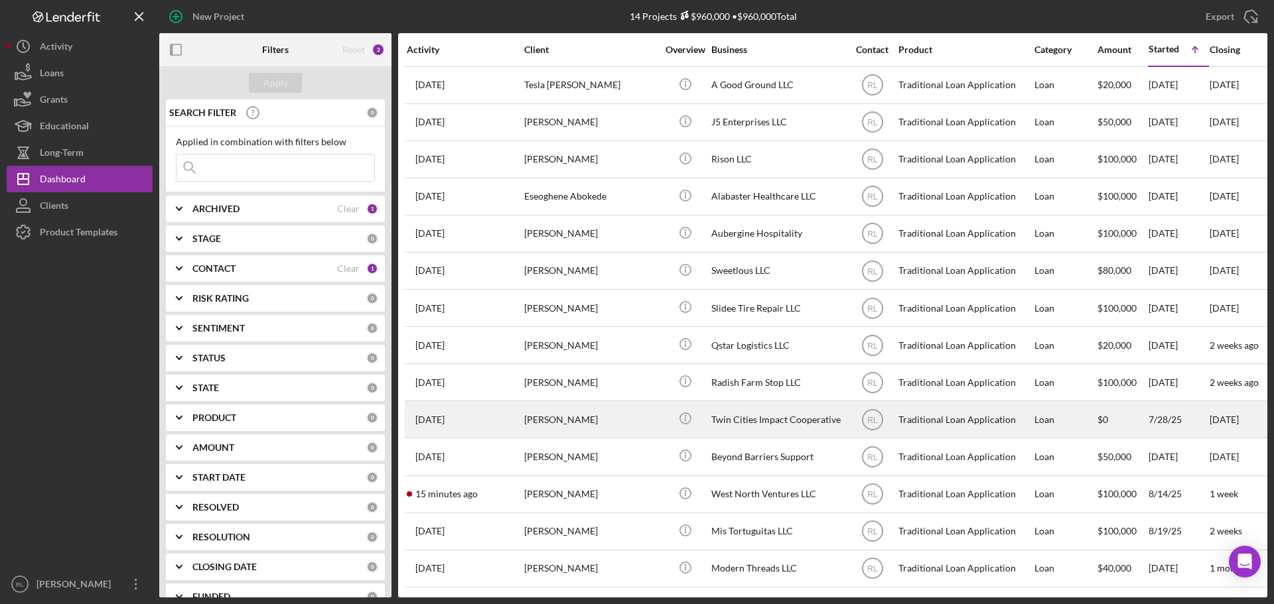
scroll to position [7, 0]
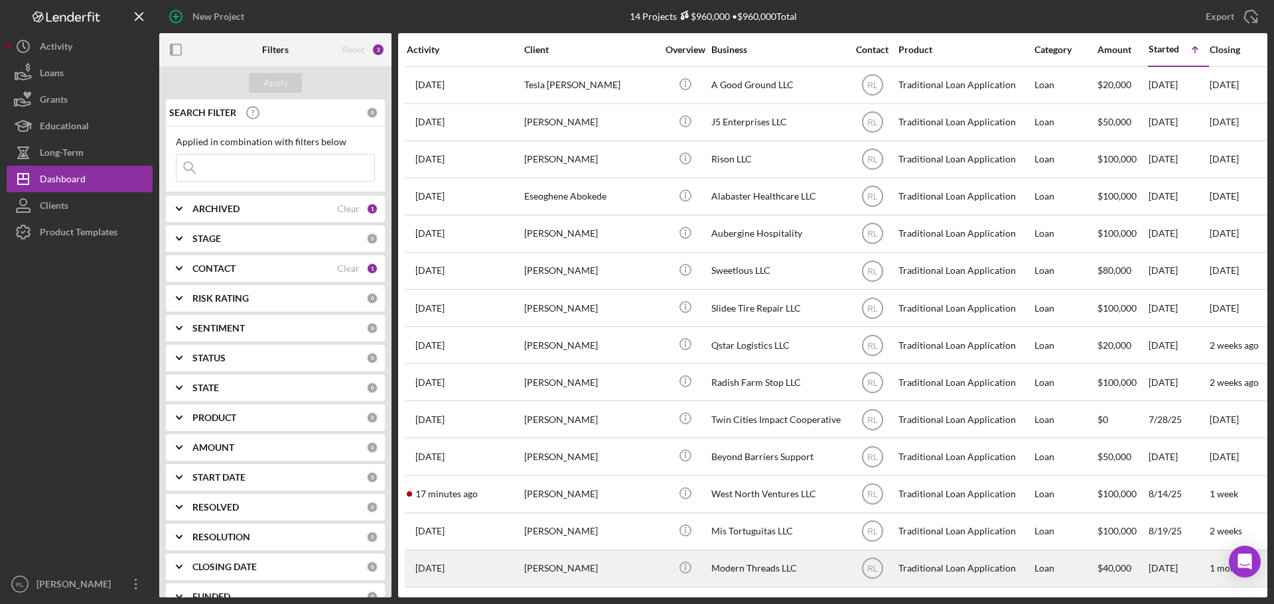
click at [601, 559] on div "[PERSON_NAME]" at bounding box center [590, 568] width 133 height 35
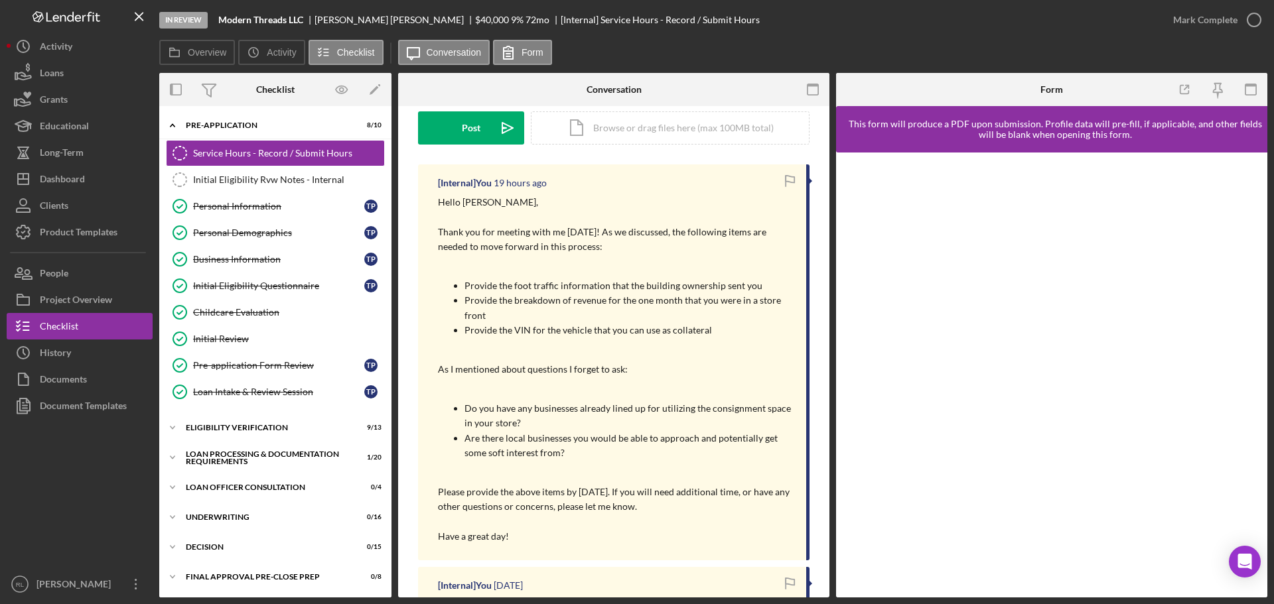
scroll to position [199, 0]
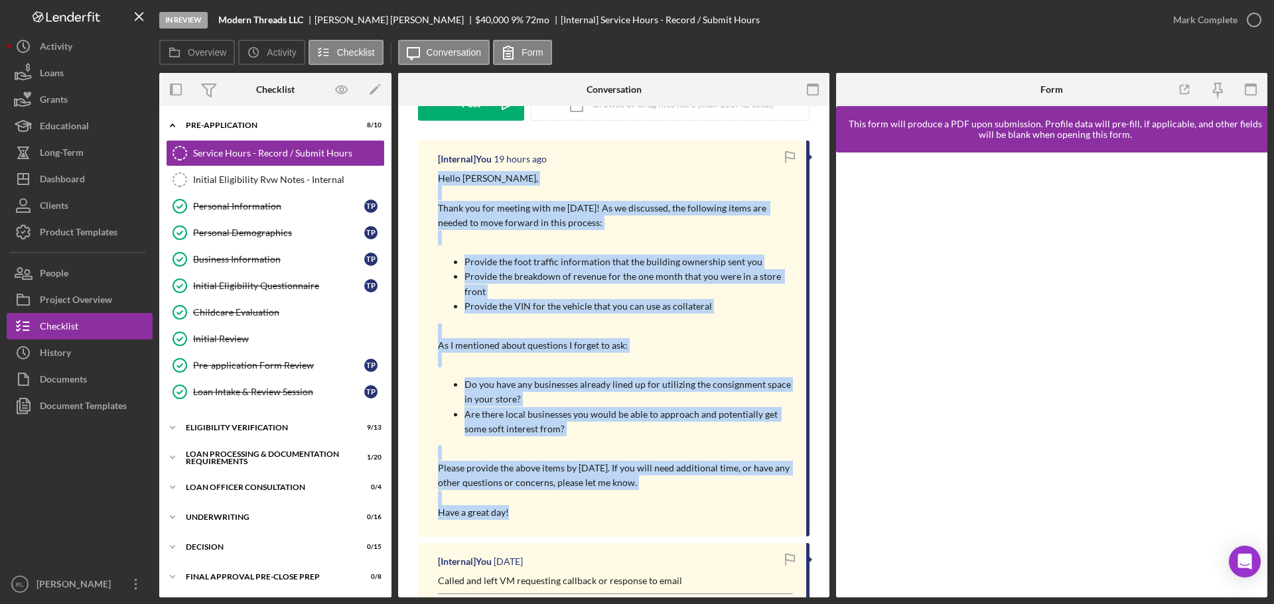
drag, startPoint x: 439, startPoint y: 178, endPoint x: 579, endPoint y: 513, distance: 363.5
click at [579, 513] on div "Hello [PERSON_NAME], Thank you for meeting with me [DATE]! As we discussed, the…" at bounding box center [615, 345] width 355 height 349
click at [579, 513] on p "Have a great day!" at bounding box center [615, 513] width 355 height 15
drag, startPoint x: 549, startPoint y: 510, endPoint x: 439, endPoint y: 176, distance: 351.6
click at [439, 176] on div "Hello [PERSON_NAME], Thank you for meeting with me [DATE]! As we discussed, the…" at bounding box center [615, 345] width 355 height 349
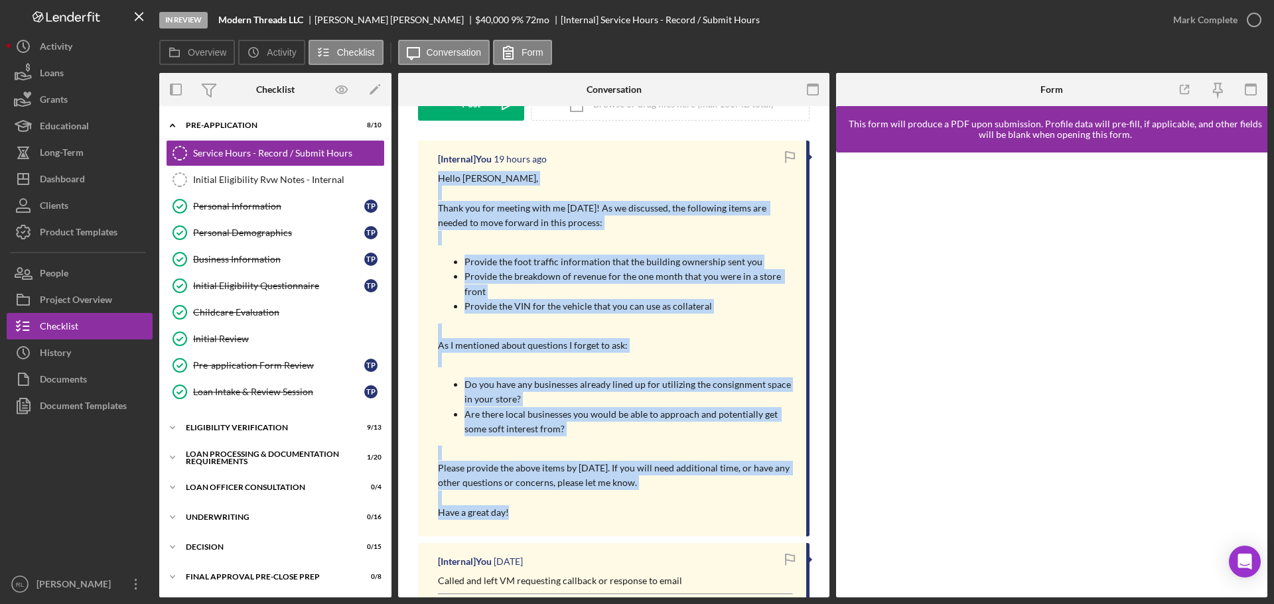
click at [439, 176] on p "Hello [PERSON_NAME]," at bounding box center [615, 178] width 355 height 15
drag, startPoint x: 439, startPoint y: 176, endPoint x: 584, endPoint y: 513, distance: 367.3
click at [584, 513] on div "Hello [PERSON_NAME], Thank you for meeting with me [DATE]! As we discussed, the…" at bounding box center [615, 345] width 355 height 349
click at [584, 513] on p "Have a great day!" at bounding box center [615, 513] width 355 height 15
drag, startPoint x: 563, startPoint y: 516, endPoint x: 437, endPoint y: 173, distance: 365.7
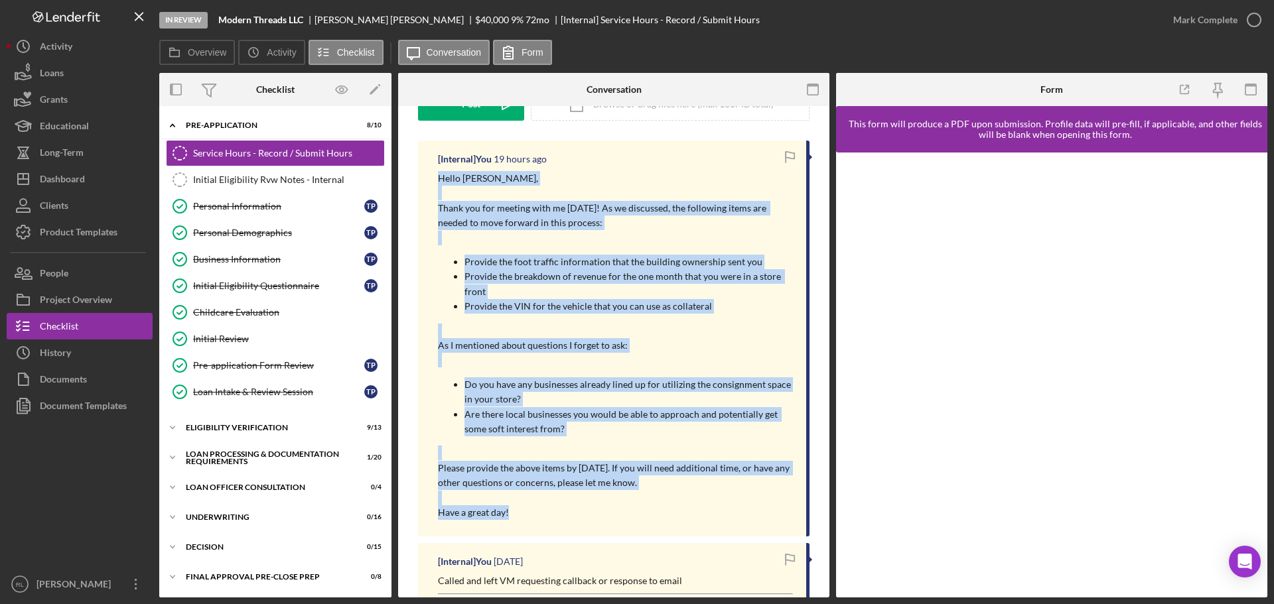
click at [437, 173] on div "[Internal] You 19 hours ago Hello [PERSON_NAME], Thank you for meeting with me …" at bounding box center [613, 339] width 391 height 396
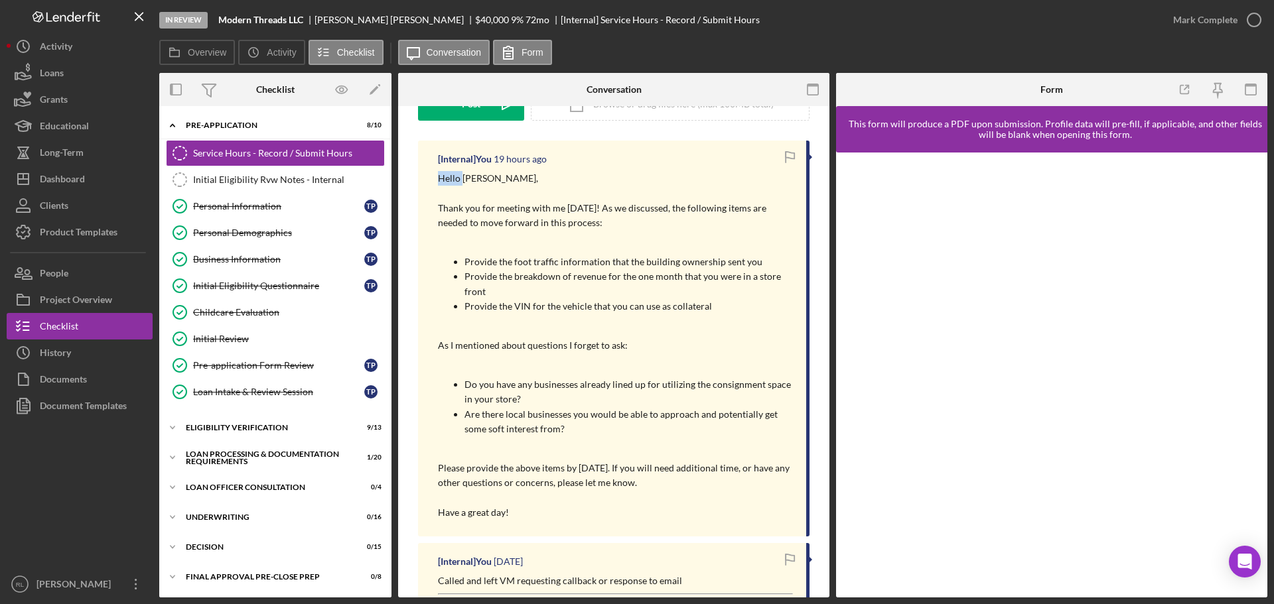
click at [437, 173] on div "[Internal] You 19 hours ago Hello [PERSON_NAME], Thank you for meeting with me …" at bounding box center [613, 339] width 391 height 396
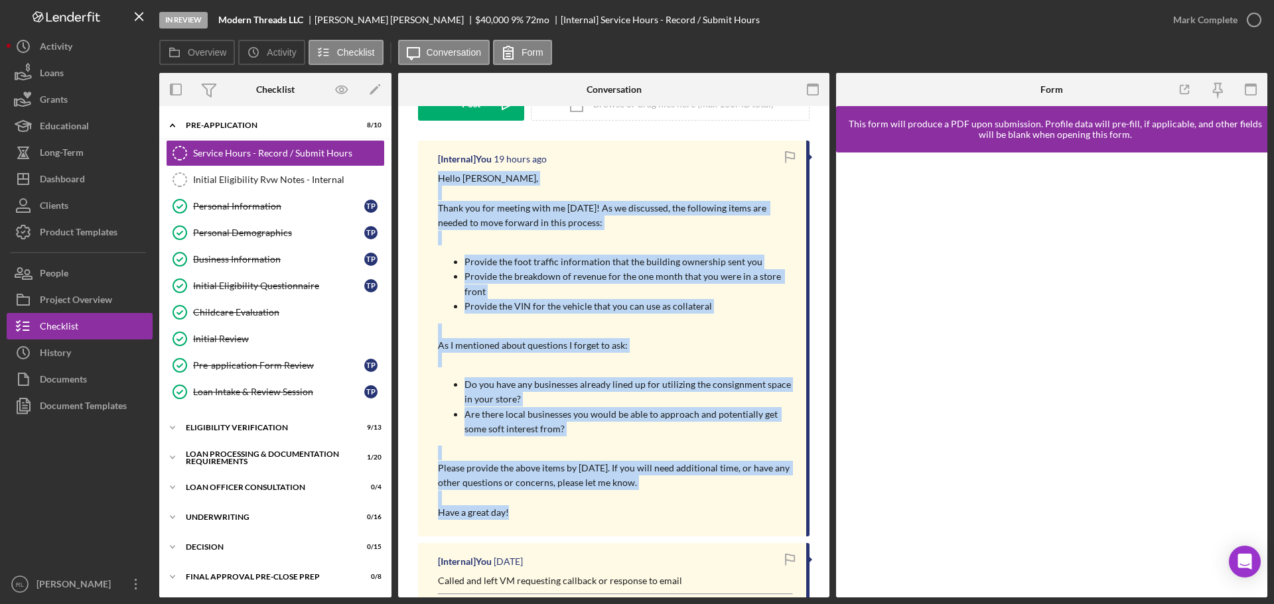
drag, startPoint x: 437, startPoint y: 173, endPoint x: 594, endPoint y: 517, distance: 378.2
click at [594, 517] on div "[Internal] You 19 hours ago Hello [PERSON_NAME], Thank you for meeting with me …" at bounding box center [613, 339] width 391 height 396
click at [594, 517] on p "Have a great day!" at bounding box center [615, 513] width 355 height 15
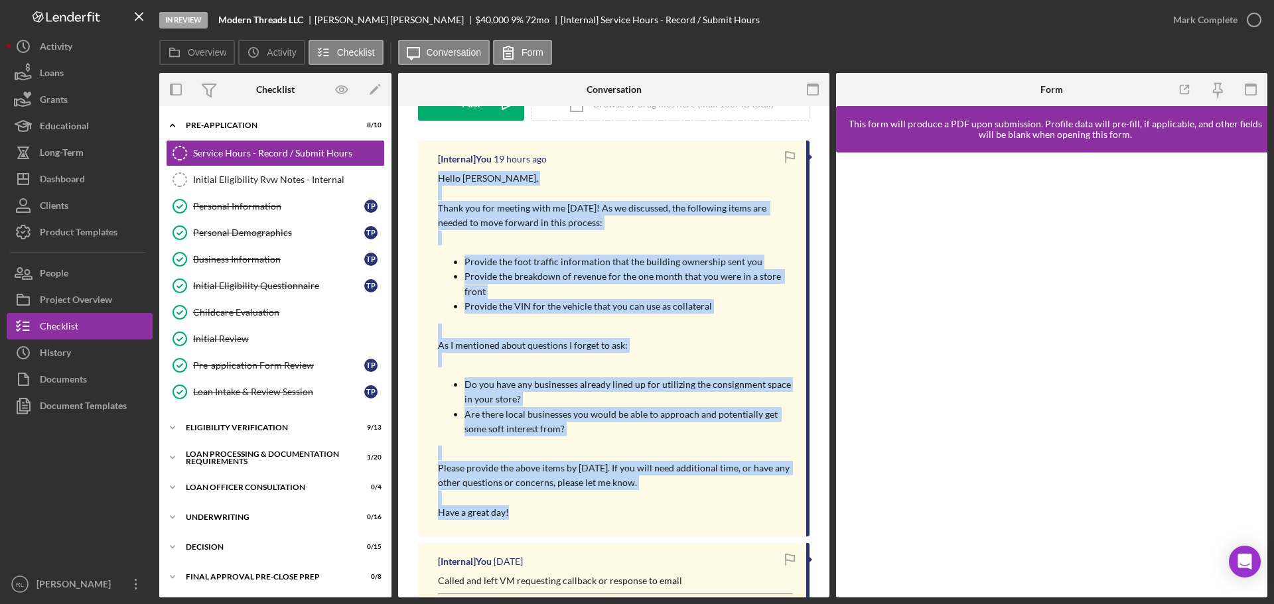
drag, startPoint x: 437, startPoint y: 177, endPoint x: 577, endPoint y: 515, distance: 366.4
click at [577, 515] on div "[Internal] You 19 hours ago Hello [PERSON_NAME], Thank you for meeting with me …" at bounding box center [613, 339] width 391 height 396
click at [577, 515] on p "Have a great day!" at bounding box center [615, 513] width 355 height 15
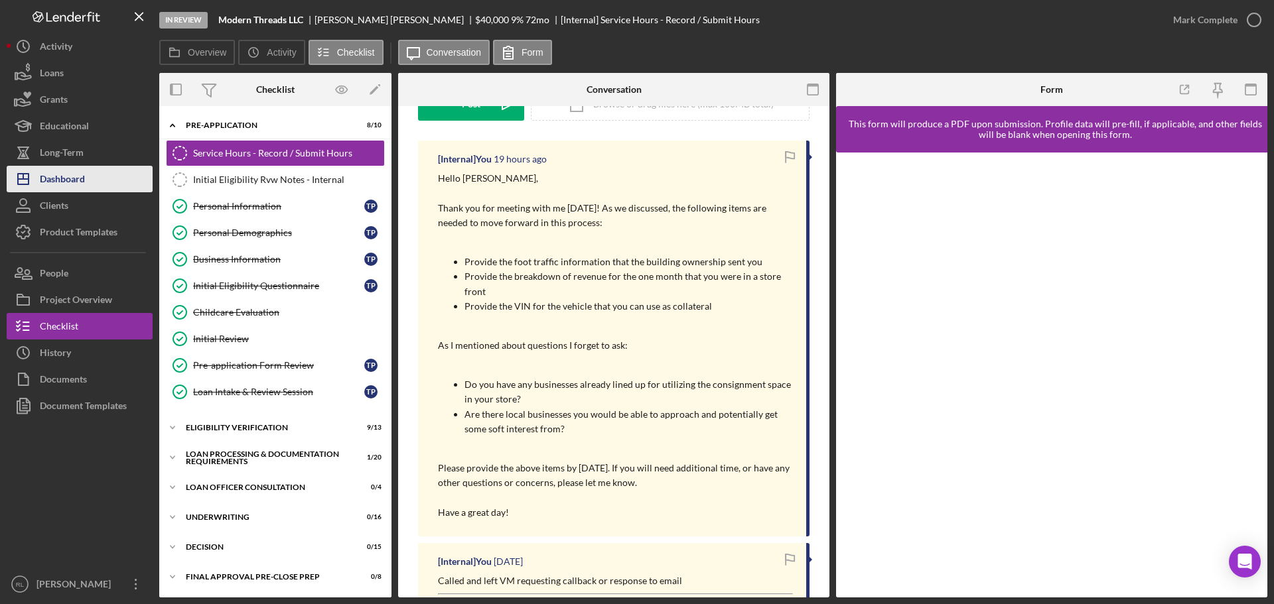
click at [78, 182] on div "Dashboard" at bounding box center [62, 181] width 45 height 30
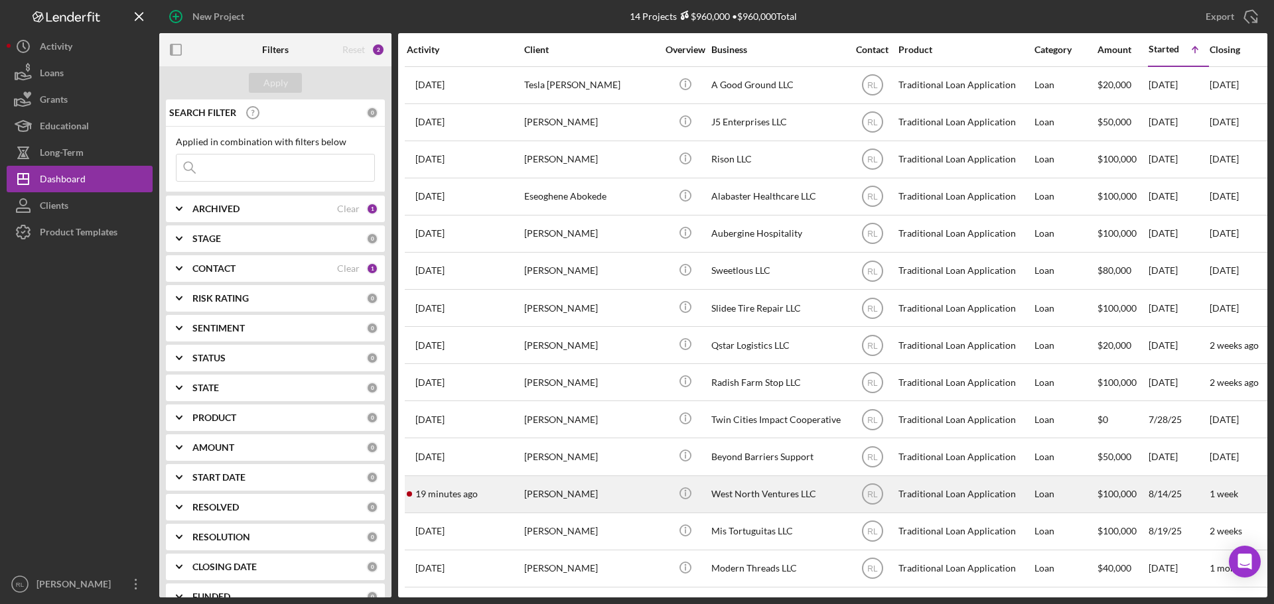
scroll to position [7, 0]
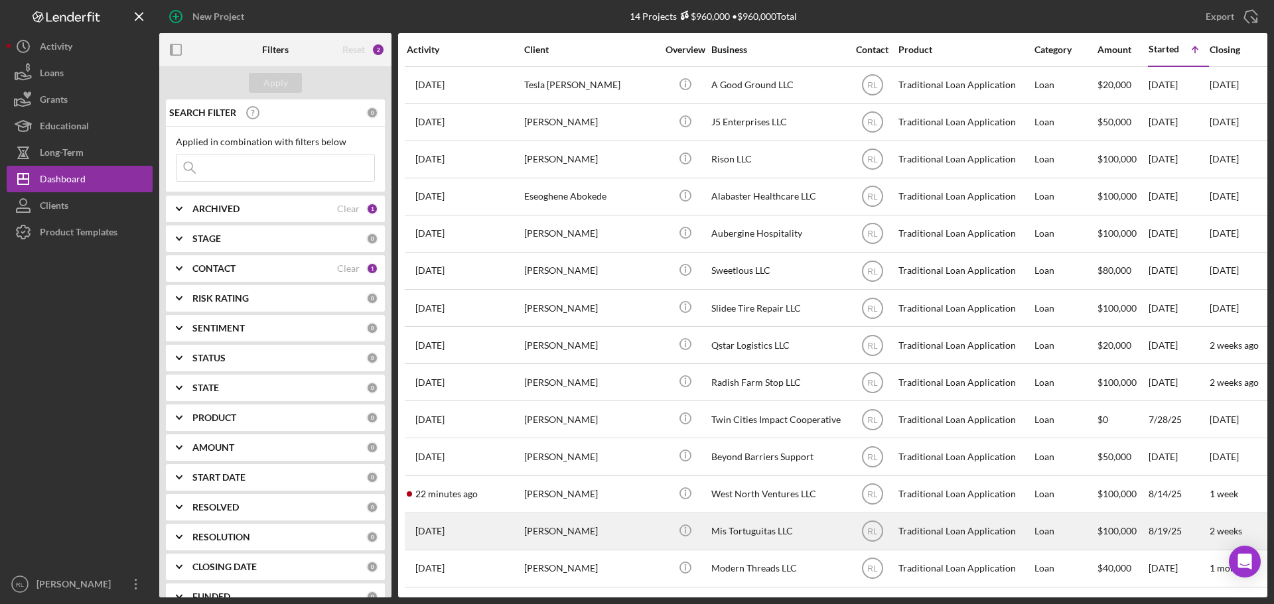
click at [606, 519] on div "[PERSON_NAME]" at bounding box center [590, 531] width 133 height 35
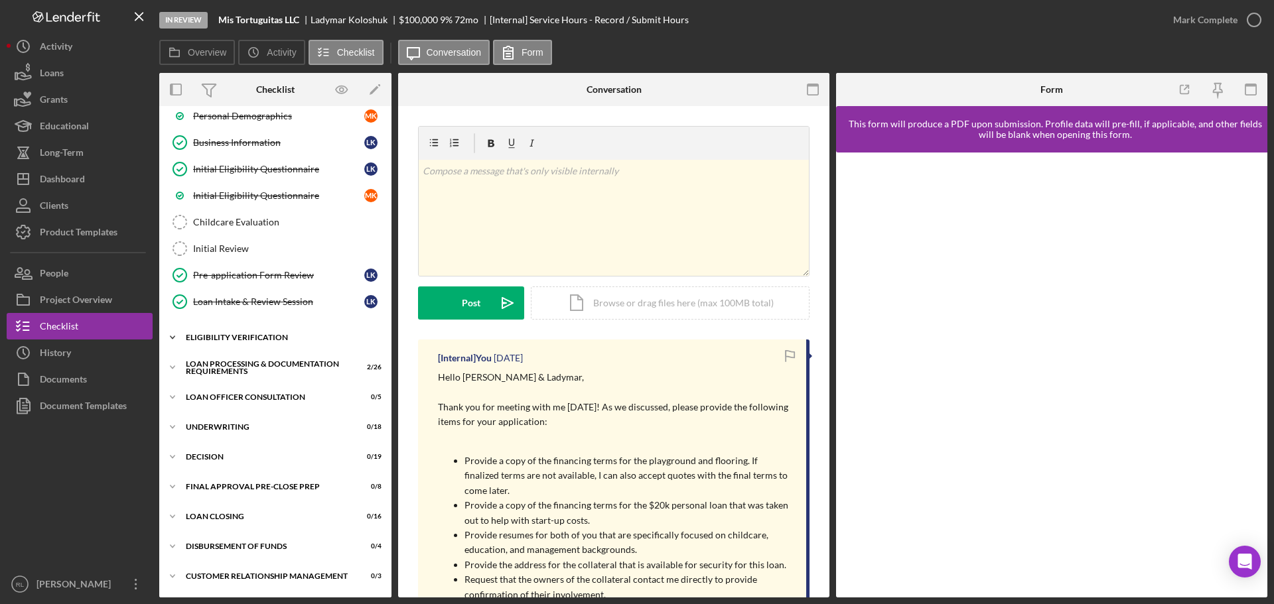
click at [261, 336] on div "Eligibility Verification" at bounding box center [280, 338] width 189 height 8
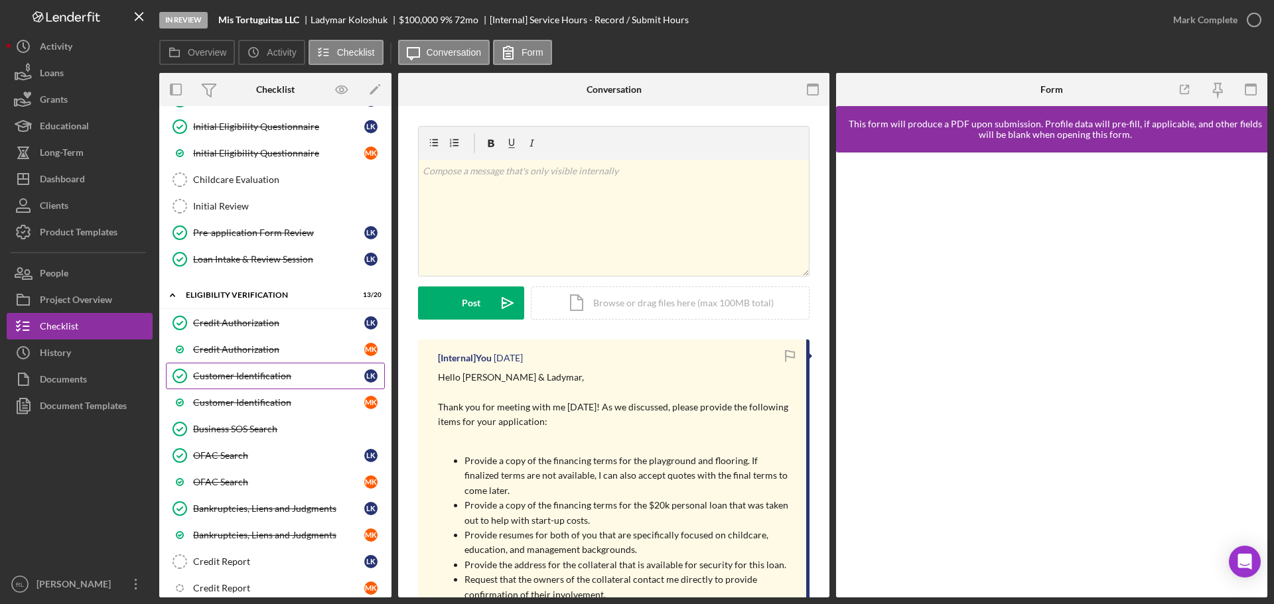
scroll to position [332, 0]
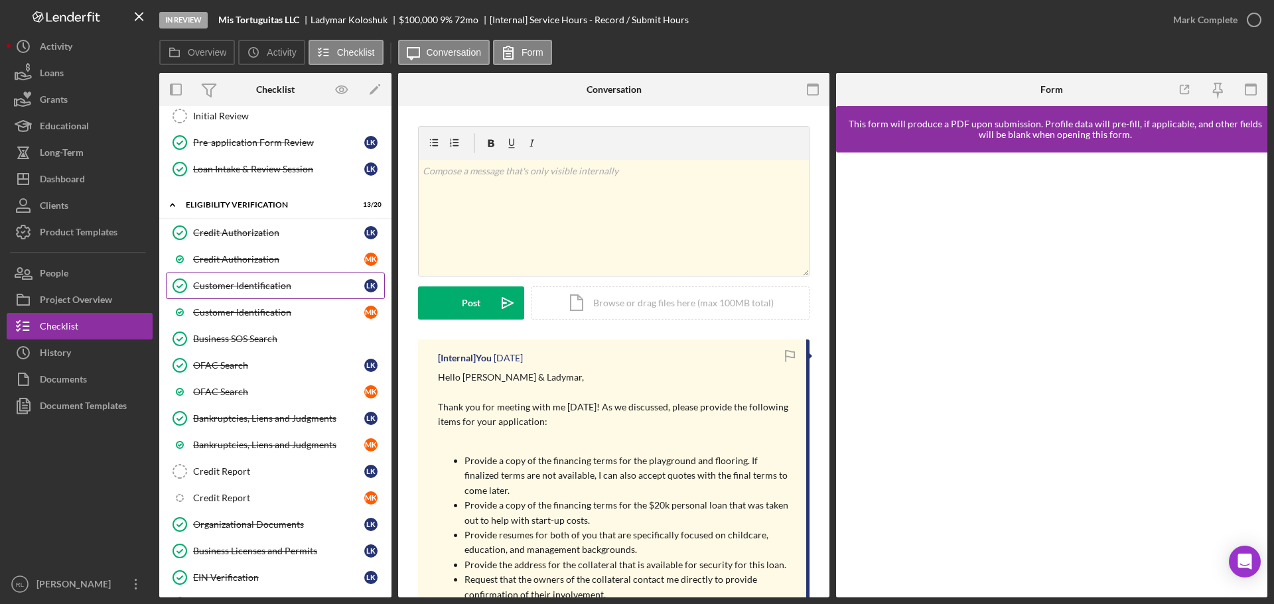
click at [291, 288] on div "Customer Identification" at bounding box center [278, 286] width 171 height 11
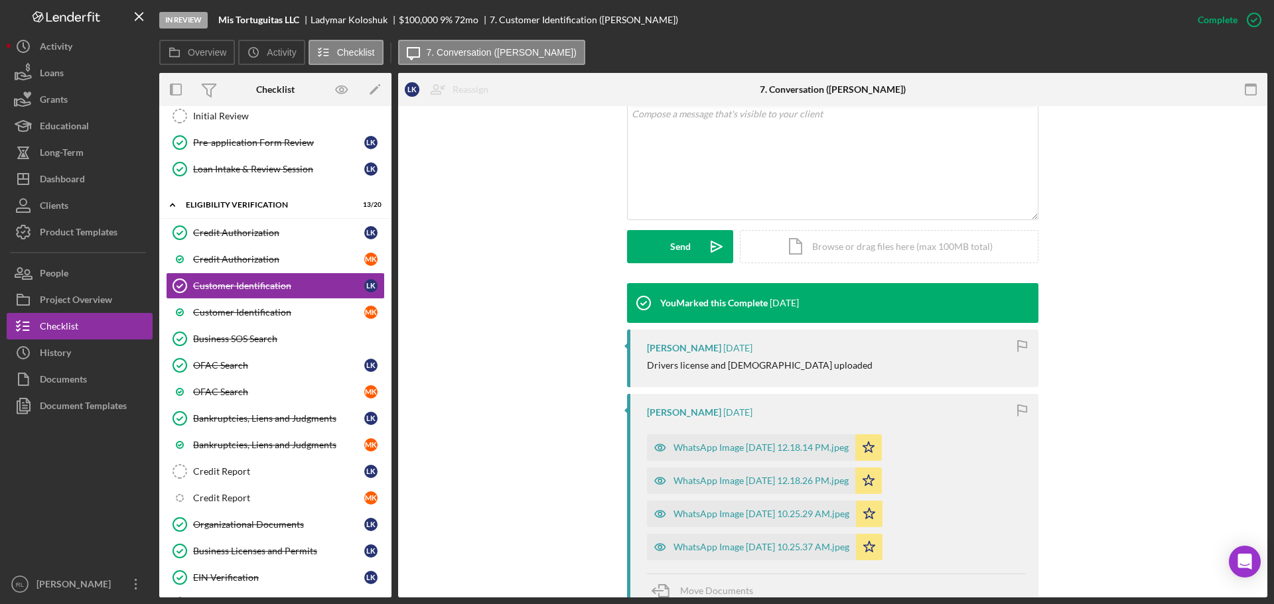
scroll to position [531, 0]
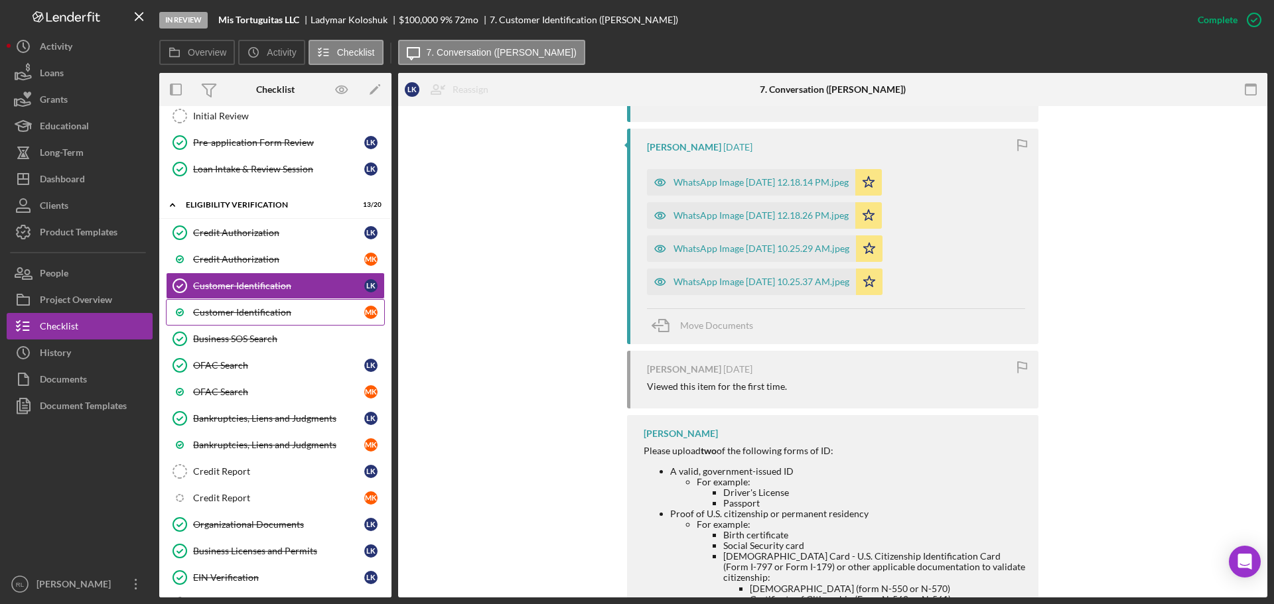
click at [234, 311] on div "Customer Identification" at bounding box center [278, 312] width 171 height 11
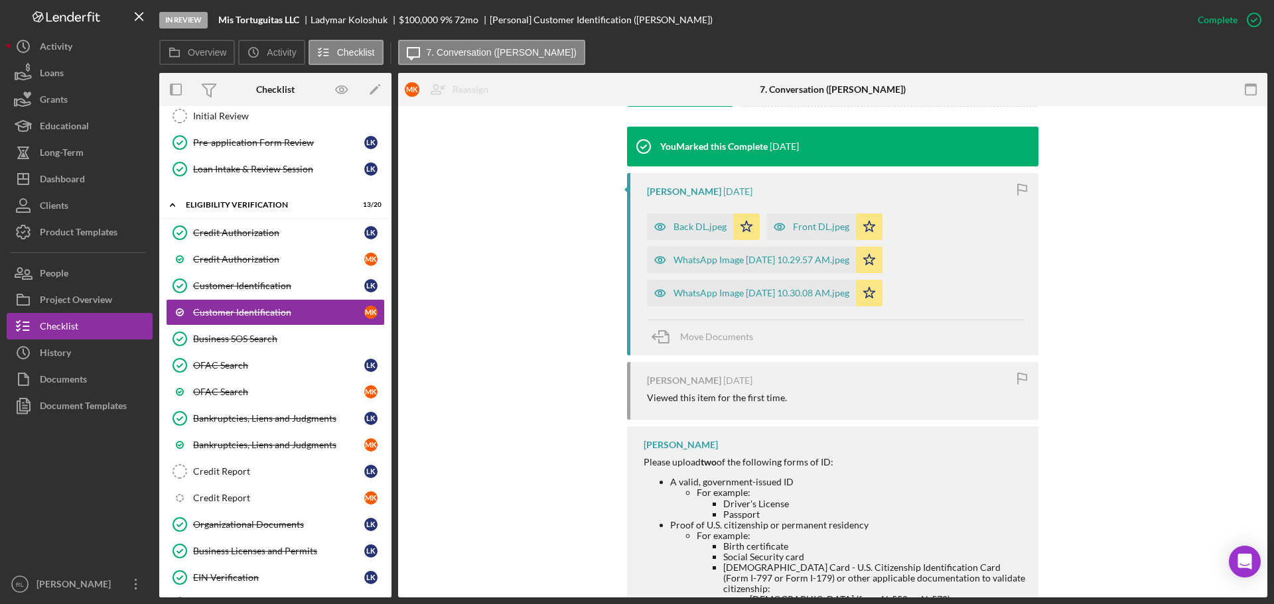
scroll to position [398, 0]
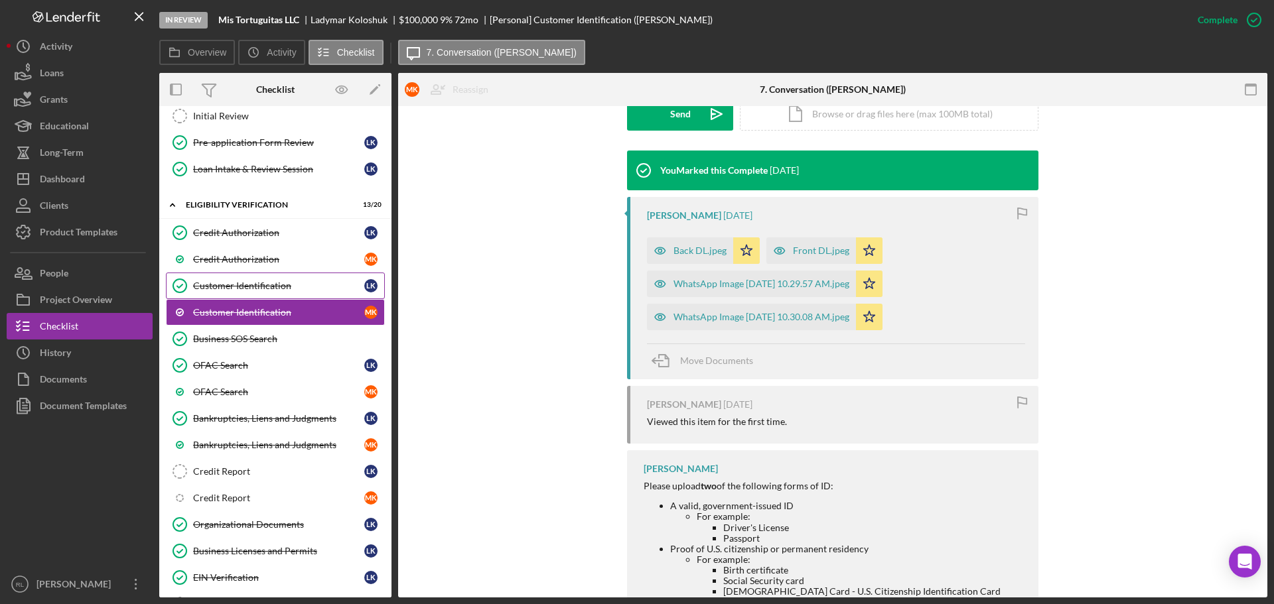
click at [283, 277] on link "Customer Identification Customer Identification L K" at bounding box center [275, 286] width 219 height 27
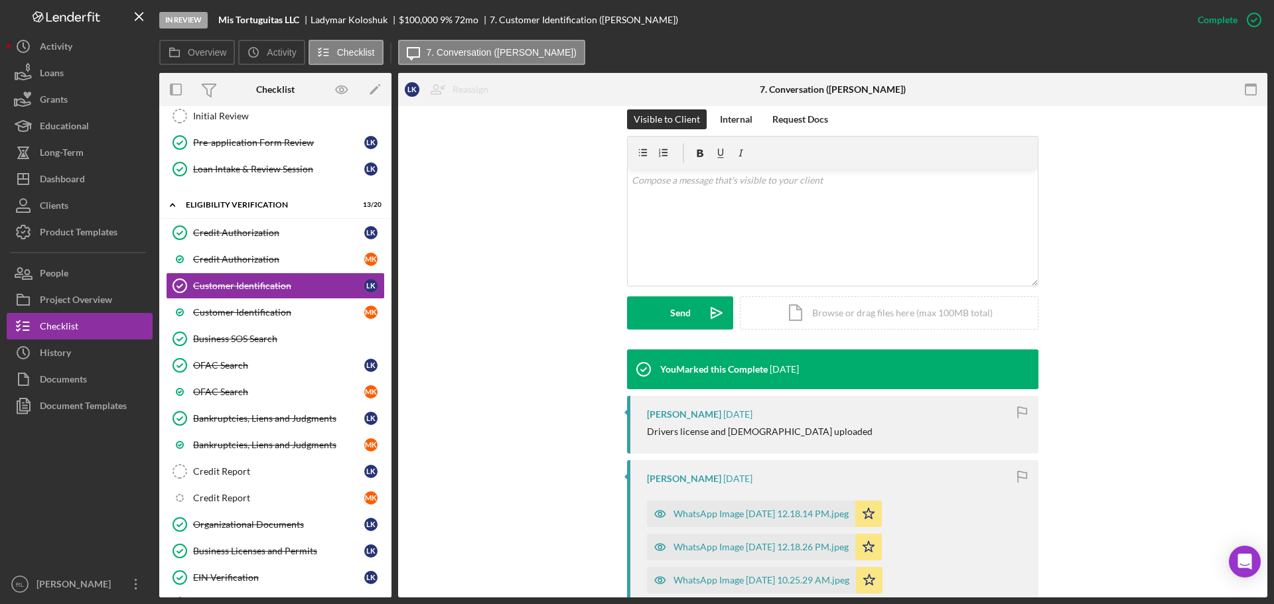
scroll to position [398, 0]
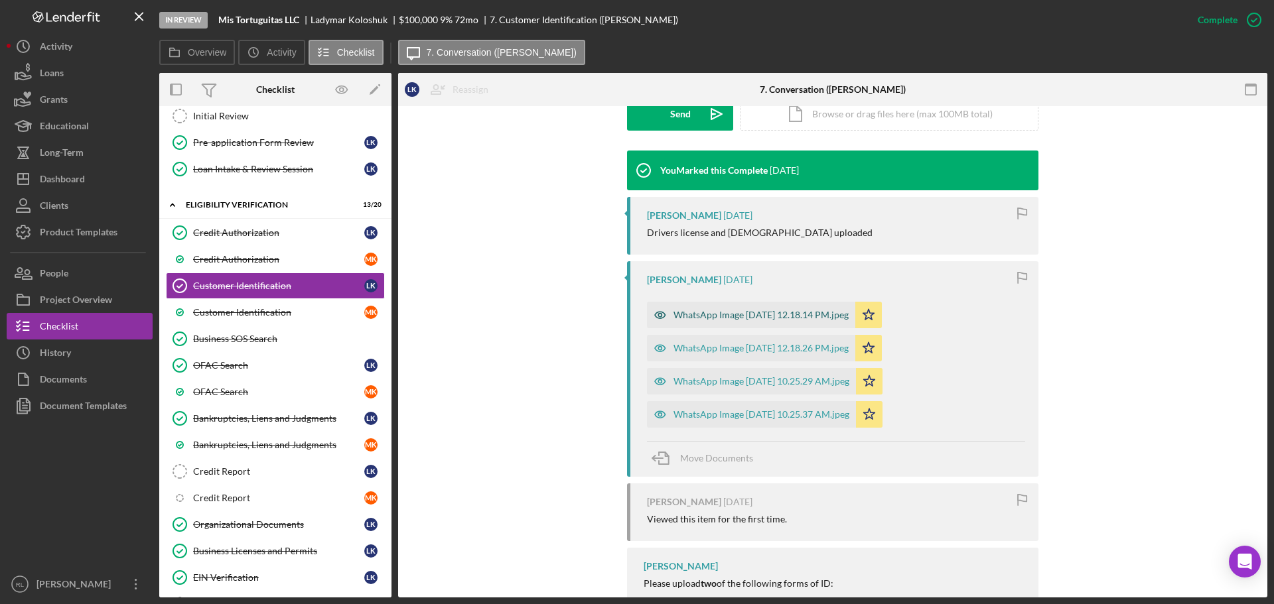
click at [736, 312] on div "WhatsApp Image [DATE] 12.18.14 PM.jpeg" at bounding box center [760, 315] width 175 height 11
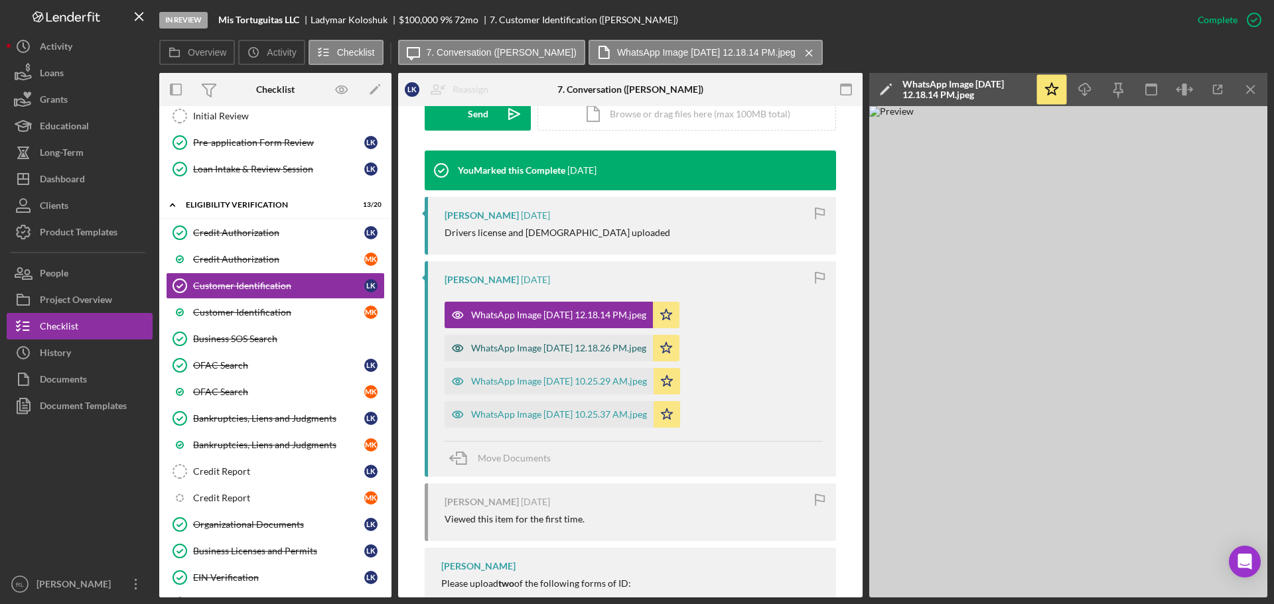
click at [565, 348] on div "WhatsApp Image [DATE] 12.18.26 PM.jpeg" at bounding box center [558, 348] width 175 height 11
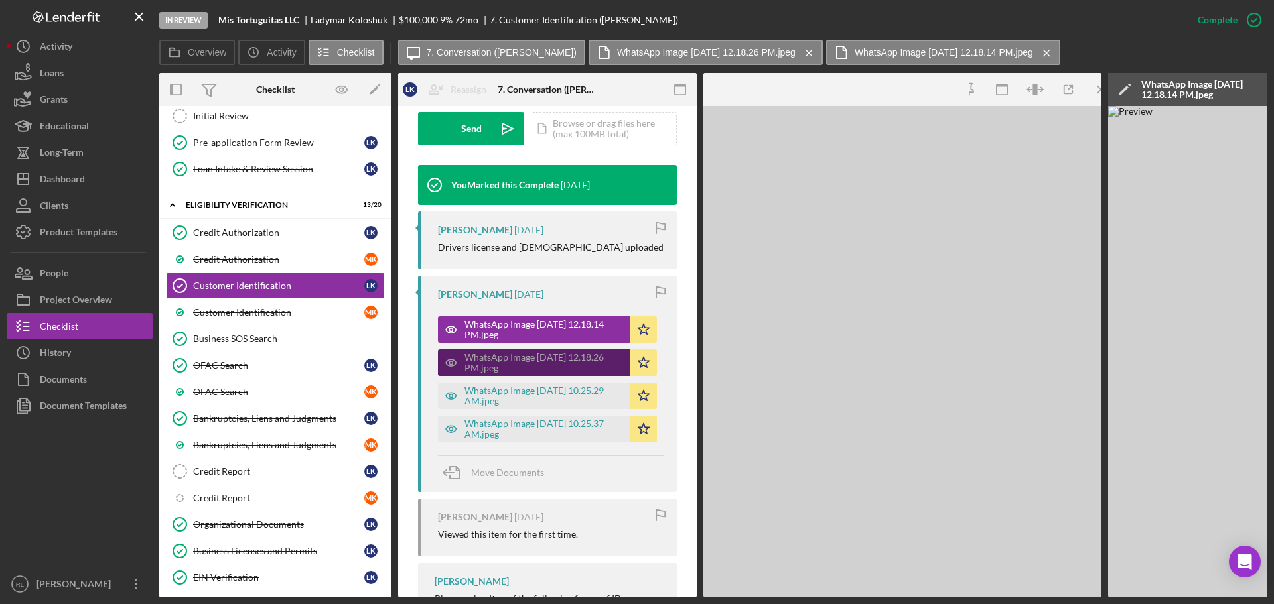
scroll to position [413, 0]
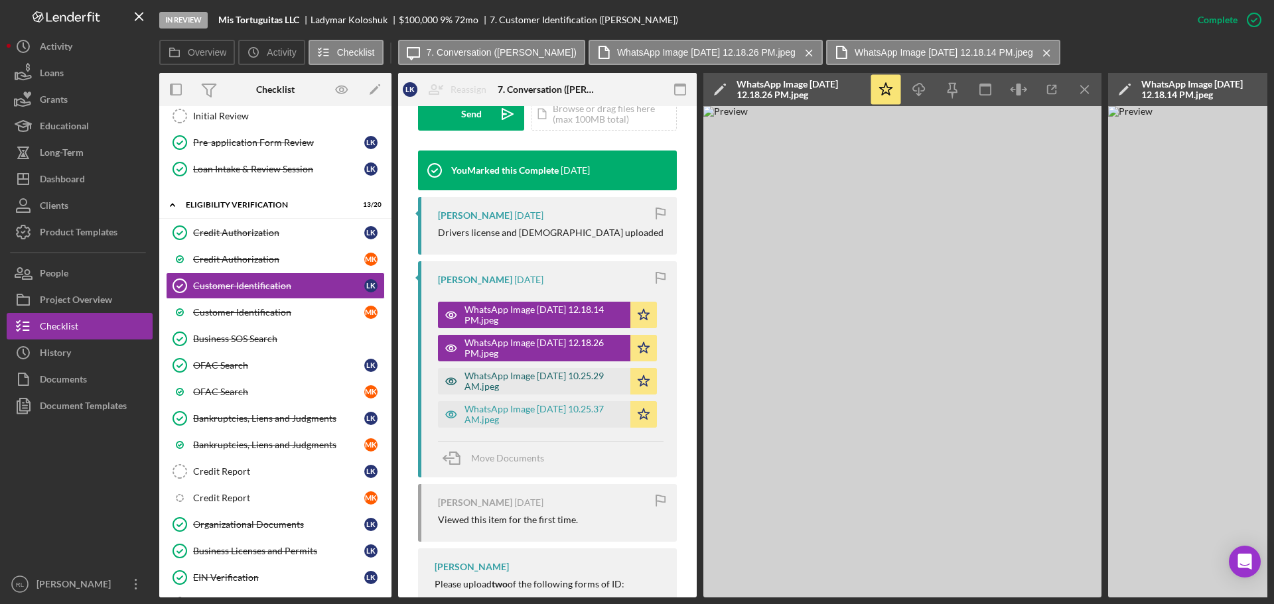
click at [525, 383] on div "WhatsApp Image [DATE] 10.25.29 AM.jpeg" at bounding box center [543, 381] width 159 height 21
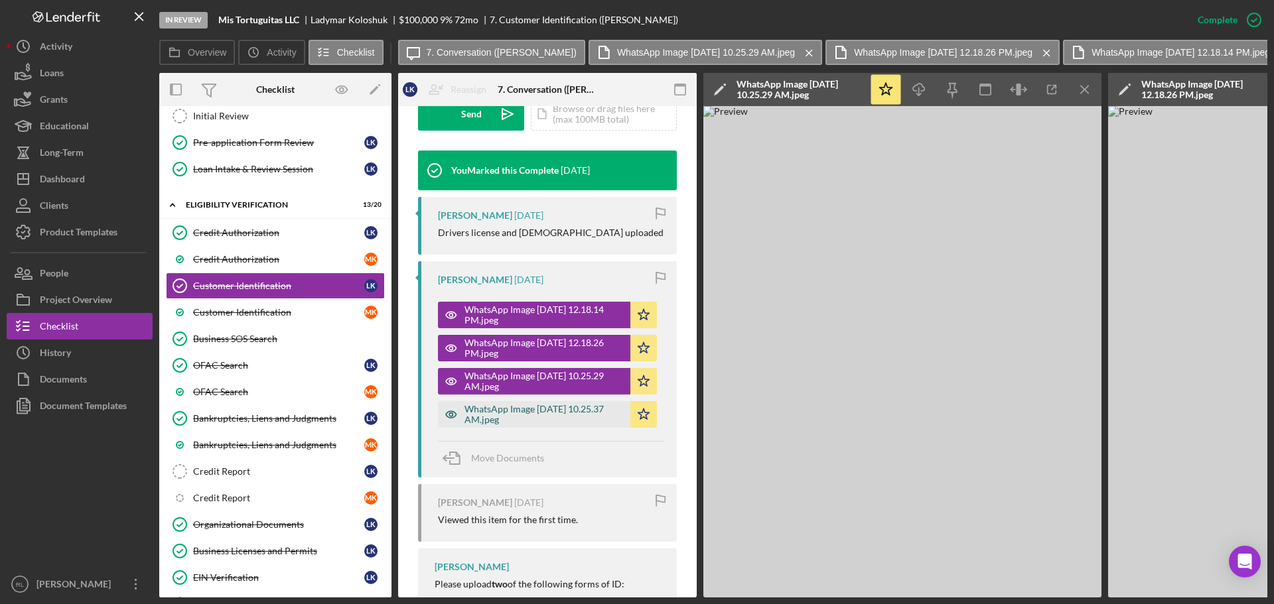
click at [529, 413] on div "WhatsApp Image [DATE] 10.25.37 AM.jpeg" at bounding box center [543, 414] width 159 height 21
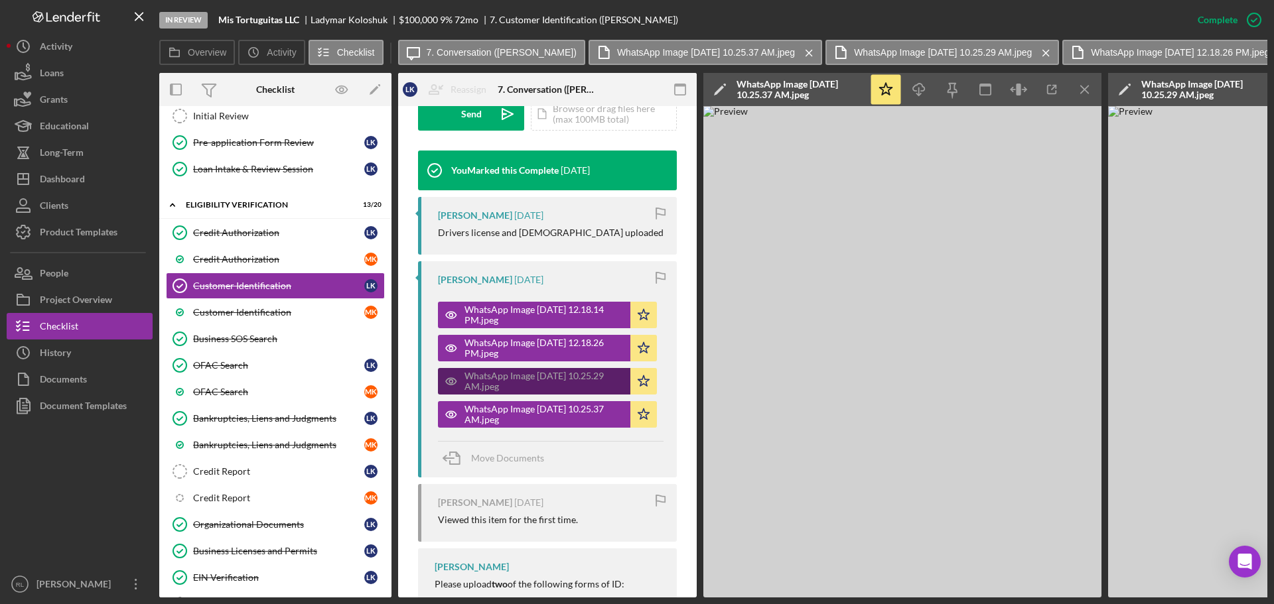
click at [533, 377] on div "WhatsApp Image [DATE] 10.25.29 AM.jpeg" at bounding box center [543, 381] width 159 height 21
click at [1087, 91] on icon "Icon/Menu Close" at bounding box center [1085, 90] width 30 height 30
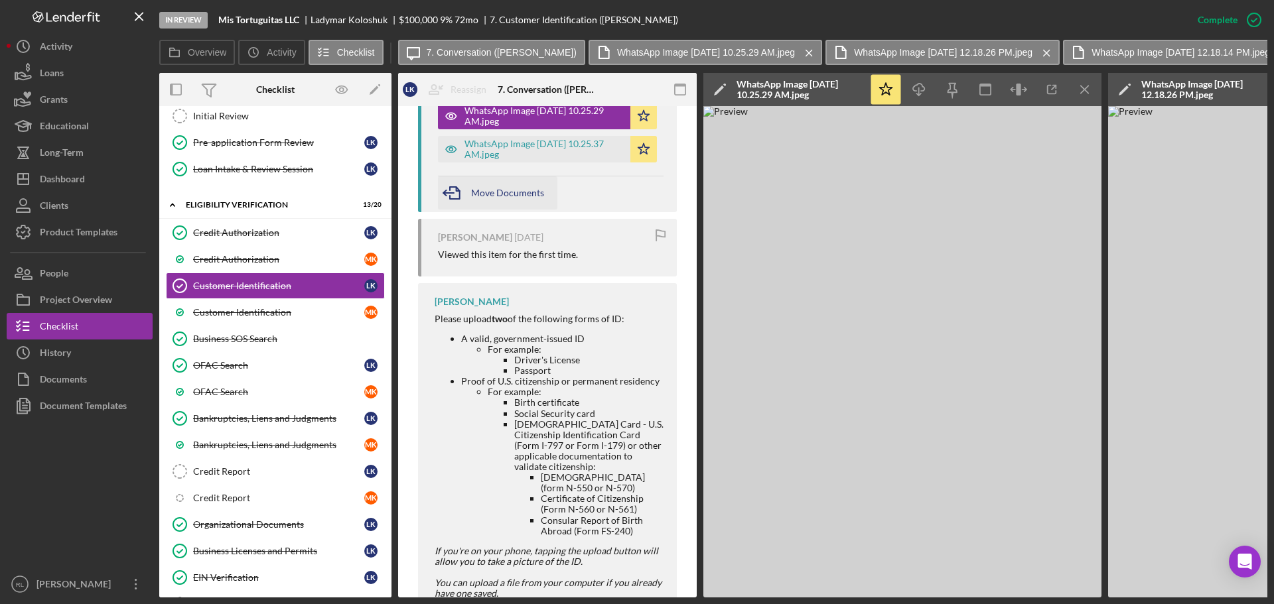
scroll to position [791, 0]
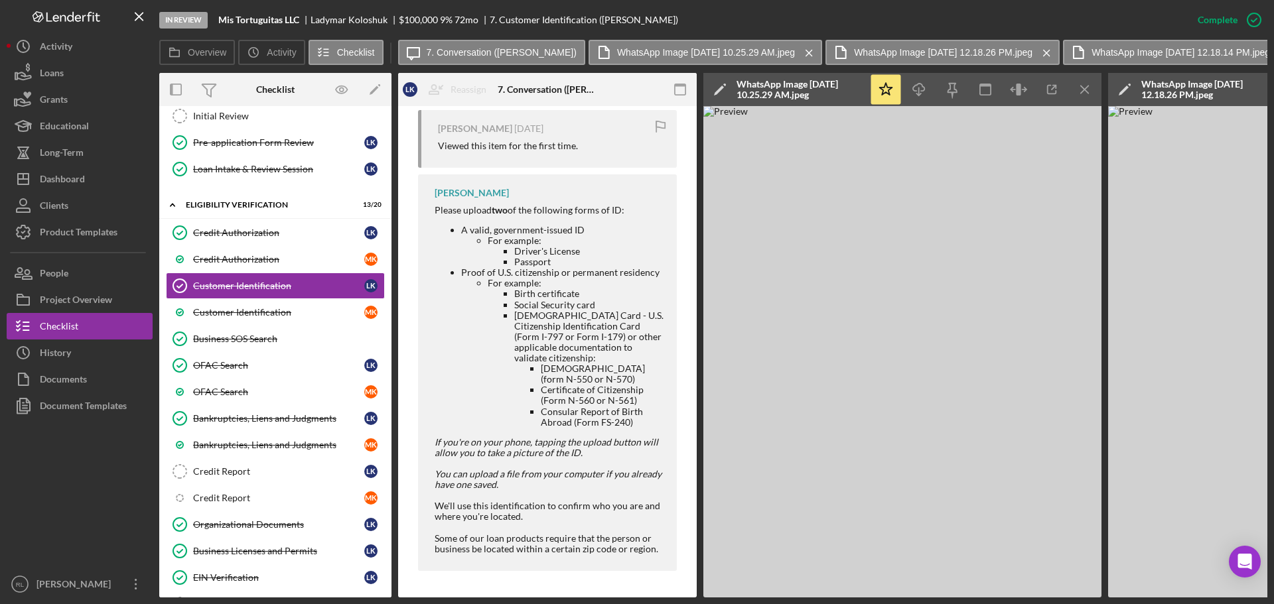
click at [512, 309] on ul "Birth certificate Social Security card [DEMOGRAPHIC_DATA] Card - U.S. Citizensh…" at bounding box center [576, 358] width 176 height 139
drag, startPoint x: 514, startPoint y: 312, endPoint x: 643, endPoint y: 308, distance: 128.7
click at [643, 310] on li "[DEMOGRAPHIC_DATA] Card - U.S. Citizenship Identification Card (Form I-797 or F…" at bounding box center [588, 368] width 149 height 117
click at [506, 394] on ul "Birth certificate Social Security card [DEMOGRAPHIC_DATA] Card - U.S. Citizensh…" at bounding box center [576, 358] width 176 height 139
click at [513, 308] on ul "Birth certificate Social Security card [DEMOGRAPHIC_DATA] Card - U.S. Citizensh…" at bounding box center [576, 358] width 176 height 139
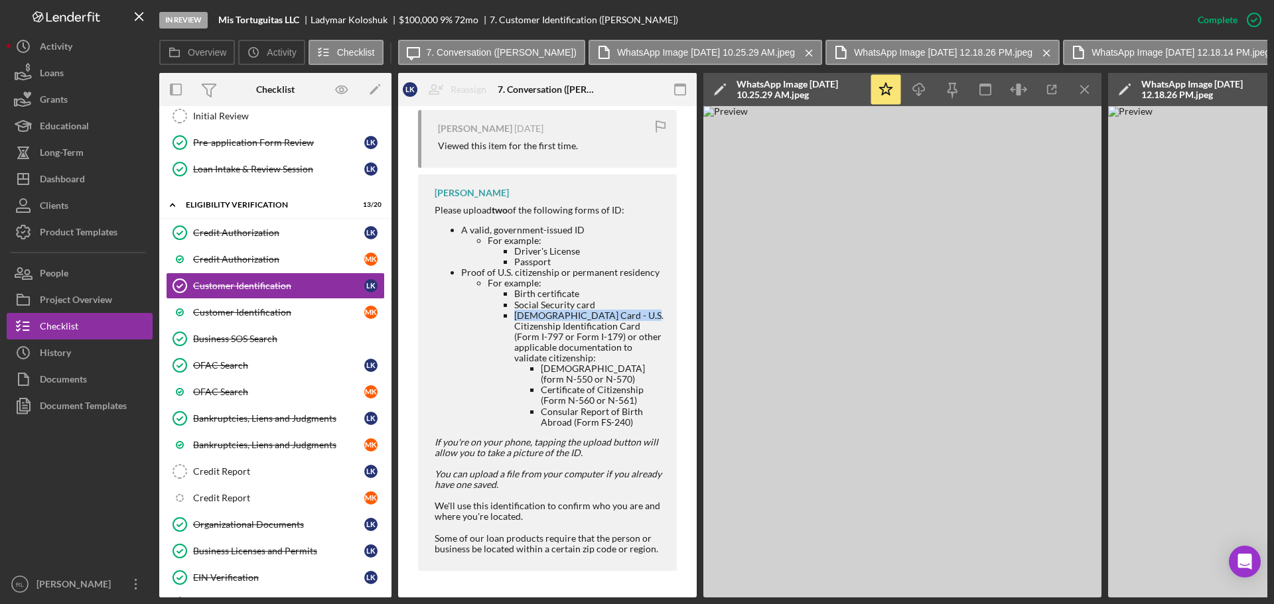
drag, startPoint x: 514, startPoint y: 309, endPoint x: 638, endPoint y: 313, distance: 123.5
click at [638, 313] on li "[DEMOGRAPHIC_DATA] Card - U.S. Citizenship Identification Card (Form I-797 or F…" at bounding box center [588, 368] width 149 height 117
click at [502, 387] on ul "Birth certificate Social Security card [DEMOGRAPHIC_DATA] Card - U.S. Citizensh…" at bounding box center [576, 358] width 176 height 139
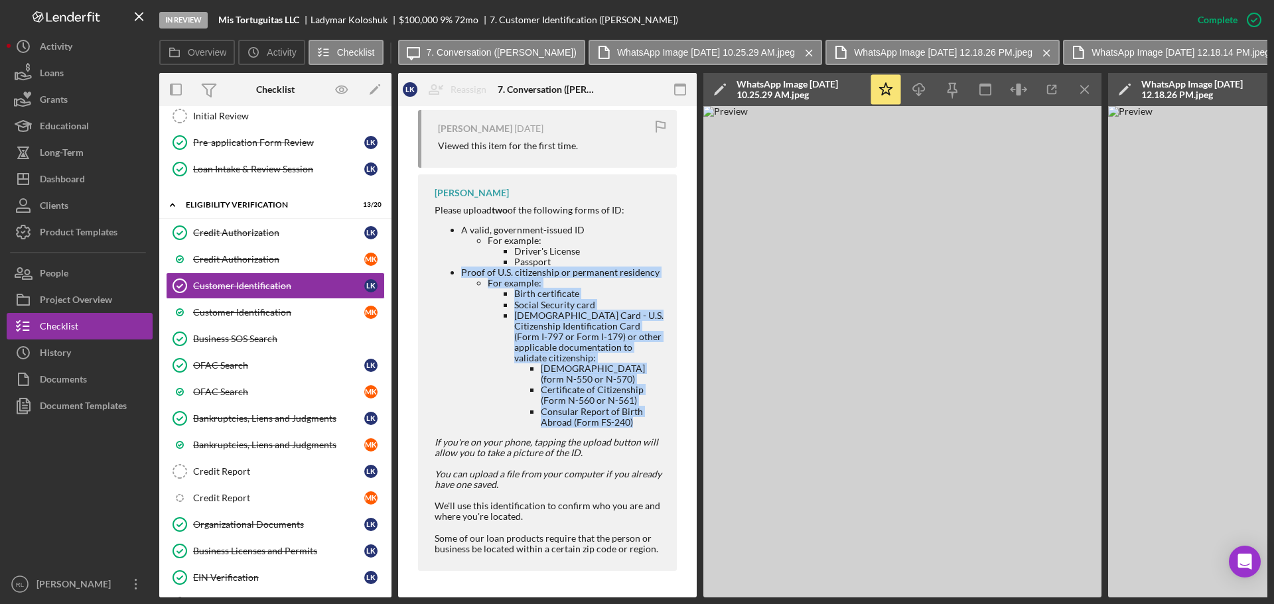
drag, startPoint x: 462, startPoint y: 269, endPoint x: 646, endPoint y: 417, distance: 235.0
click at [646, 417] on li "Proof of U.S. citizenship or permanent residency For example: Birth certificate…" at bounding box center [562, 347] width 202 height 160
click at [646, 417] on li "Consular Report of Birth Abroad (Form FS-240)" at bounding box center [602, 417] width 123 height 21
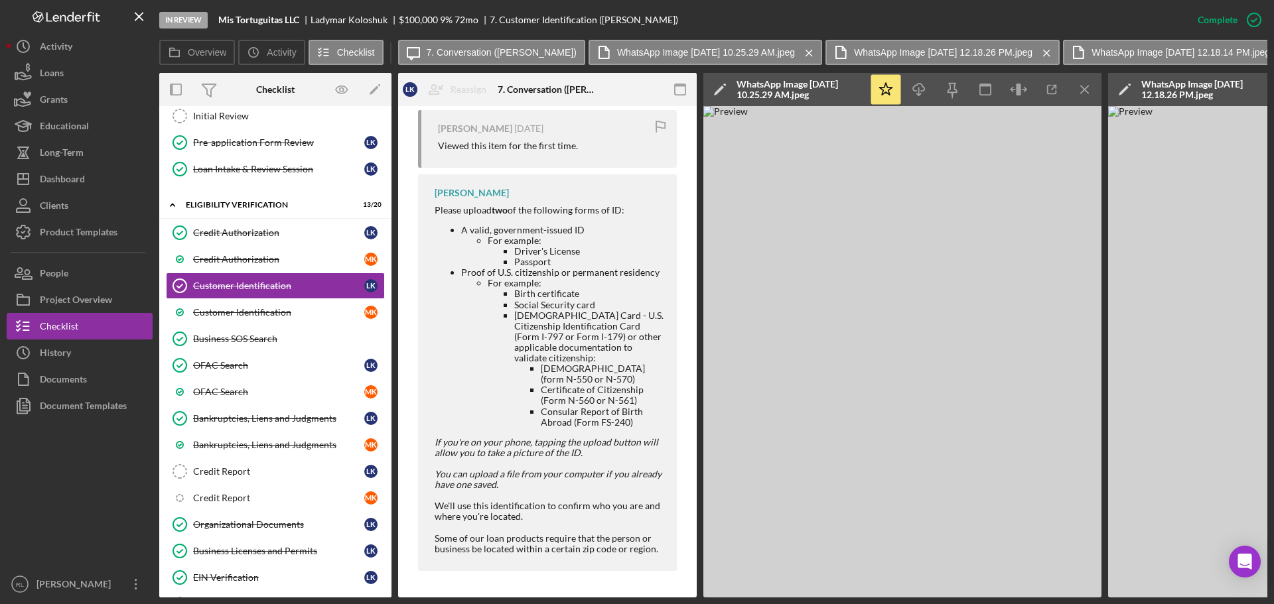
click at [944, 411] on img at bounding box center [902, 352] width 398 height 492
click at [1079, 85] on icon "Icon/Menu Close" at bounding box center [1085, 90] width 30 height 30
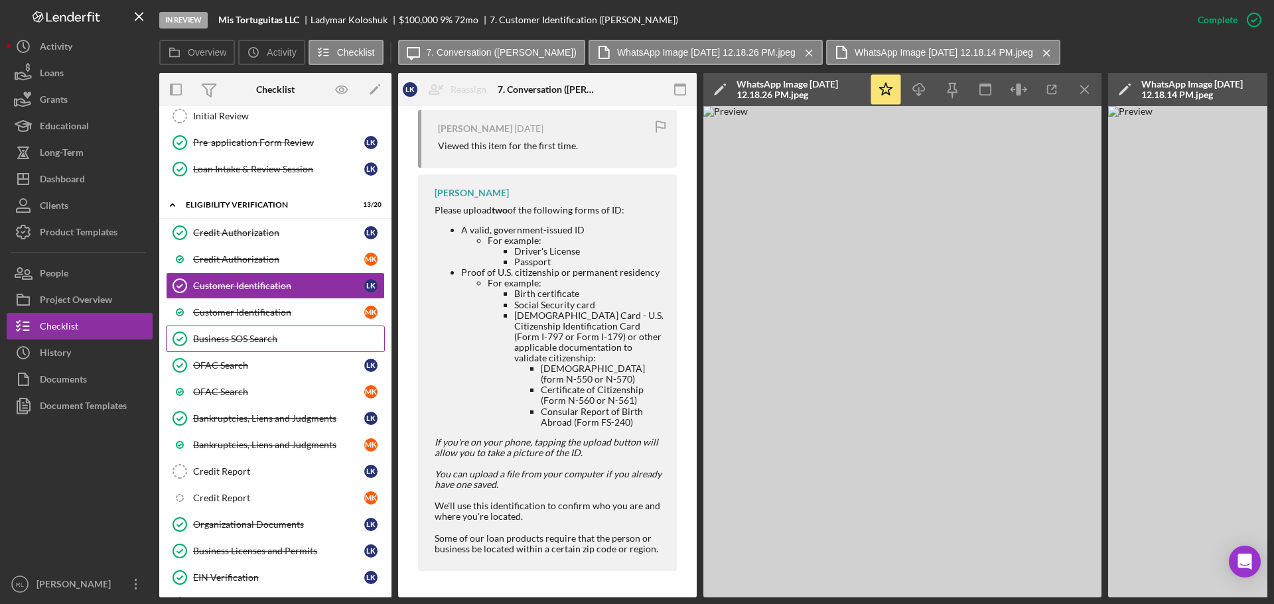
click at [226, 344] on div "Business SOS Search" at bounding box center [288, 339] width 191 height 11
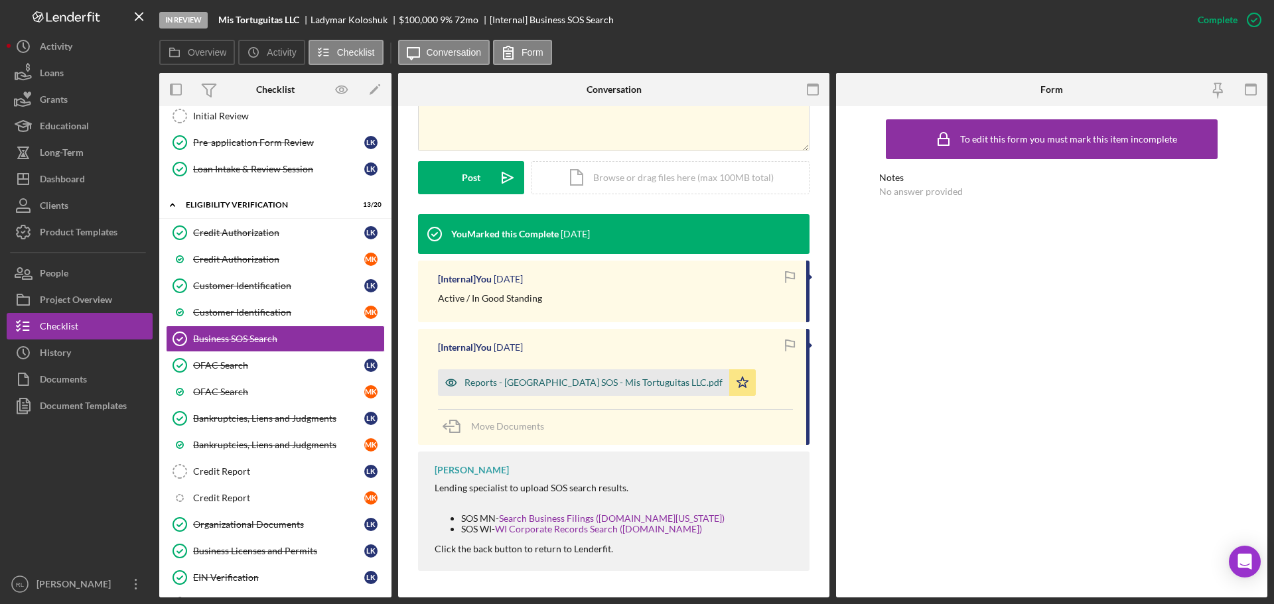
click at [561, 374] on div "Reports - [GEOGRAPHIC_DATA] SOS - Mis Tortuguitas LLC.pdf" at bounding box center [583, 383] width 291 height 27
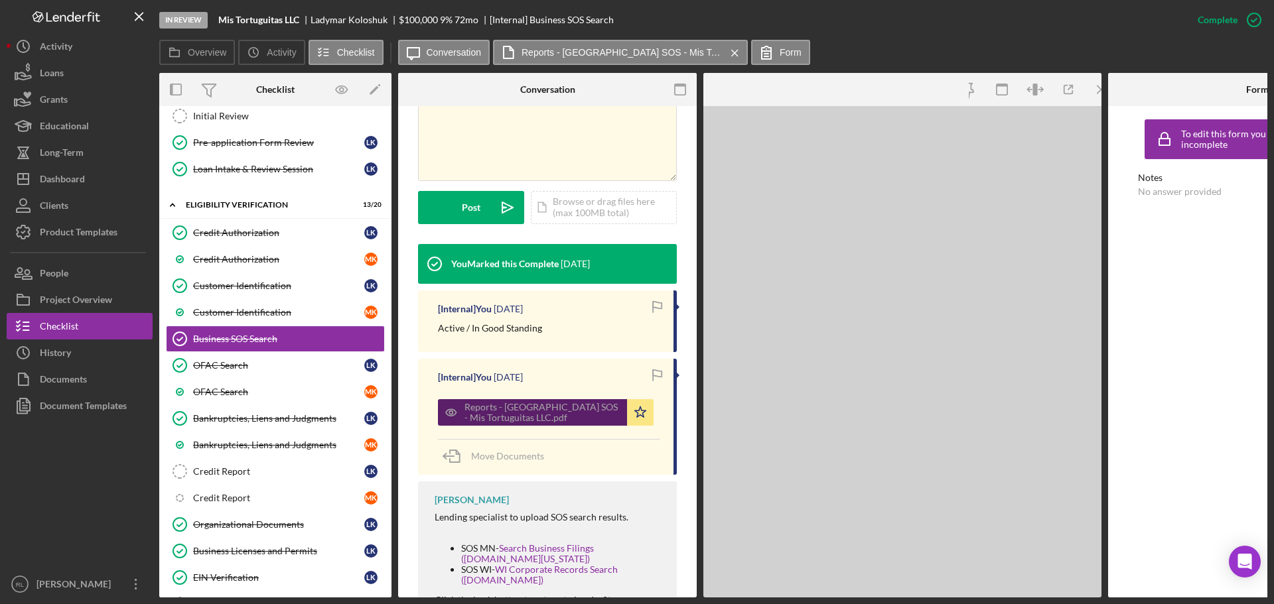
scroll to position [322, 0]
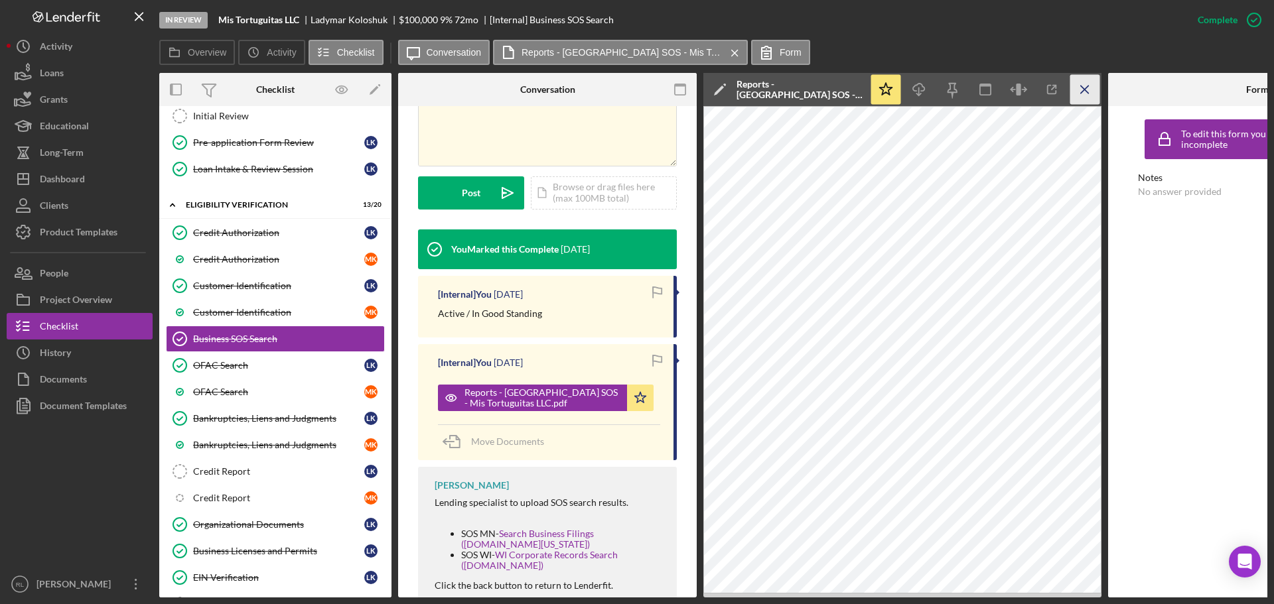
click at [1079, 90] on icon "Icon/Menu Close" at bounding box center [1085, 90] width 30 height 30
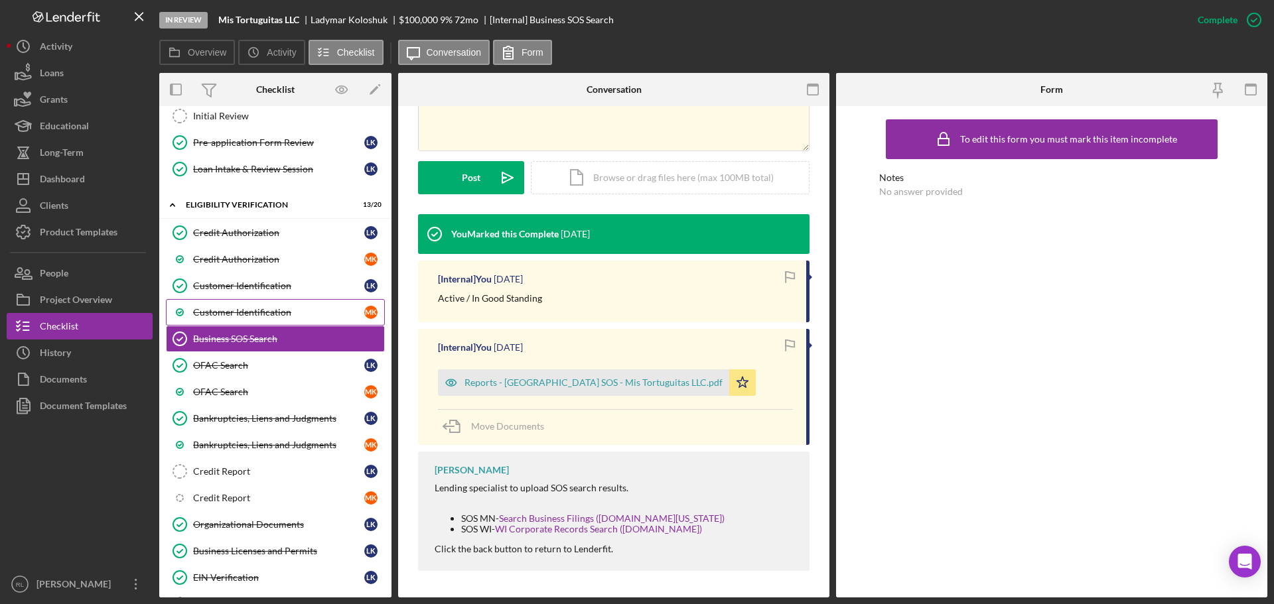
click at [282, 317] on div "Customer Identification" at bounding box center [278, 312] width 171 height 11
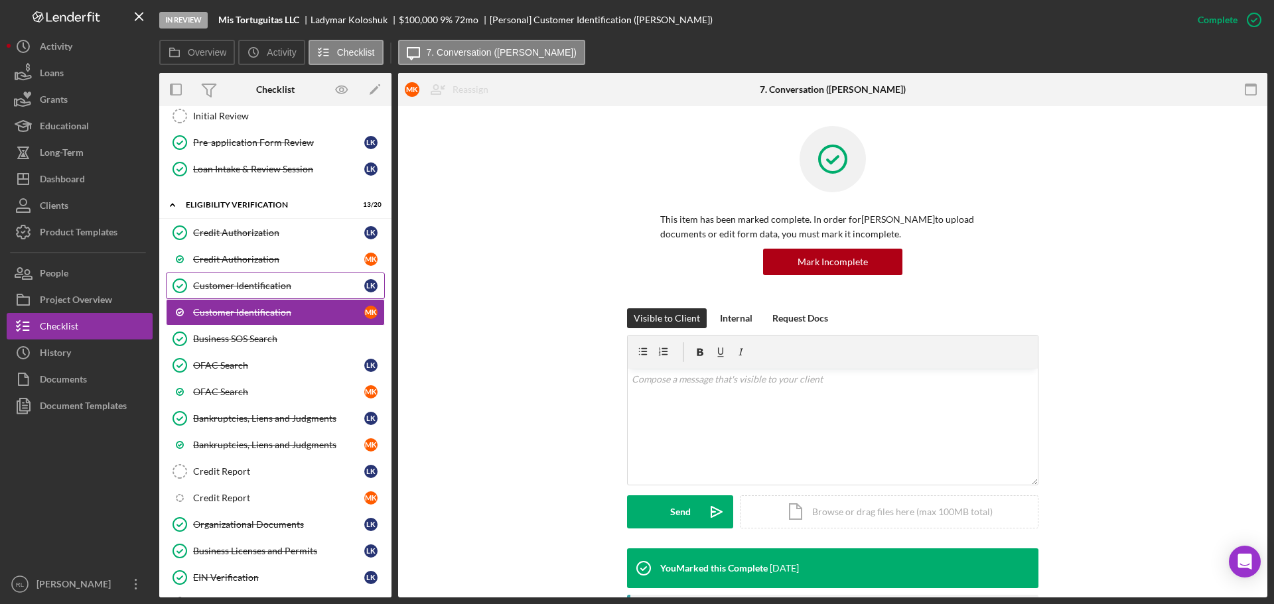
click at [293, 293] on link "Customer Identification Customer Identification L K" at bounding box center [275, 286] width 219 height 27
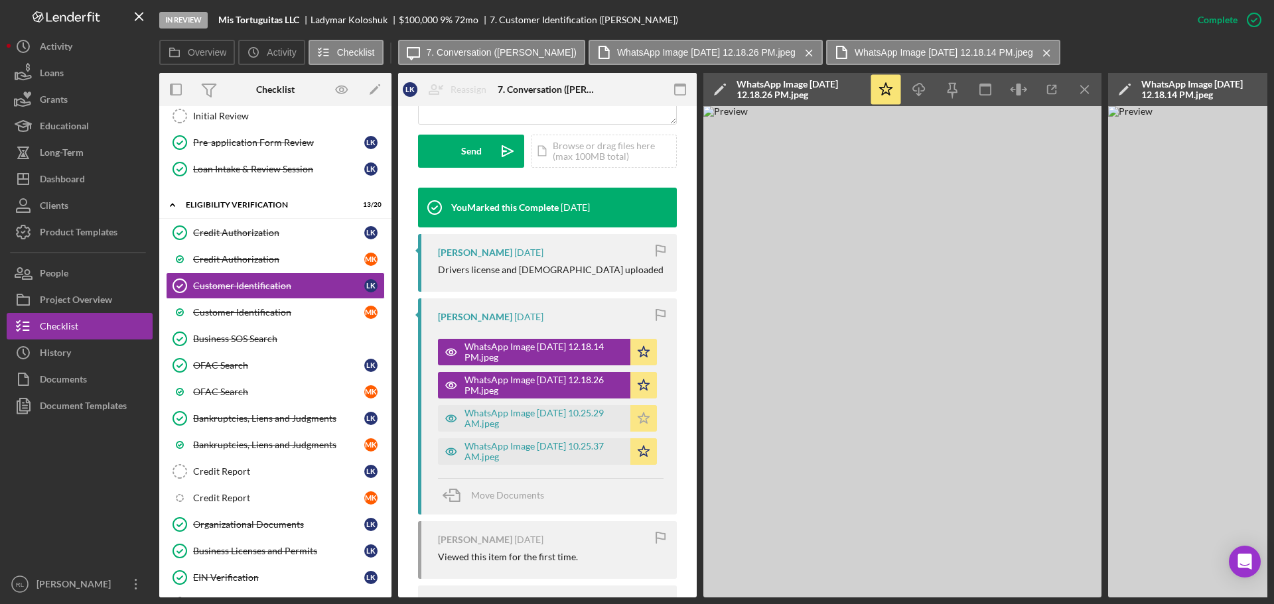
scroll to position [398, 0]
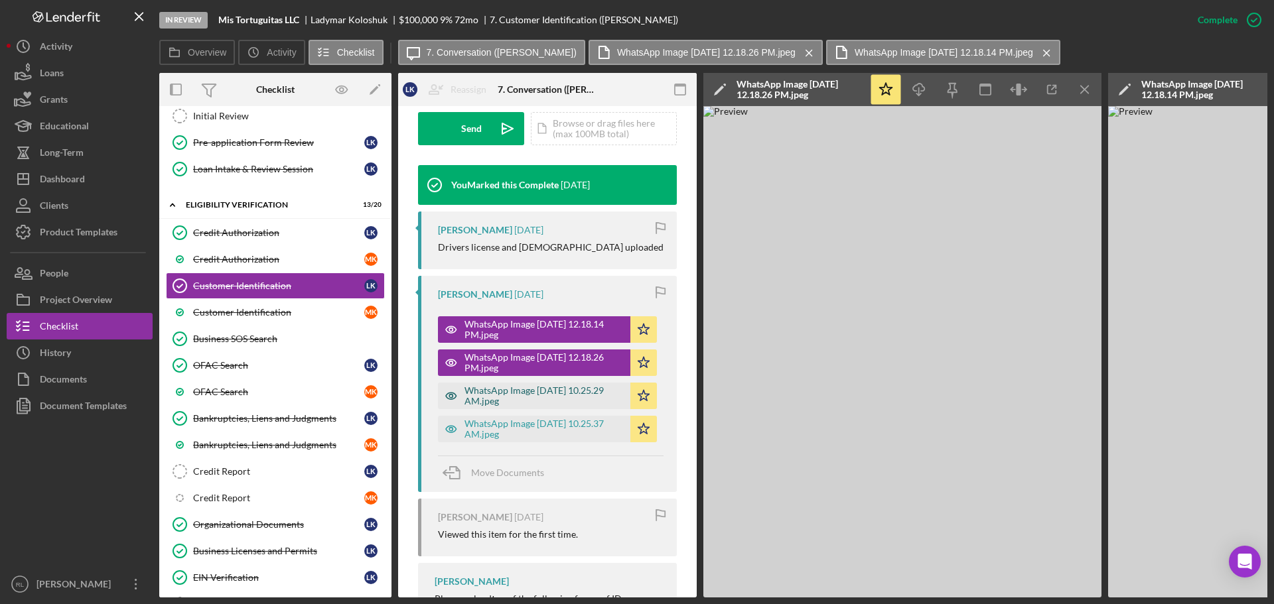
click at [502, 397] on div "WhatsApp Image [DATE] 10.25.29 AM.jpeg" at bounding box center [543, 395] width 159 height 21
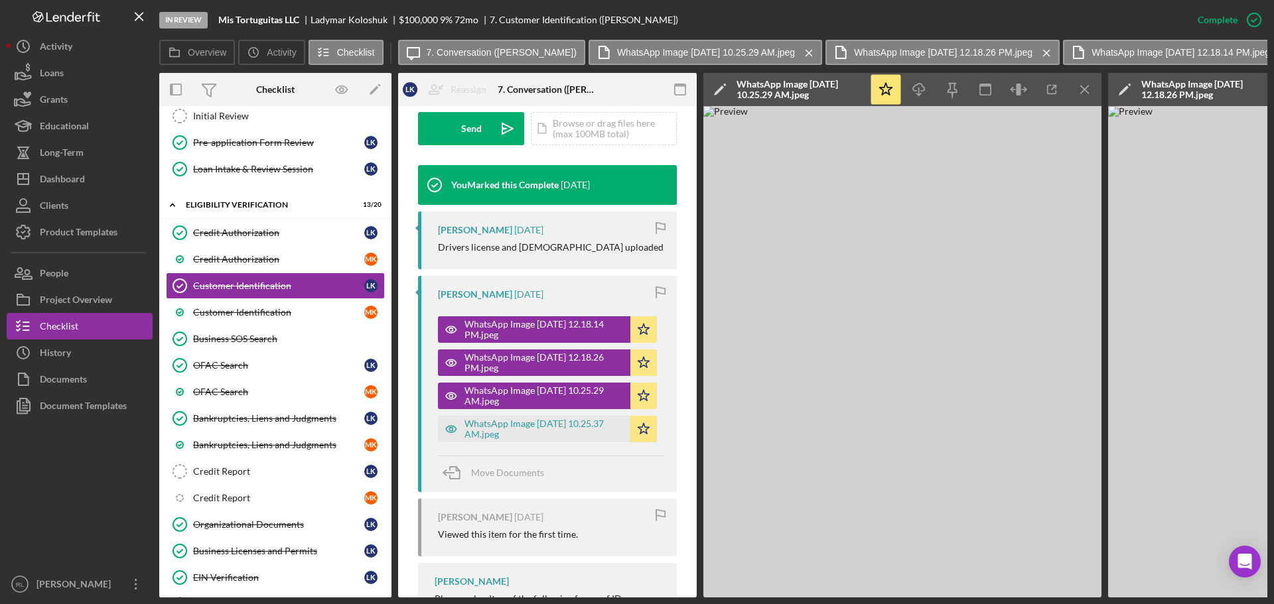
click at [584, 456] on div "Move Documents" at bounding box center [551, 474] width 226 height 36
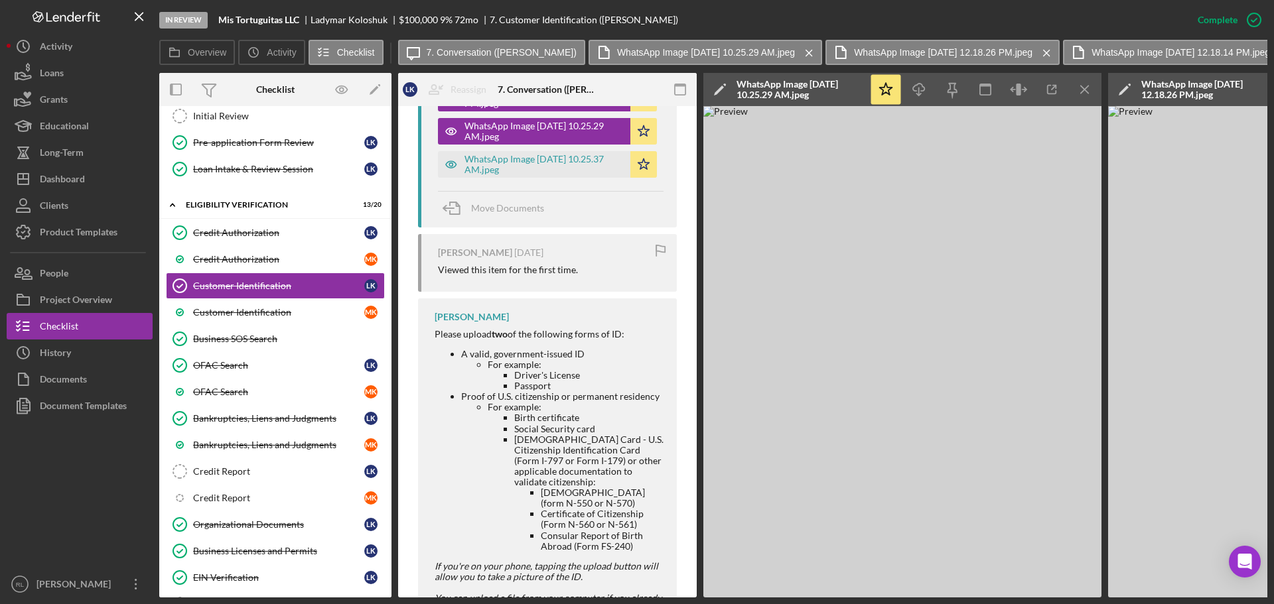
scroll to position [663, 0]
click at [850, 296] on img at bounding box center [902, 352] width 398 height 492
click at [528, 459] on li "[DEMOGRAPHIC_DATA] Card - U.S. Citizenship Identification Card (Form I-797 or F…" at bounding box center [588, 492] width 149 height 117
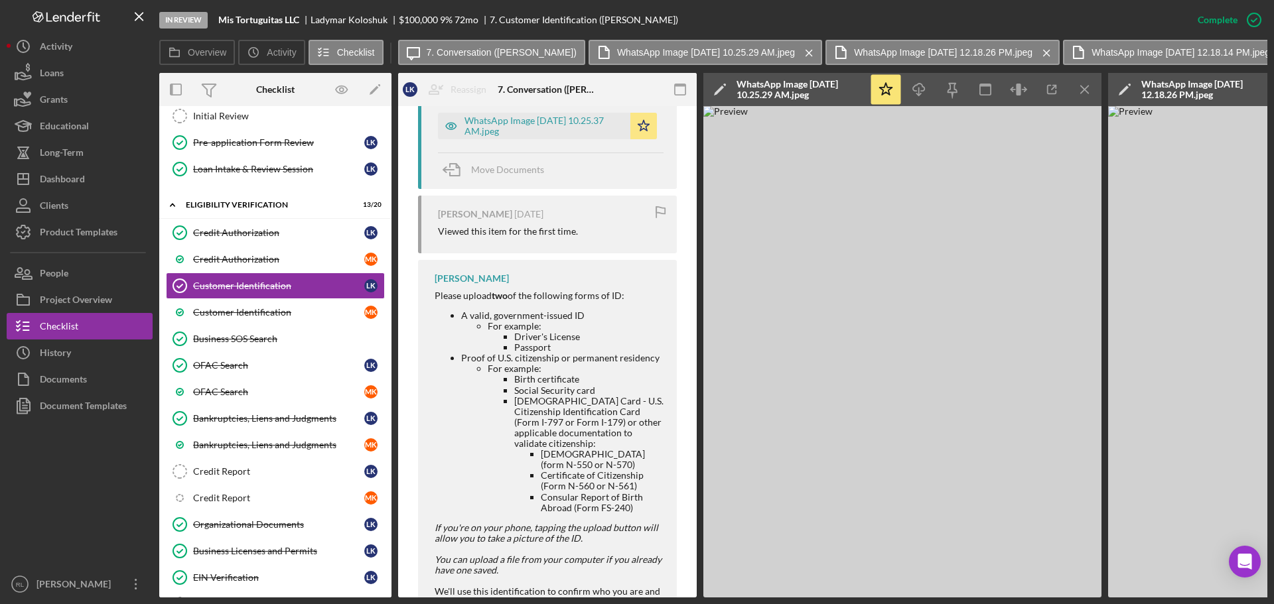
scroll to position [724, 0]
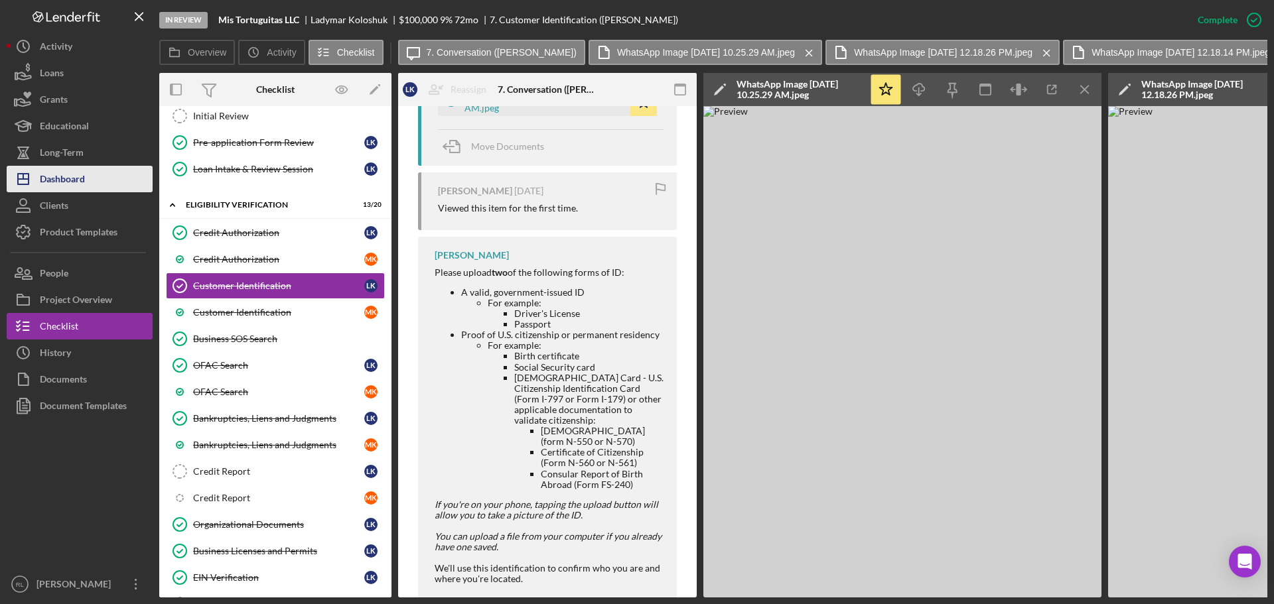
click at [87, 178] on button "Icon/Dashboard Dashboard" at bounding box center [80, 179] width 146 height 27
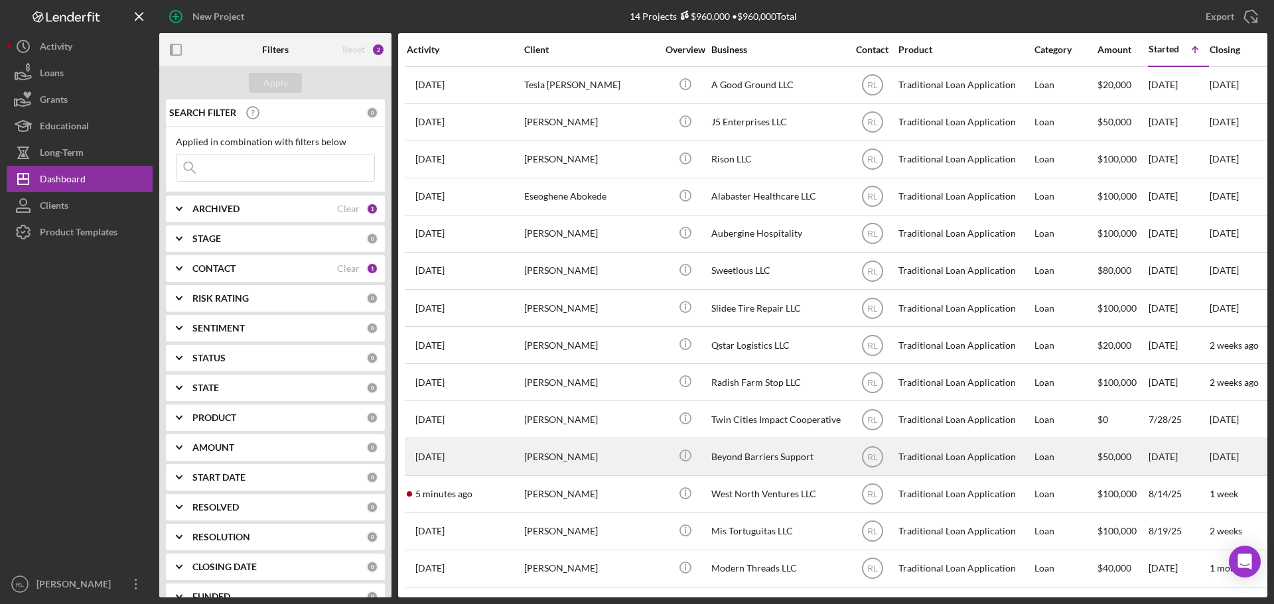
scroll to position [7, 0]
